Goal: Task Accomplishment & Management: Use online tool/utility

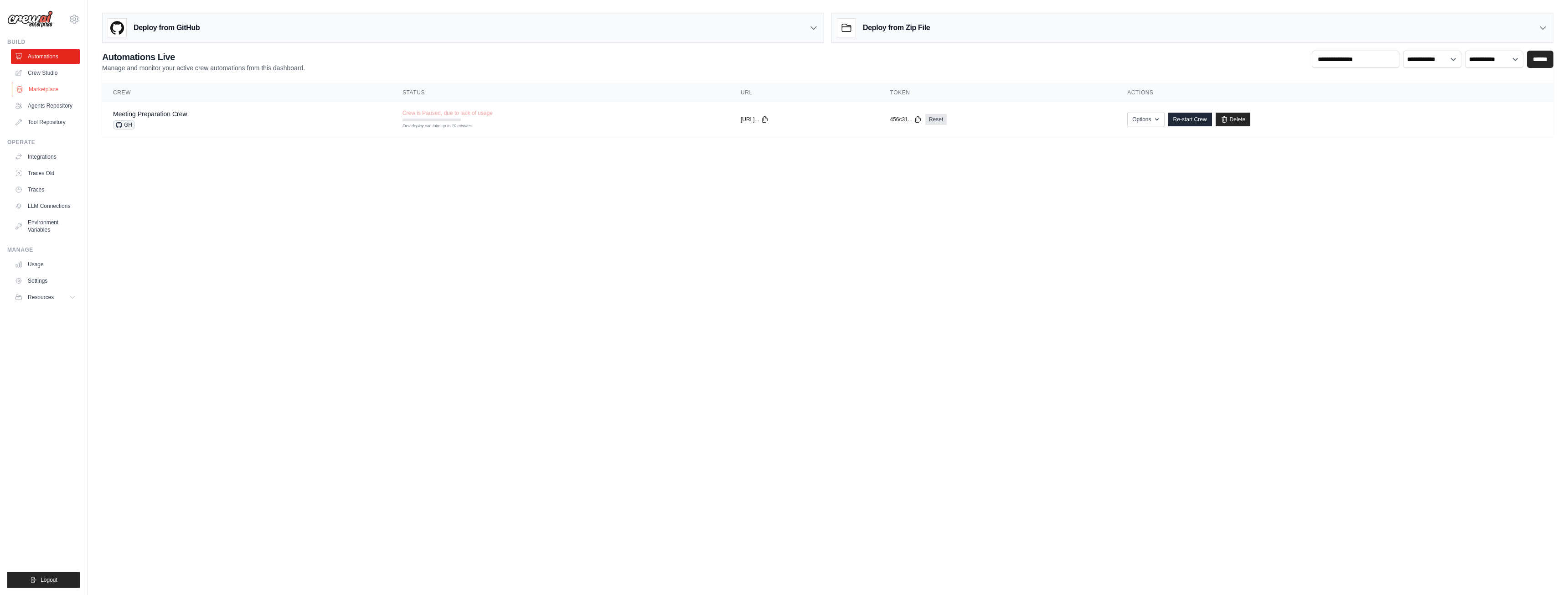
click at [46, 91] on link "Marketplace" at bounding box center [46, 89] width 69 height 15
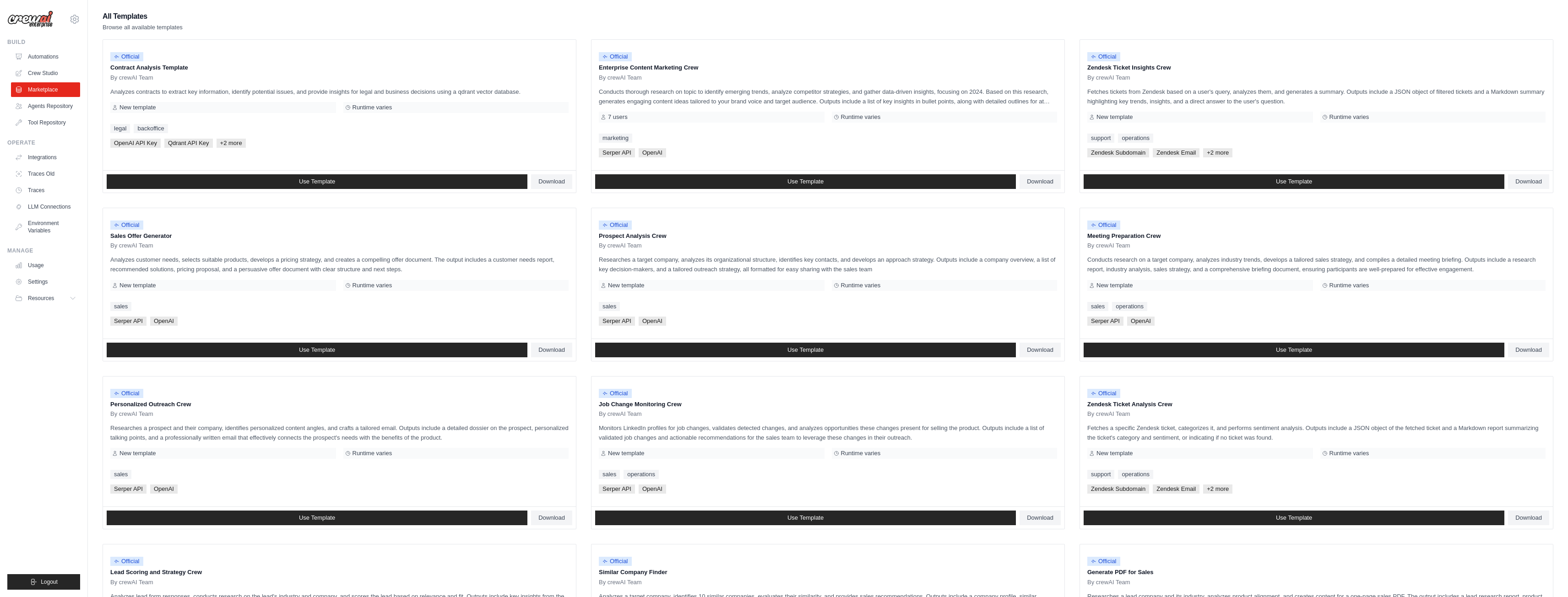
scroll to position [251, 0]
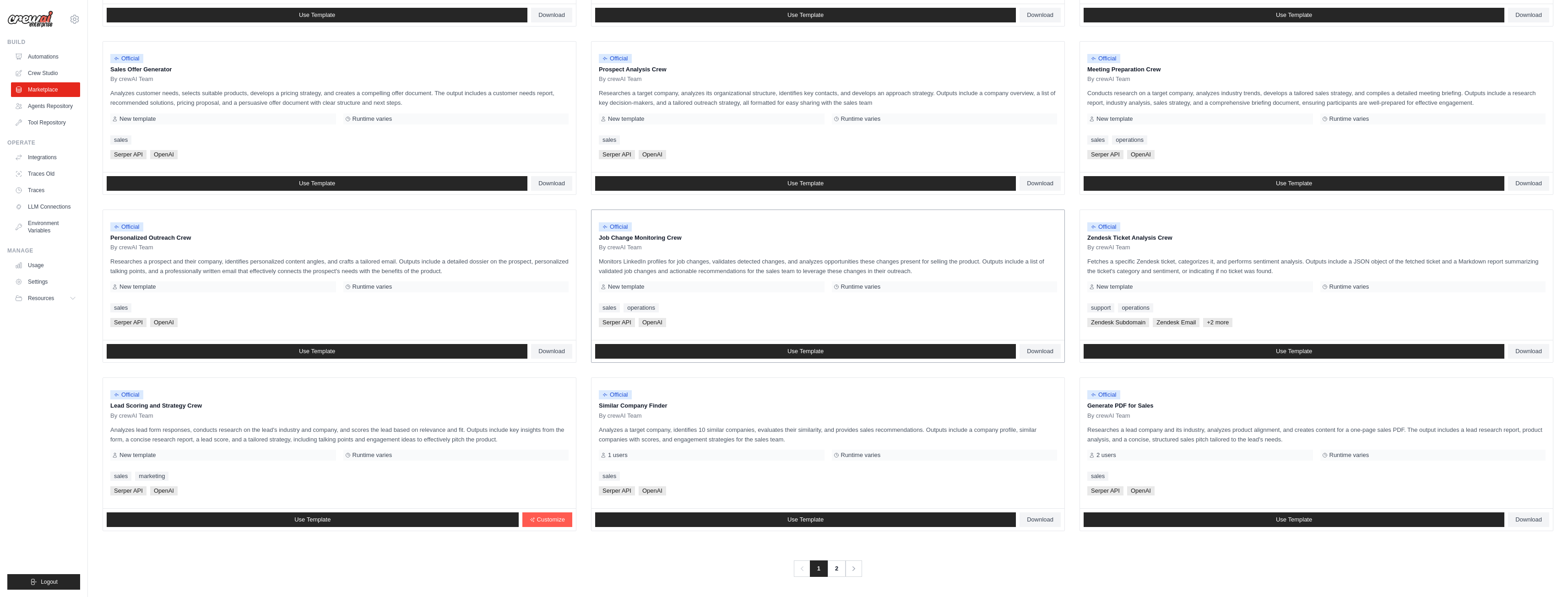
drag, startPoint x: 605, startPoint y: 239, endPoint x: 686, endPoint y: 238, distance: 81.0
click at [686, 238] on p "Job Change Monitoring Crew" at bounding box center [828, 238] width 458 height 9
drag, startPoint x: 1146, startPoint y: 405, endPoint x: 1107, endPoint y: 410, distance: 39.3
click at [1107, 410] on p "Generate PDF for Sales" at bounding box center [1316, 406] width 458 height 9
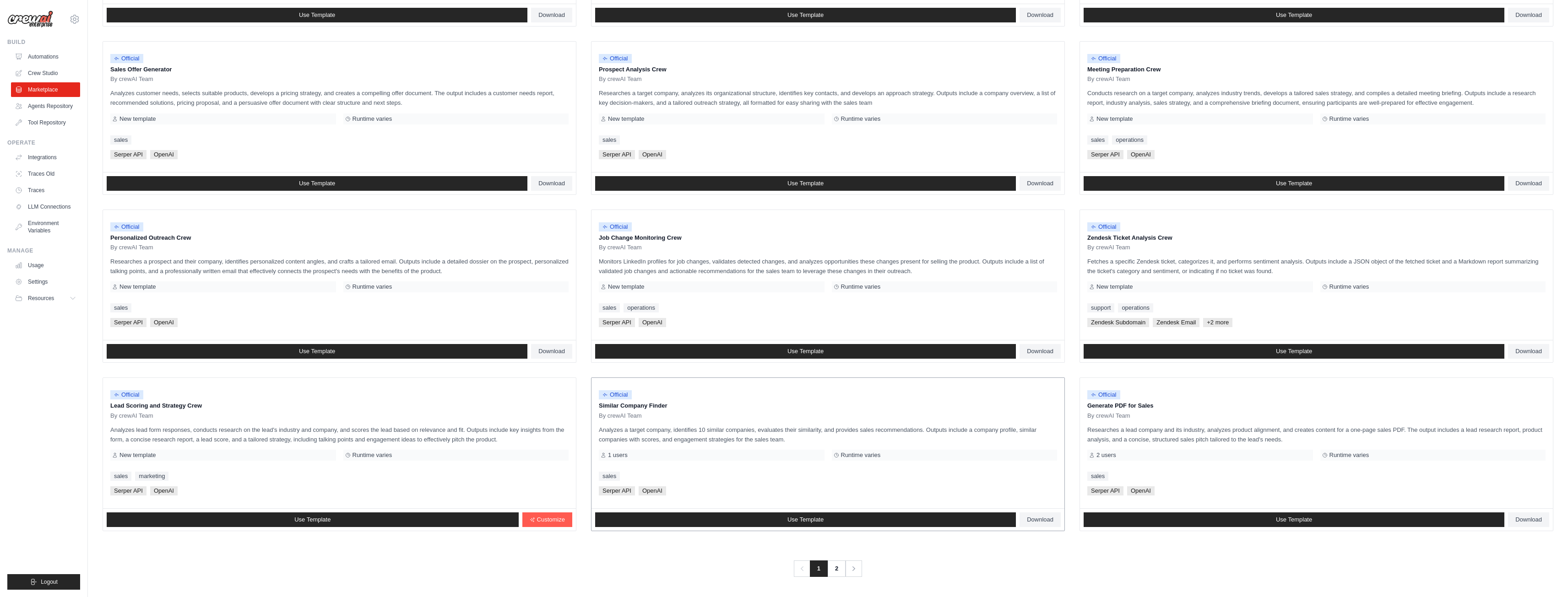
click at [797, 403] on p "Similar Company Finder" at bounding box center [828, 406] width 458 height 9
drag, startPoint x: 131, startPoint y: 407, endPoint x: 305, endPoint y: 411, distance: 174.0
click at [305, 411] on div "Official Lead Scoring and Strategy Crew By crewAI Team" at bounding box center [339, 403] width 458 height 34
click at [307, 411] on div "Official Lead Scoring and Strategy Crew By crewAI Team" at bounding box center [339, 403] width 458 height 34
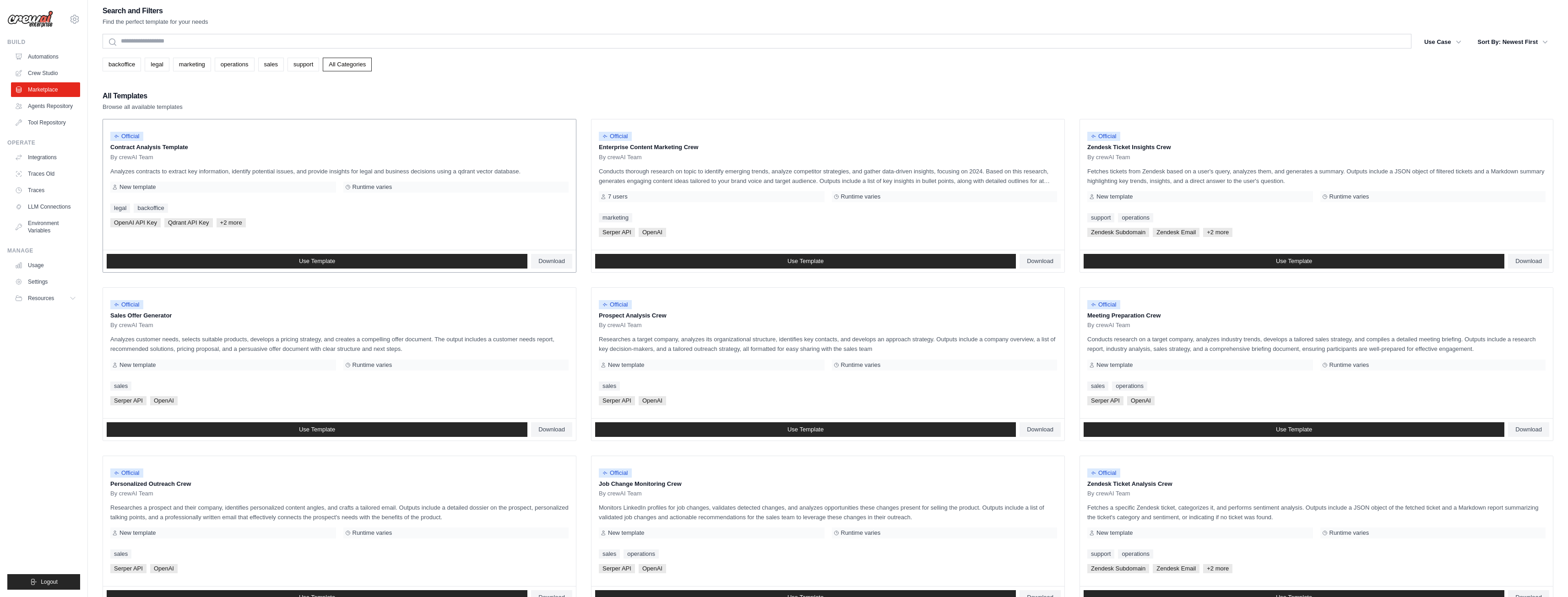
scroll to position [0, 0]
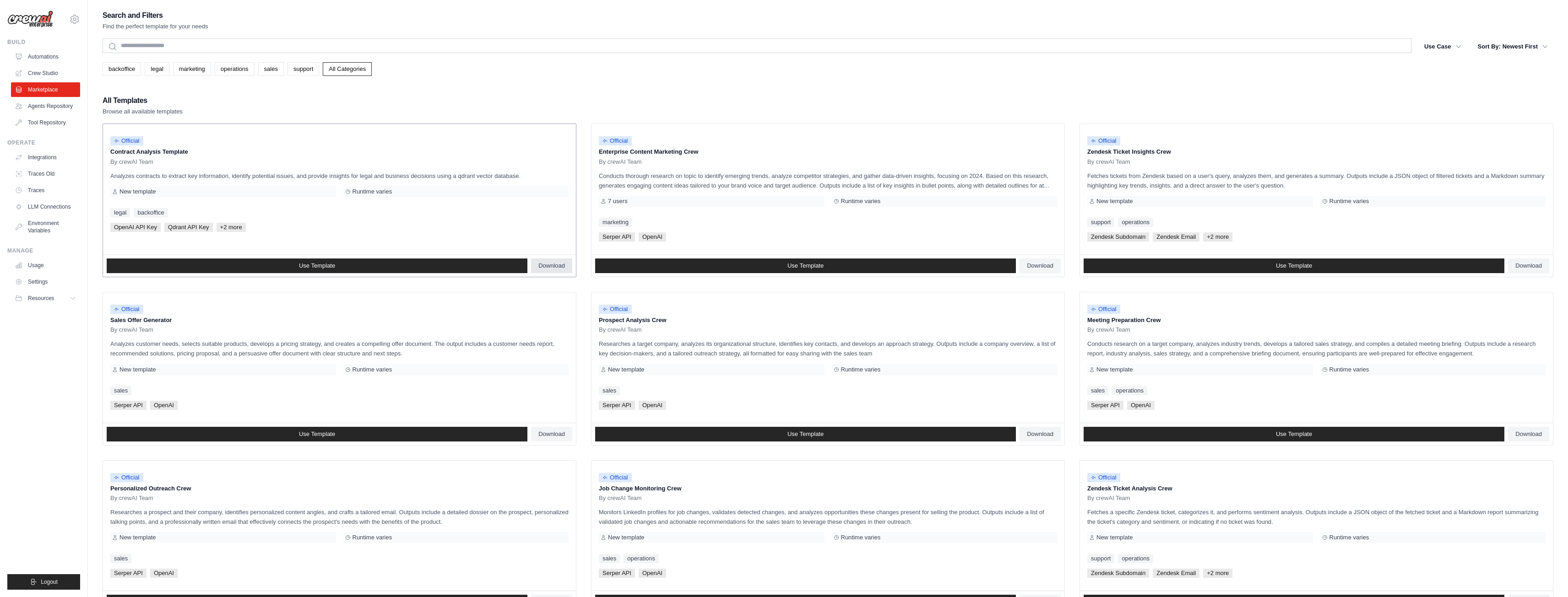
click at [558, 265] on span "Download" at bounding box center [552, 265] width 27 height 7
click at [555, 435] on span "Download" at bounding box center [552, 434] width 27 height 7
click at [944, 22] on div "Search and Filters Find the perfect template for your needs" at bounding box center [827, 20] width 1450 height 22
click at [52, 72] on link "Crew Studio" at bounding box center [46, 73] width 69 height 15
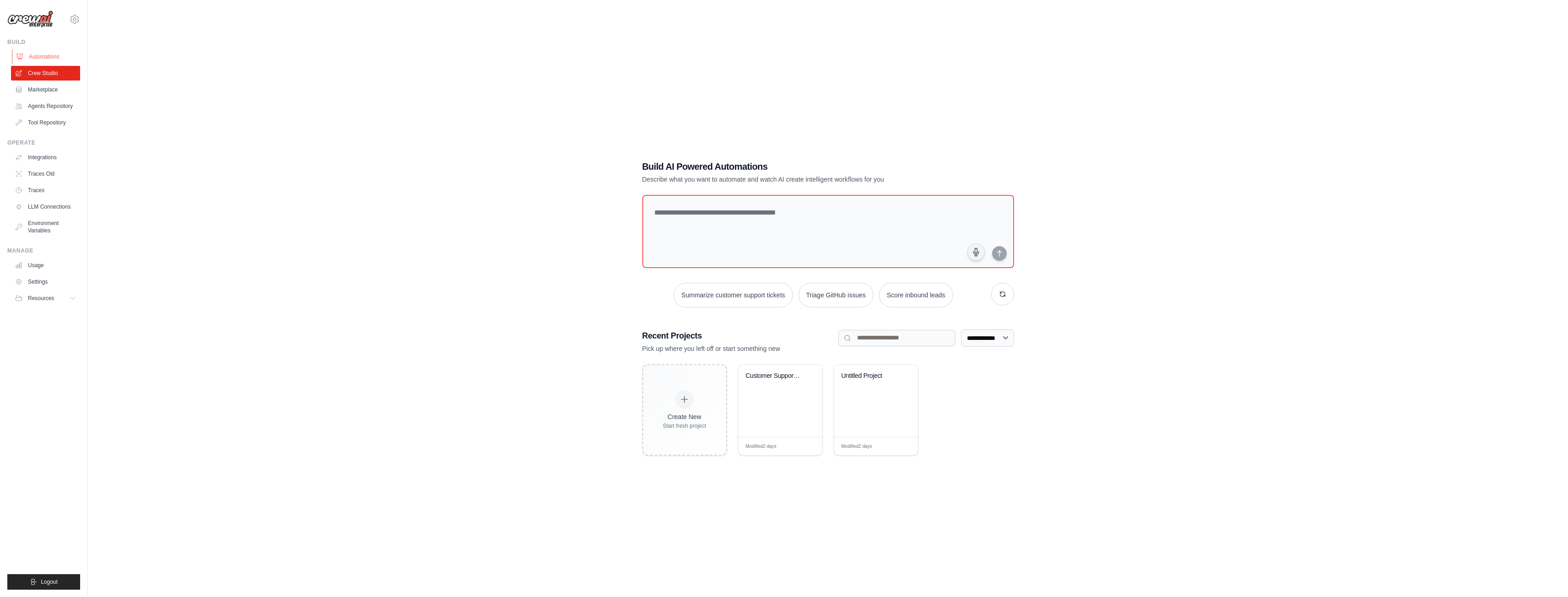
click at [36, 55] on link "Automations" at bounding box center [46, 56] width 69 height 15
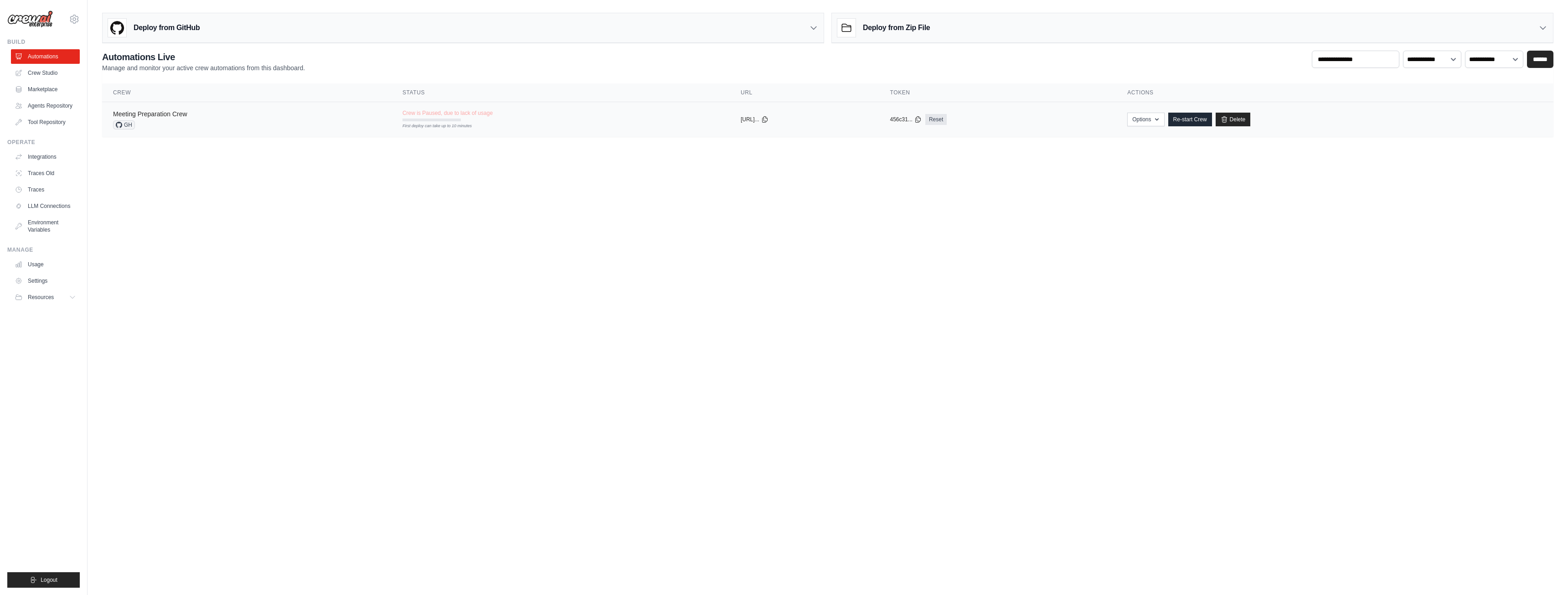
click at [164, 116] on link "Meeting Preparation Crew" at bounding box center [150, 114] width 74 height 7
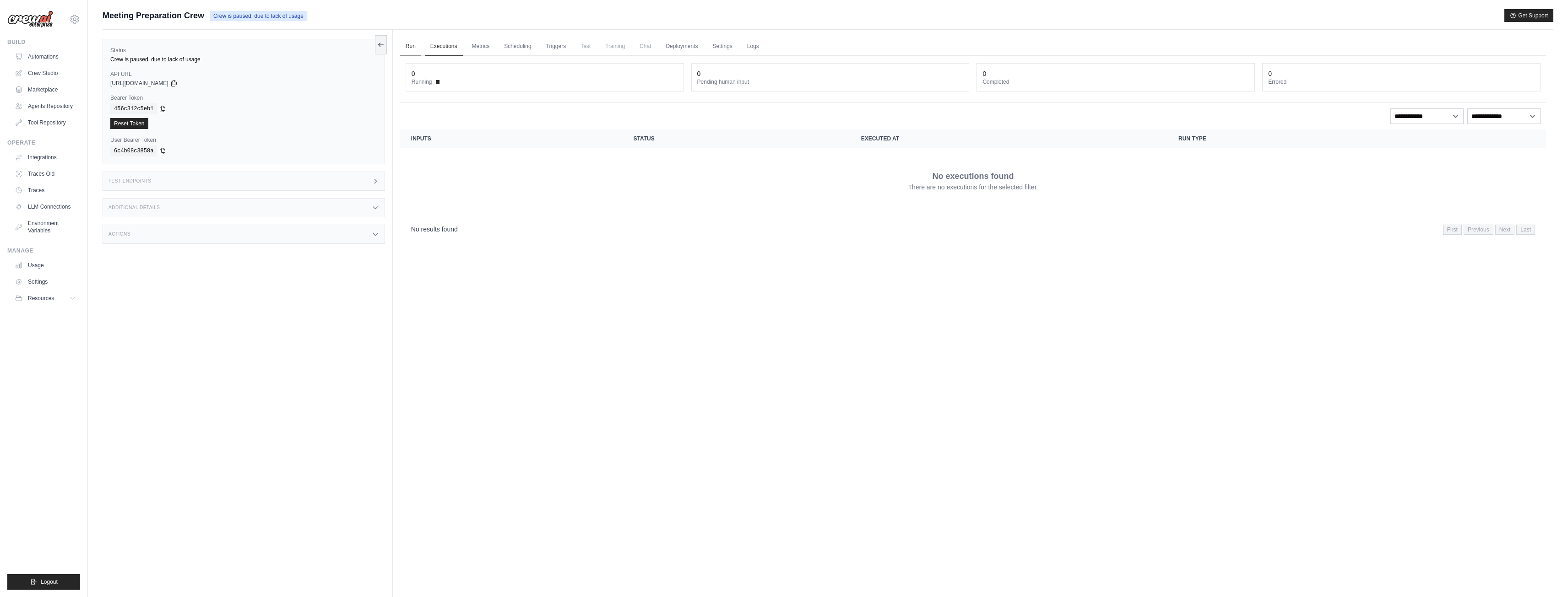
click at [410, 49] on link "Run" at bounding box center [411, 46] width 21 height 19
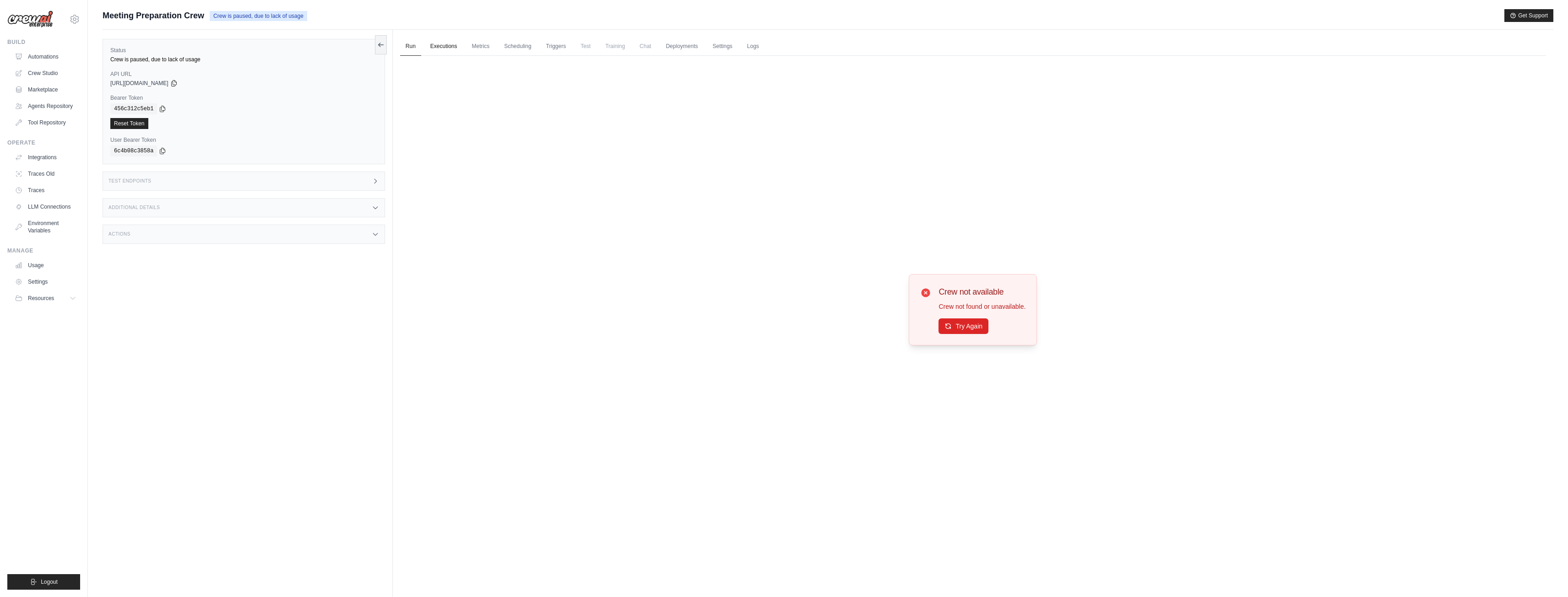
click at [440, 50] on link "Executions" at bounding box center [443, 46] width 38 height 19
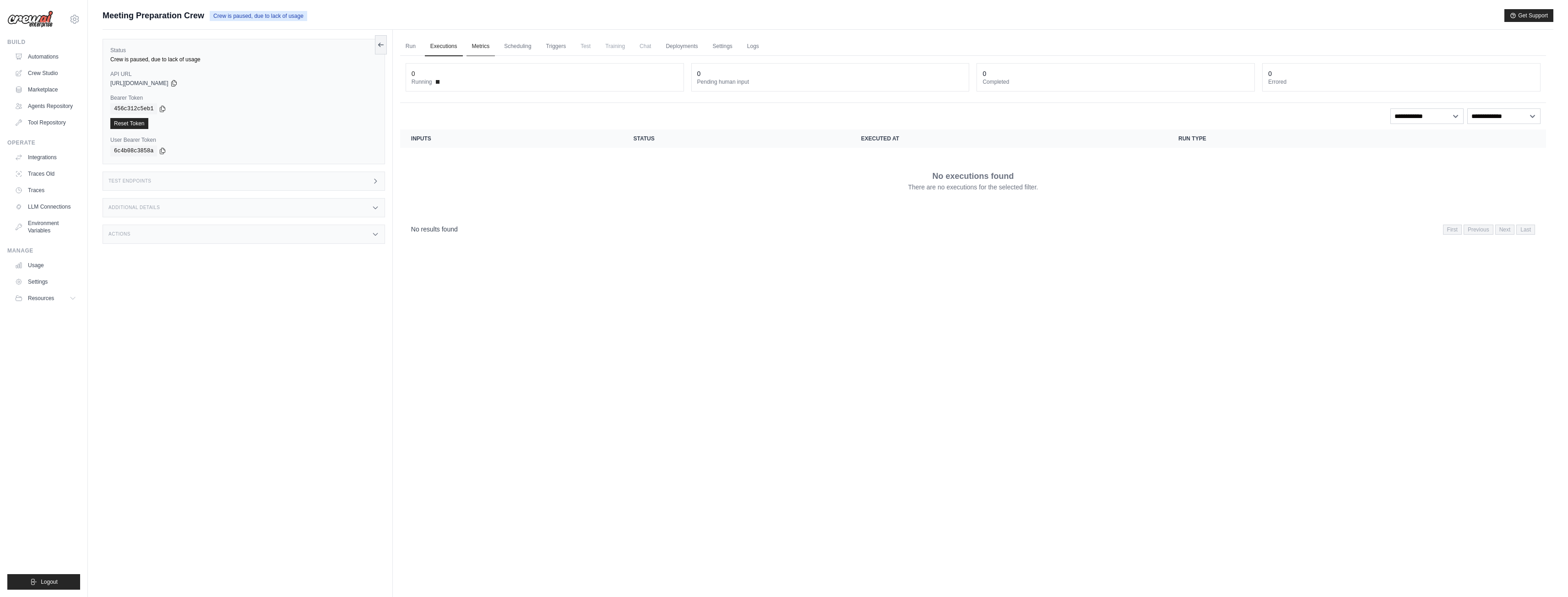
click at [487, 45] on link "Metrics" at bounding box center [481, 46] width 29 height 19
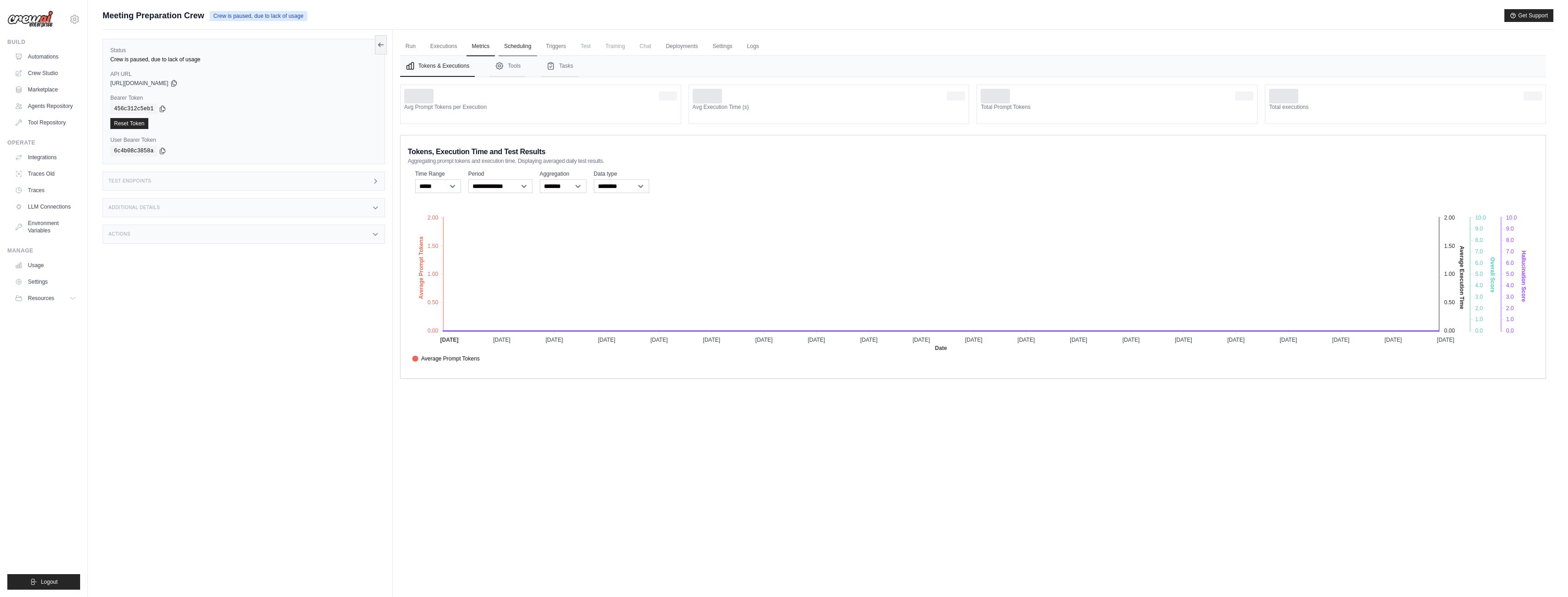
click at [520, 46] on link "Scheduling" at bounding box center [517, 46] width 38 height 19
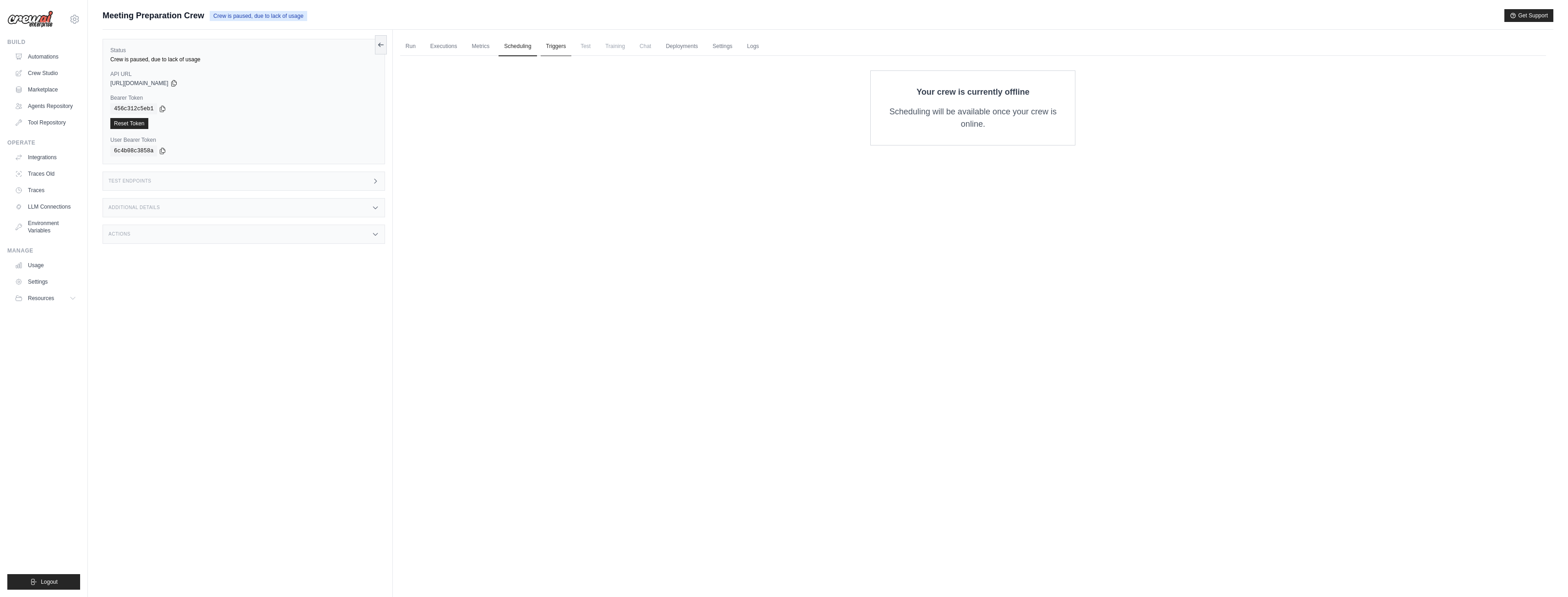
click at [552, 51] on link "Triggers" at bounding box center [556, 46] width 31 height 19
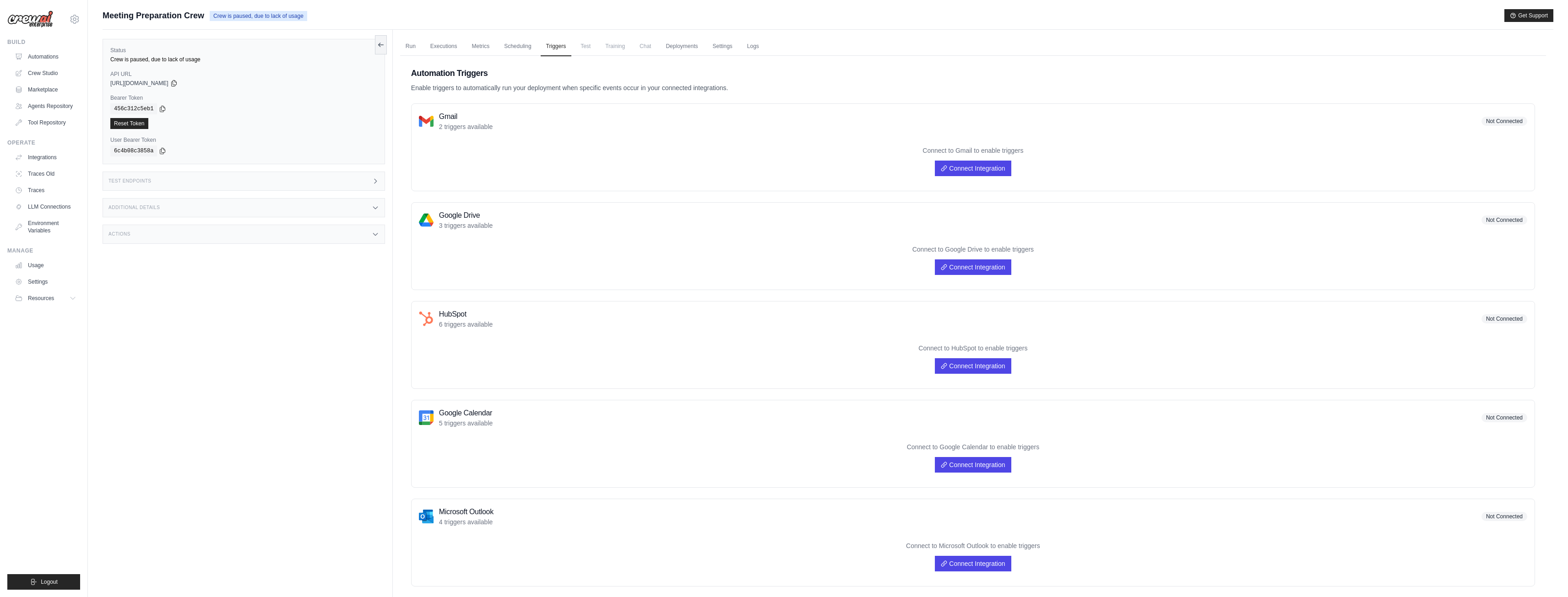
drag, startPoint x: 599, startPoint y: 53, endPoint x: 588, endPoint y: 52, distance: 11.0
click at [599, 53] on ul "Run Executions Metrics Scheduling Triggers Test Training Chat Deployments Setti…" at bounding box center [973, 46] width 1146 height 19
click at [588, 52] on span "Test" at bounding box center [586, 46] width 21 height 19
click at [623, 48] on span "Training" at bounding box center [615, 46] width 31 height 19
click at [643, 49] on span "Chat" at bounding box center [645, 46] width 23 height 19
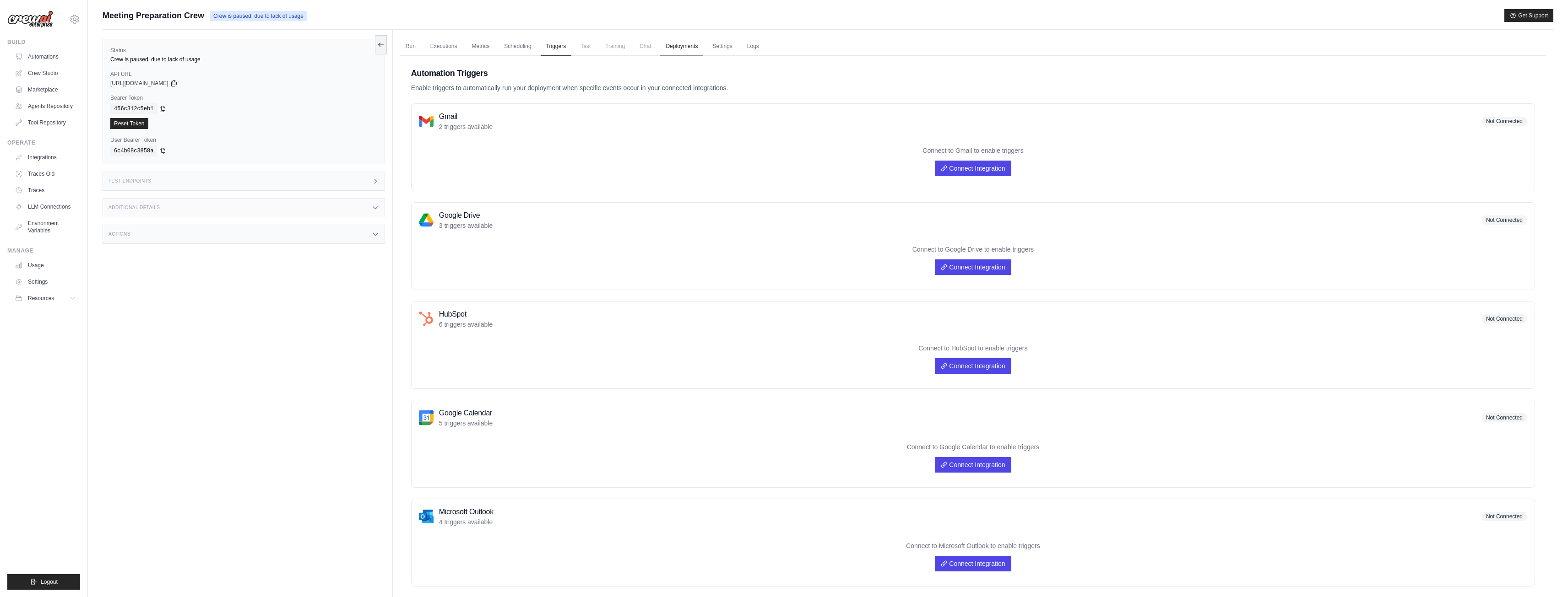
click at [676, 49] on link "Deployments" at bounding box center [681, 46] width 43 height 19
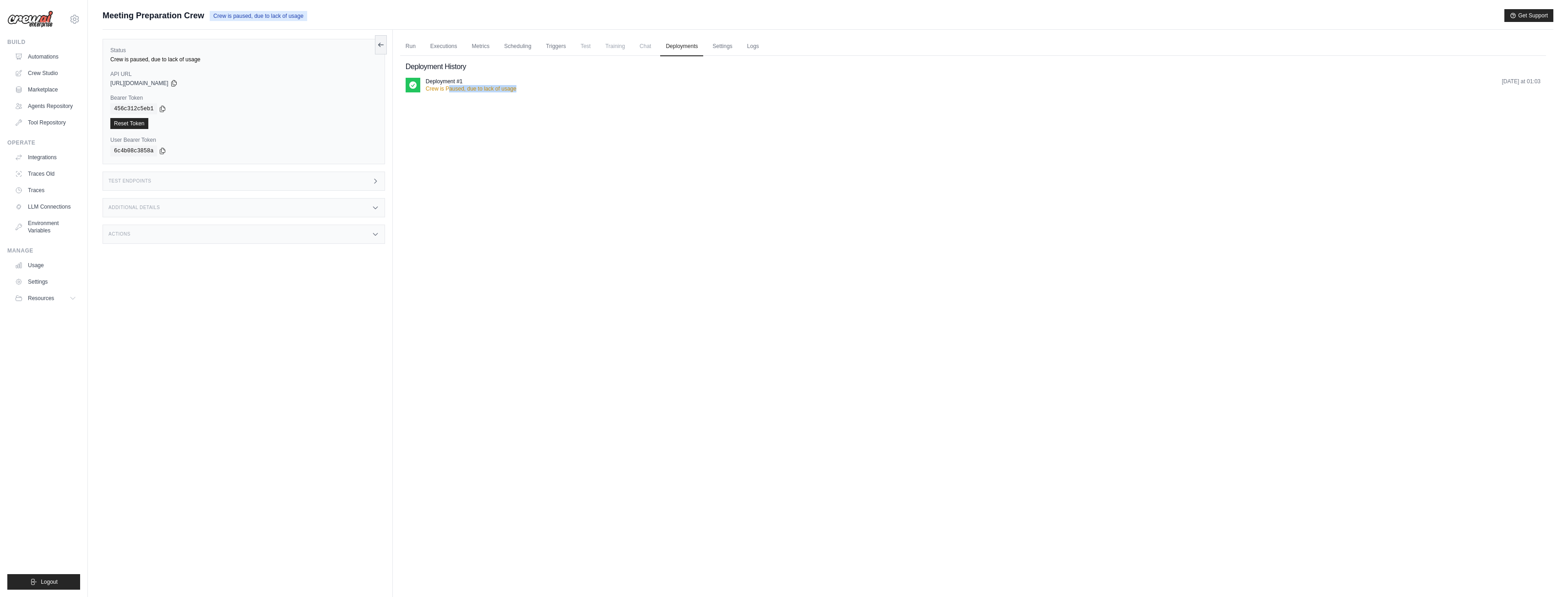
drag, startPoint x: 449, startPoint y: 85, endPoint x: 538, endPoint y: 90, distance: 89.1
click at [536, 90] on div "Deployment #1 Crew is Paused, due to lack of usage yesterday at 01:03" at bounding box center [982, 85] width 1115 height 15
click at [770, 89] on div "Deployment #1 Crew is Paused, due to lack of usage yesterday at 01:03" at bounding box center [982, 85] width 1115 height 15
click at [251, 235] on div "Actions" at bounding box center [243, 234] width 282 height 19
click at [216, 204] on div "Additional Details" at bounding box center [243, 208] width 282 height 19
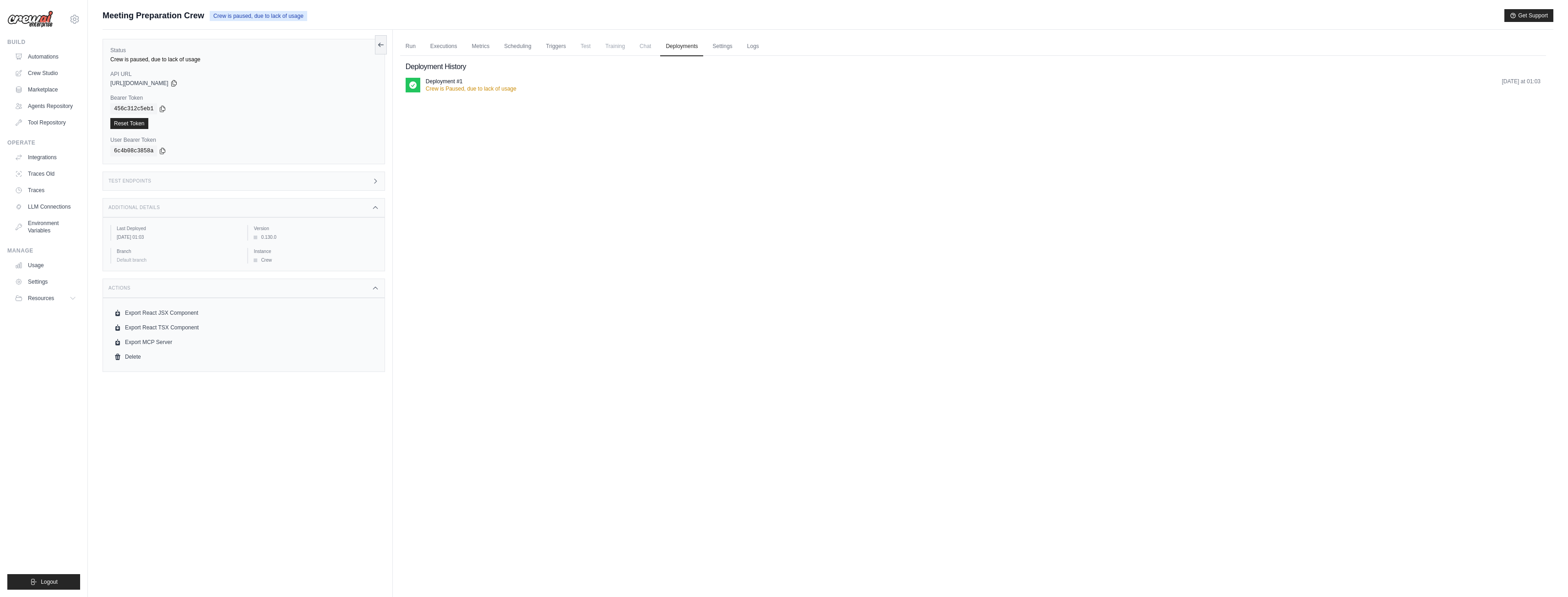
click at [207, 180] on div "Test Endpoints" at bounding box center [243, 181] width 282 height 19
click at [442, 186] on span "Get API Collection" at bounding box center [422, 185] width 44 height 7
click at [447, 185] on icon "button" at bounding box center [449, 186] width 4 height 2
click at [220, 91] on div "Status Crew is paused, due to lack of usage API URL copied https://meeting-prep…" at bounding box center [243, 101] width 282 height 125
click at [893, 401] on div "Run Executions Metrics Scheduling Triggers Test Training Chat Deployments Setti…" at bounding box center [973, 328] width 1160 height 597
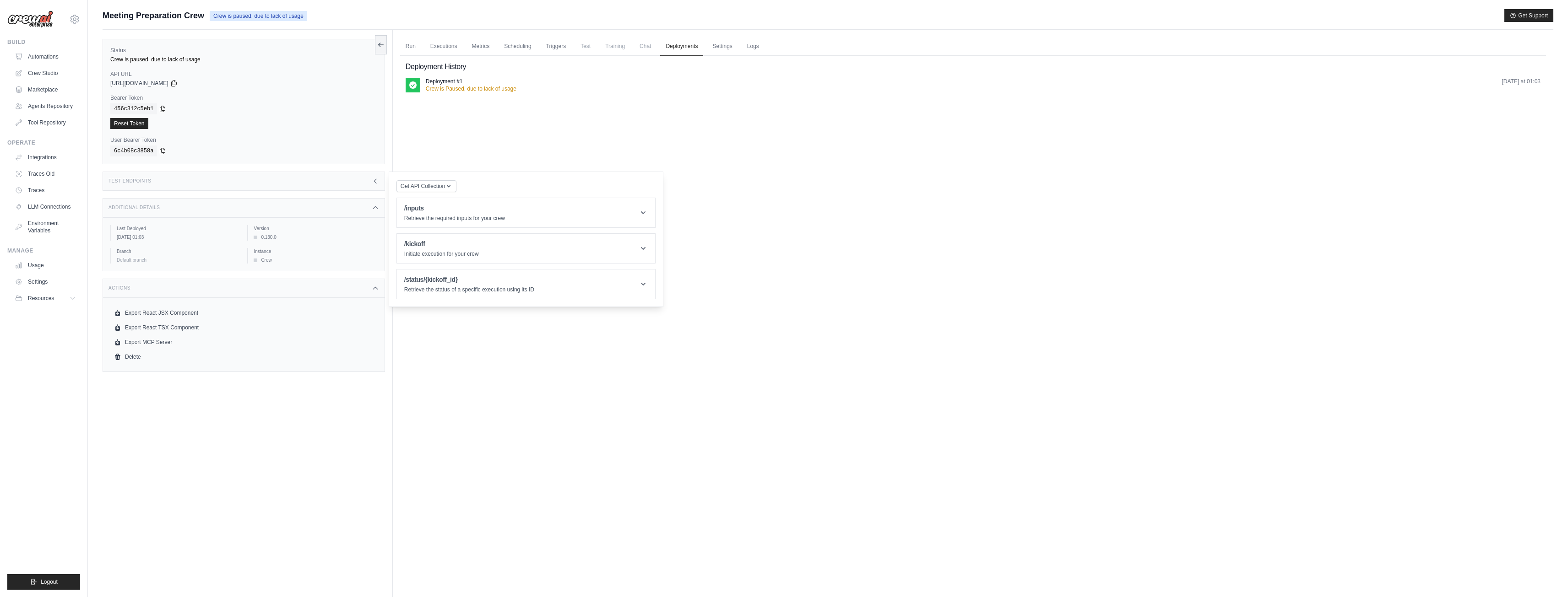
click at [862, 174] on div "Run Executions Metrics Scheduling Triggers Test Training Chat Deployments Setti…" at bounding box center [973, 328] width 1160 height 597
click at [54, 86] on link "Marketplace" at bounding box center [46, 90] width 69 height 15
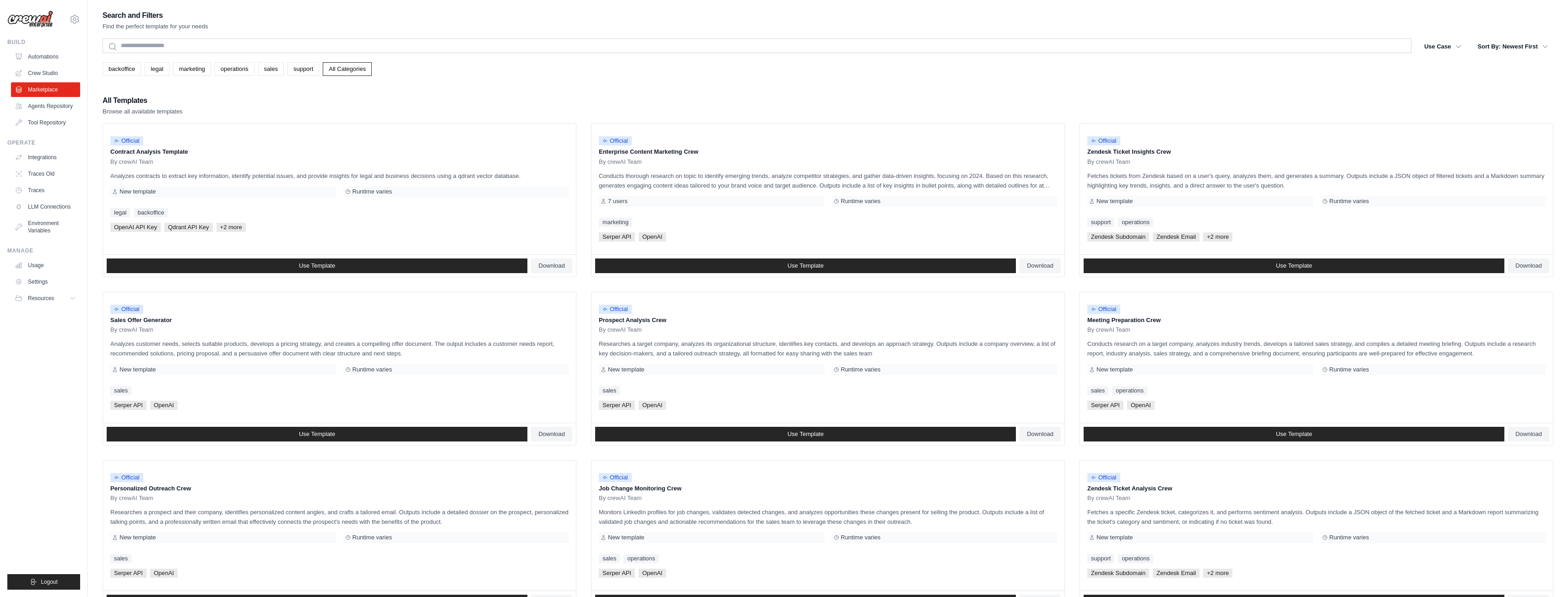
click at [52, 72] on link "Crew Studio" at bounding box center [46, 73] width 69 height 15
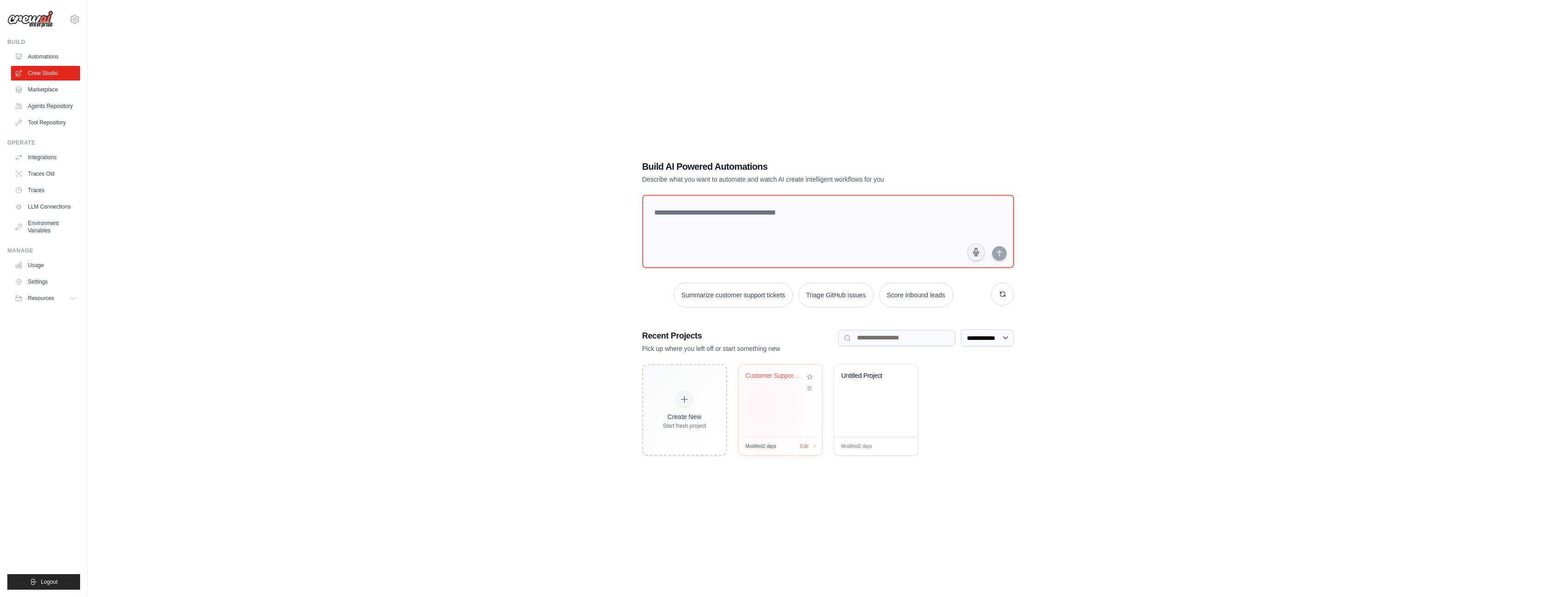
click at [763, 406] on div "Customer Support Ticket Automation" at bounding box center [780, 401] width 84 height 72
click at [52, 301] on span "Resources" at bounding box center [41, 298] width 26 height 7
click at [77, 18] on icon at bounding box center [74, 19] width 11 height 11
click at [112, 60] on span "Settings" at bounding box center [114, 57] width 72 height 9
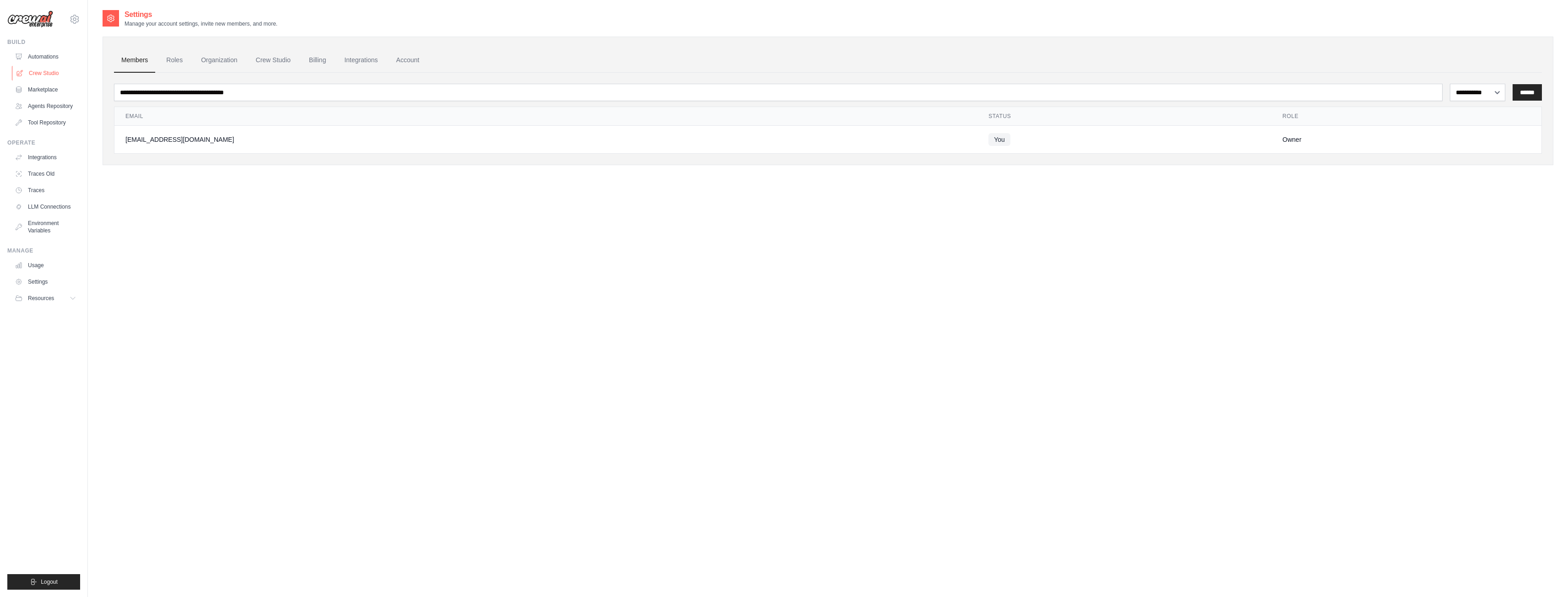
click at [42, 72] on link "Crew Studio" at bounding box center [46, 73] width 69 height 15
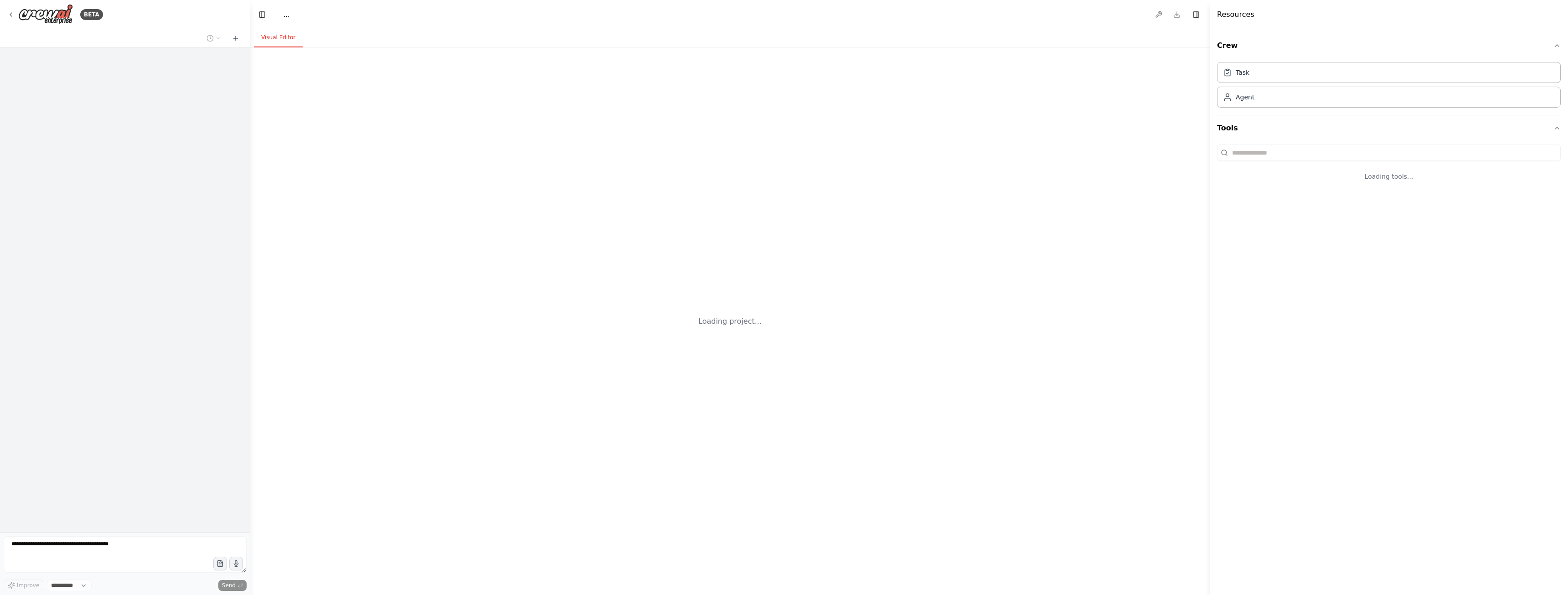
select select "****"
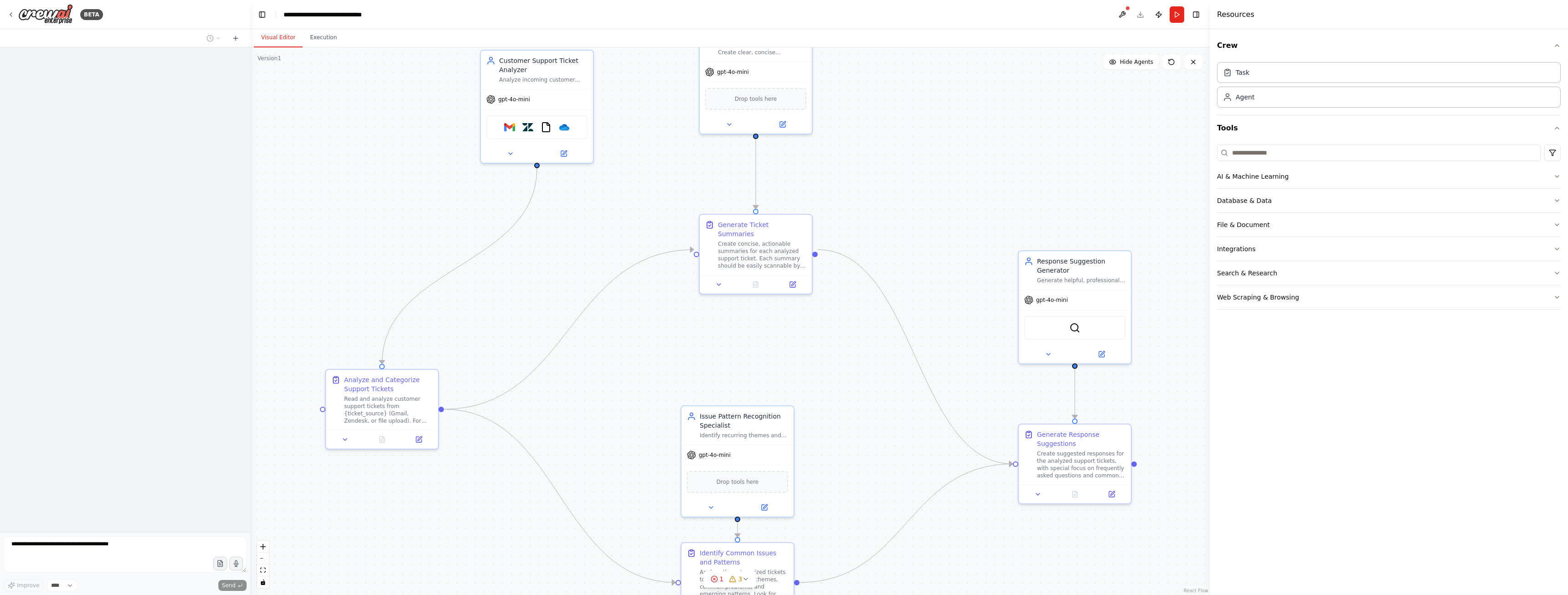
drag, startPoint x: 738, startPoint y: 139, endPoint x: 959, endPoint y: 177, distance: 224.2
click at [890, 198] on div ".deletable-edge-delete-btn { width: 20px; height: 20px; border: 0px solid #ffff…" at bounding box center [730, 321] width 959 height 547
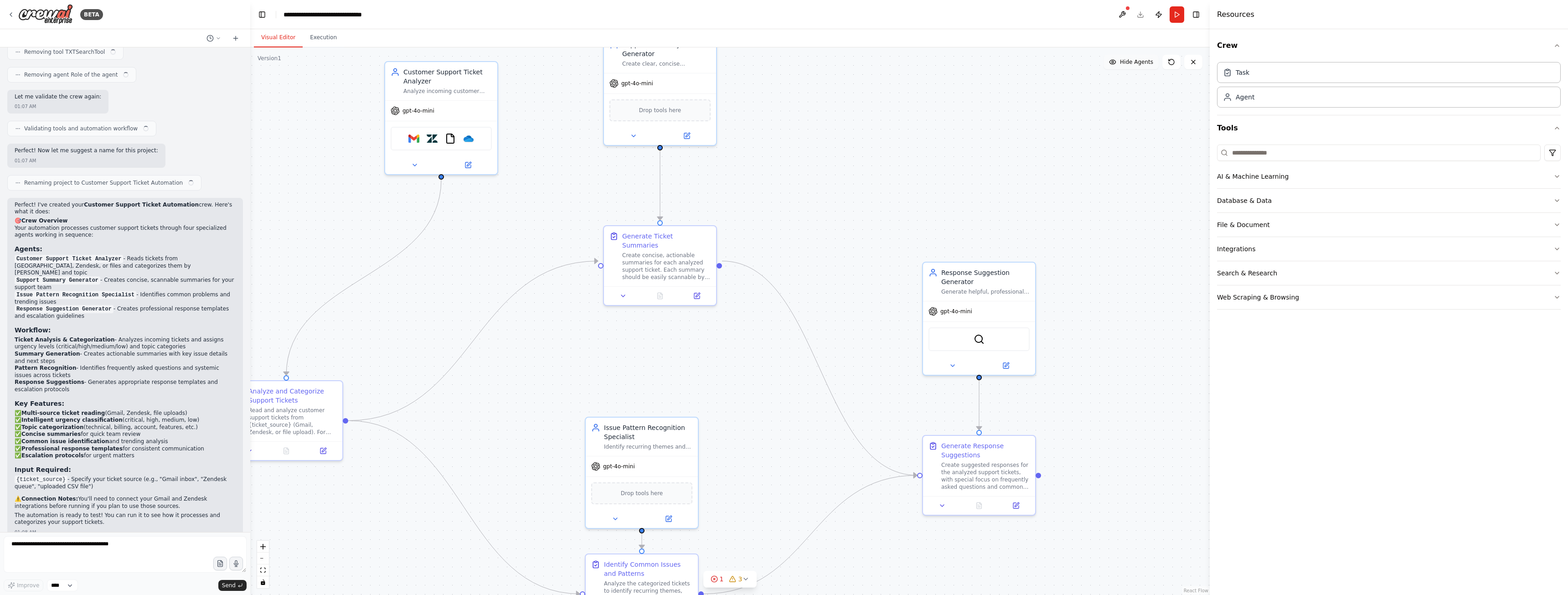
click at [1130, 63] on span "Hide Agents" at bounding box center [1136, 61] width 33 height 7
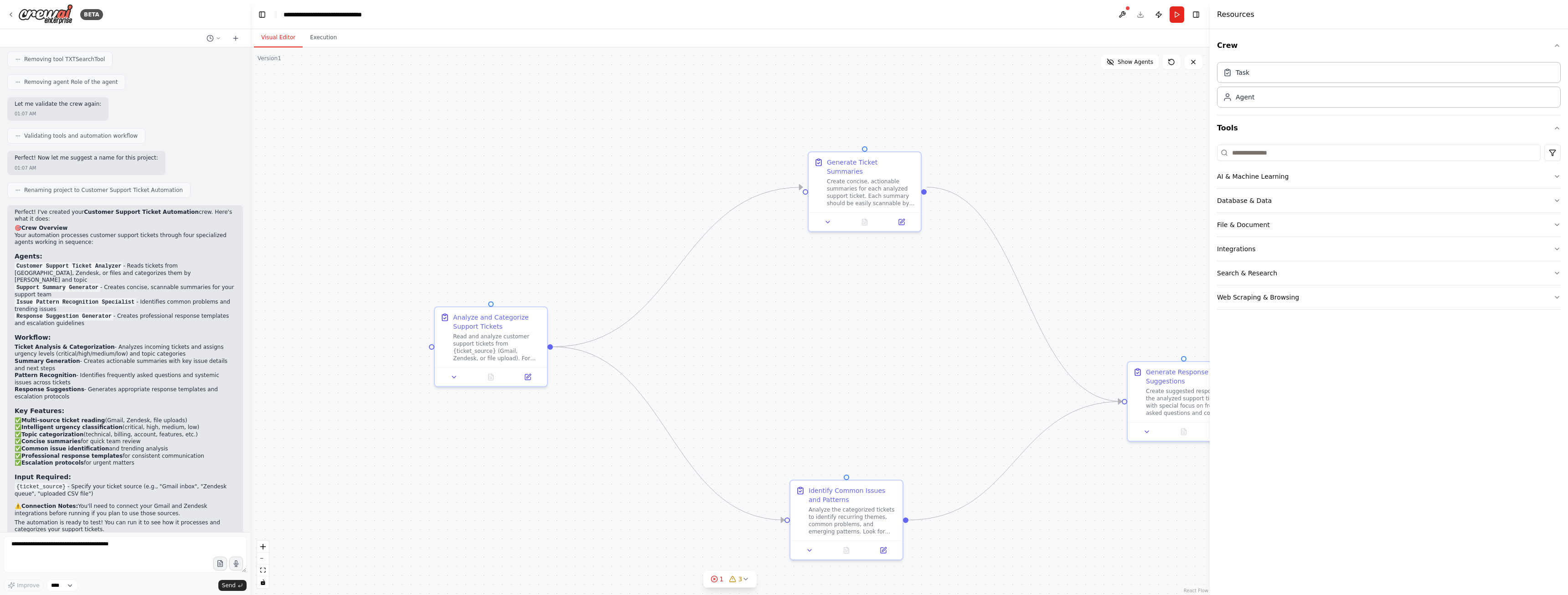
drag, startPoint x: 873, startPoint y: 157, endPoint x: 1021, endPoint y: 98, distance: 159.3
click at [1070, 79] on div ".deletable-edge-delete-btn { width: 20px; height: 20px; border: 0px solid #ffff…" at bounding box center [730, 321] width 959 height 547
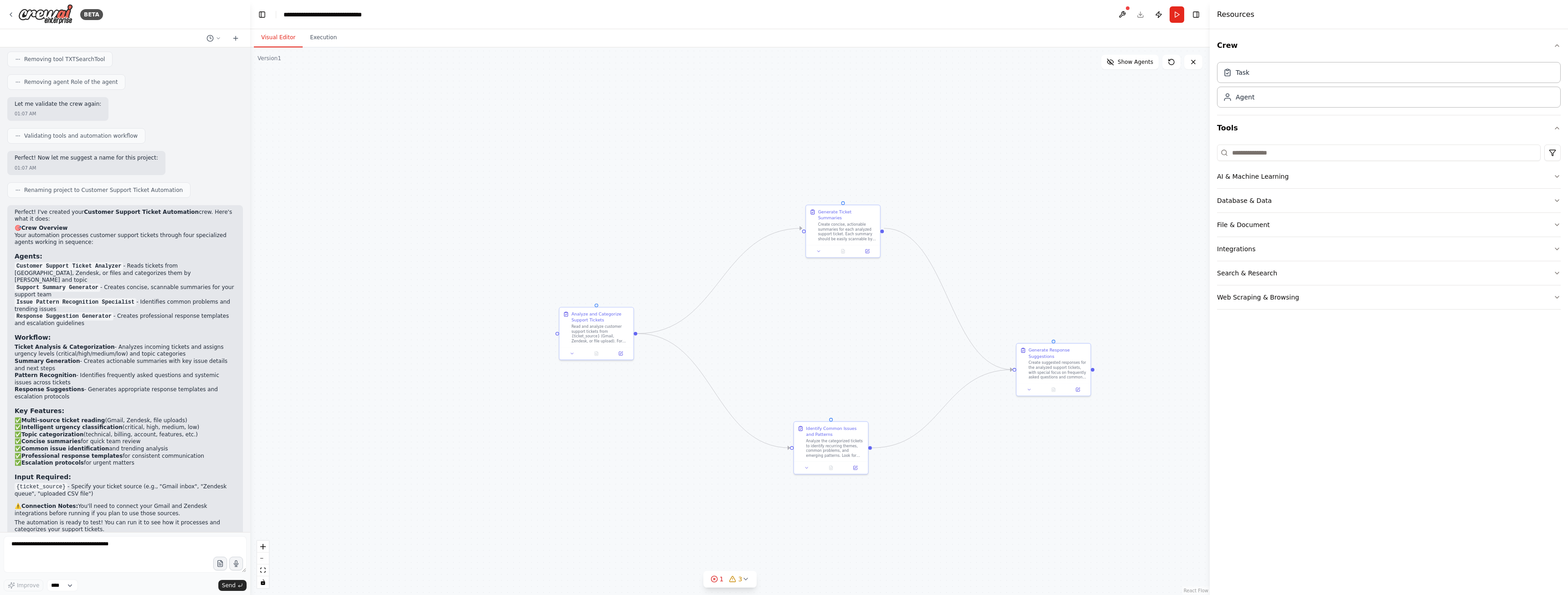
click at [453, 315] on div ".deletable-edge-delete-btn { width: 20px; height: 20px; border: 0px solid #ffff…" at bounding box center [730, 321] width 959 height 547
drag, startPoint x: 1056, startPoint y: 371, endPoint x: 1065, endPoint y: 342, distance: 30.4
click at [1065, 342] on div "Create suggested responses for the analyzed support tickets, with special focus…" at bounding box center [1070, 338] width 58 height 19
click at [791, 334] on div ".deletable-edge-delete-btn { width: 20px; height: 20px; border: 0px solid #ffff…" at bounding box center [730, 321] width 959 height 547
click at [1121, 61] on span "Show Agents" at bounding box center [1136, 61] width 36 height 7
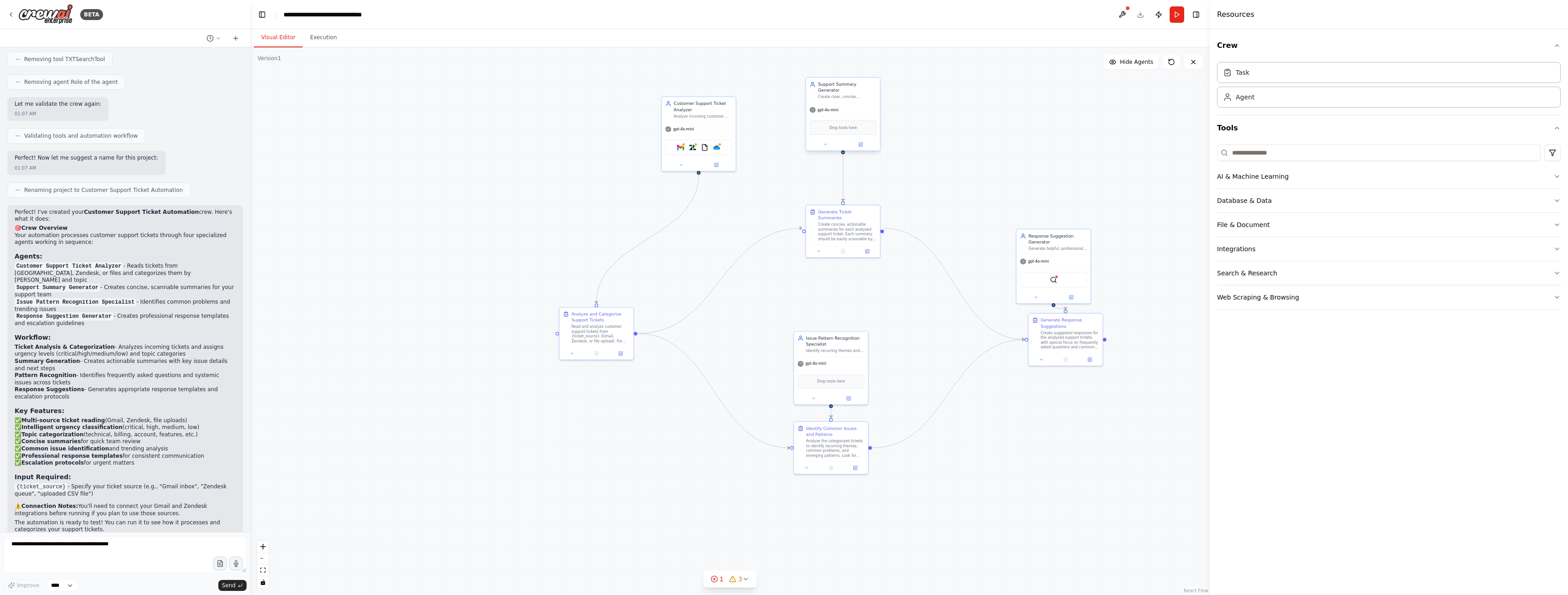
click at [842, 127] on div "Drop tools here" at bounding box center [843, 128] width 67 height 15
click at [836, 363] on div "gpt-4o-mini" at bounding box center [831, 363] width 74 height 13
drag, startPoint x: 836, startPoint y: 362, endPoint x: 826, endPoint y: 366, distance: 10.8
click at [844, 317] on div "gpt-4o-mini" at bounding box center [843, 315] width 74 height 13
click at [817, 454] on div "Analyze the categorized tickets to identify recurring themes, common problems, …" at bounding box center [835, 446] width 58 height 19
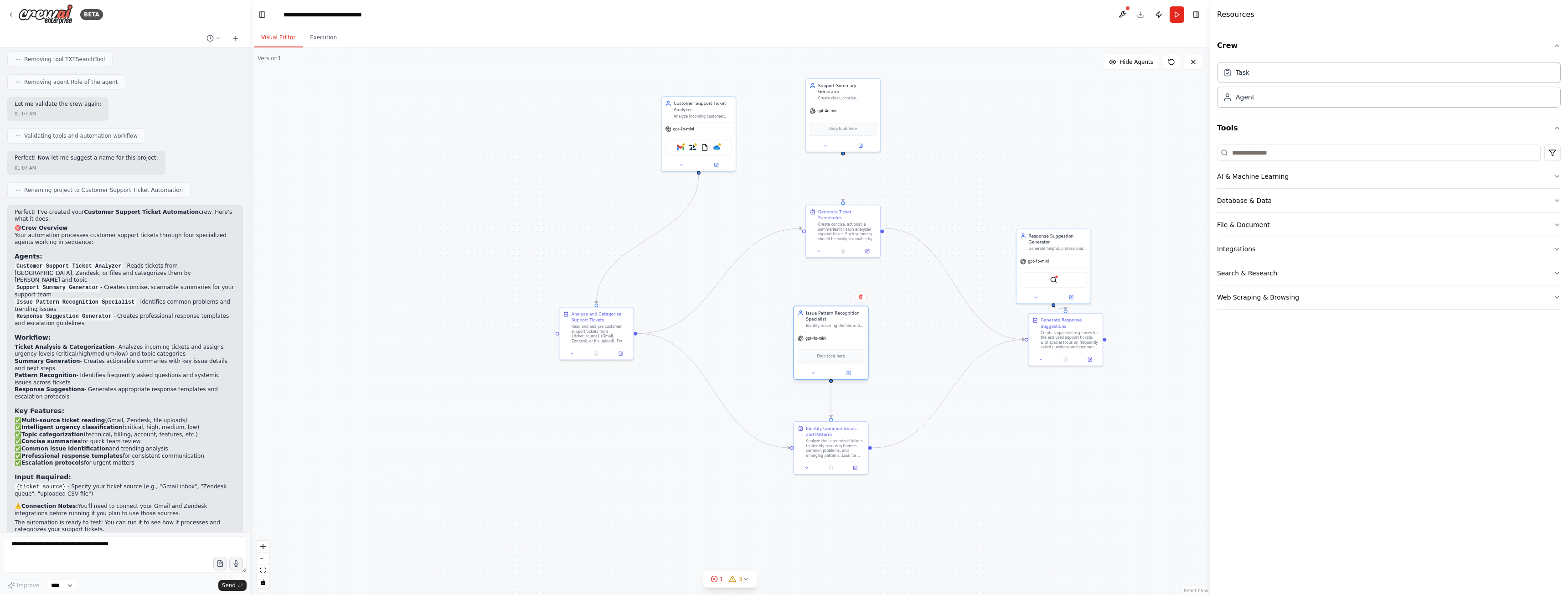
drag, startPoint x: 826, startPoint y: 315, endPoint x: 824, endPoint y: 331, distance: 16.1
click at [824, 331] on div "Issue Pattern Recognition Specialist Identify recurring themes and common issue…" at bounding box center [831, 319] width 74 height 25
drag, startPoint x: 833, startPoint y: 93, endPoint x: 822, endPoint y: 114, distance: 23.7
click at [822, 106] on div "Support Summary Generator Create clear, concise summaries of customer support t…" at bounding box center [837, 97] width 74 height 25
click at [710, 139] on div "Gmail Zendesk FileReadTool OneDrive" at bounding box center [699, 146] width 67 height 15
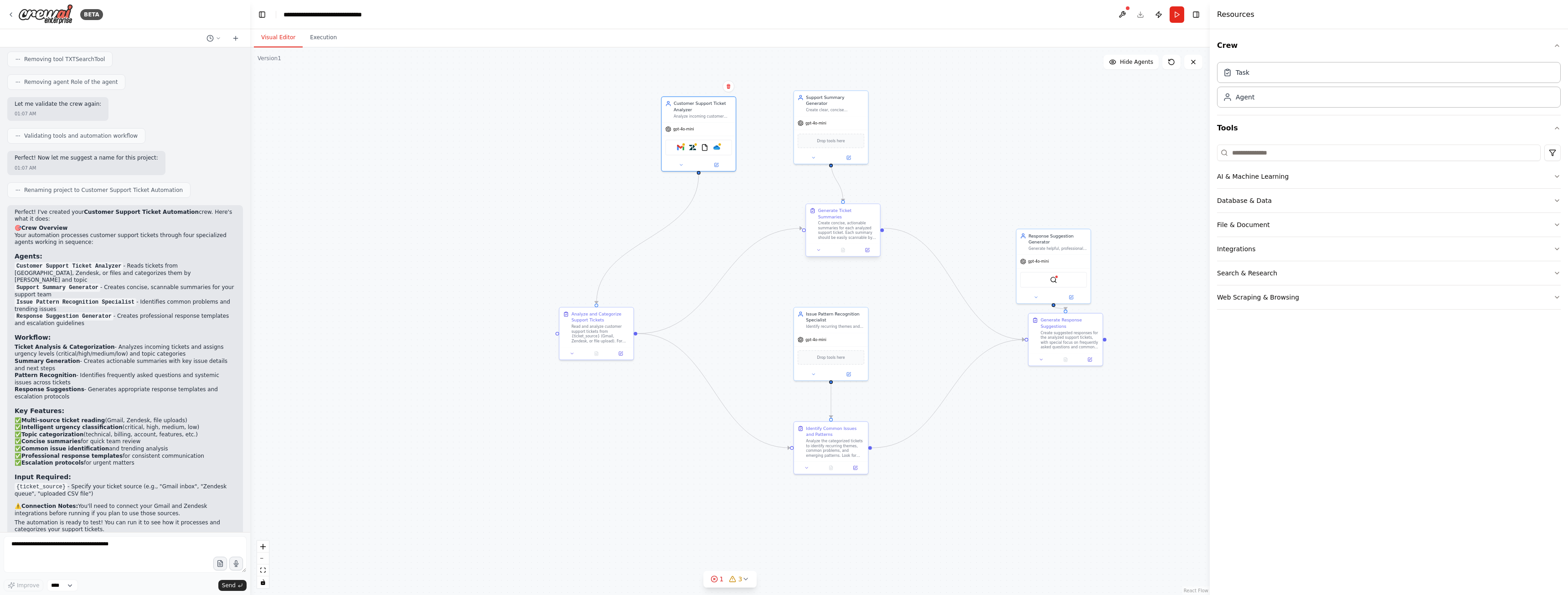
click at [834, 228] on div "Create concise, actionable summaries for each analyzed support ticket. Each sum…" at bounding box center [847, 230] width 58 height 19
click at [828, 238] on div "Create concise, actionable summaries for each analyzed support ticket. Each sum…" at bounding box center [835, 236] width 58 height 19
click at [965, 171] on div ".deletable-edge-delete-btn { width: 20px; height: 20px; border: 0px solid #ffff…" at bounding box center [730, 321] width 959 height 547
drag, startPoint x: 835, startPoint y: 121, endPoint x: 829, endPoint y: 121, distance: 6.0
click at [829, 121] on div "gpt-4o-mini" at bounding box center [825, 122] width 74 height 13
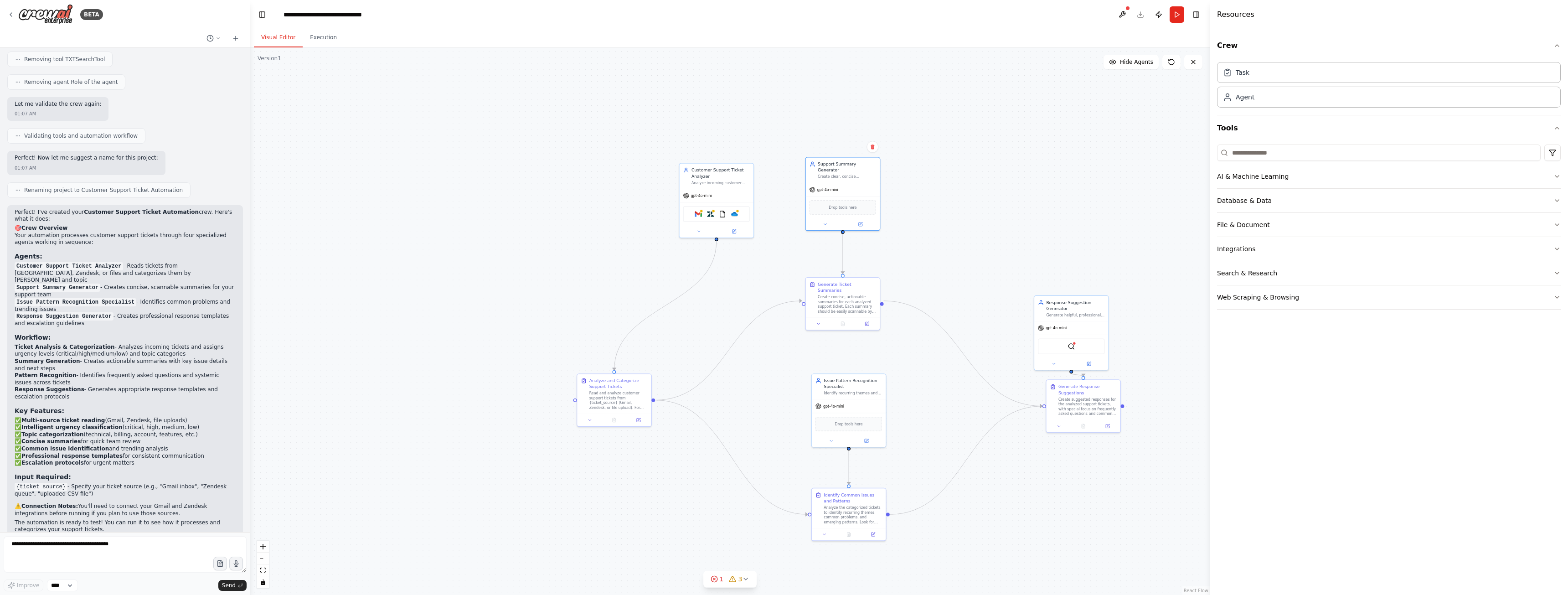
drag, startPoint x: 454, startPoint y: 86, endPoint x: 483, endPoint y: 186, distance: 104.1
click at [460, 146] on div ".deletable-edge-delete-btn { width: 20px; height: 20px; border: 0px solid #ffff…" at bounding box center [730, 321] width 959 height 547
drag, startPoint x: 484, startPoint y: 190, endPoint x: 475, endPoint y: 149, distance: 42.0
click at [466, 157] on div ".deletable-edge-delete-btn { width: 20px; height: 20px; border: 0px solid #ffff…" at bounding box center [730, 321] width 959 height 547
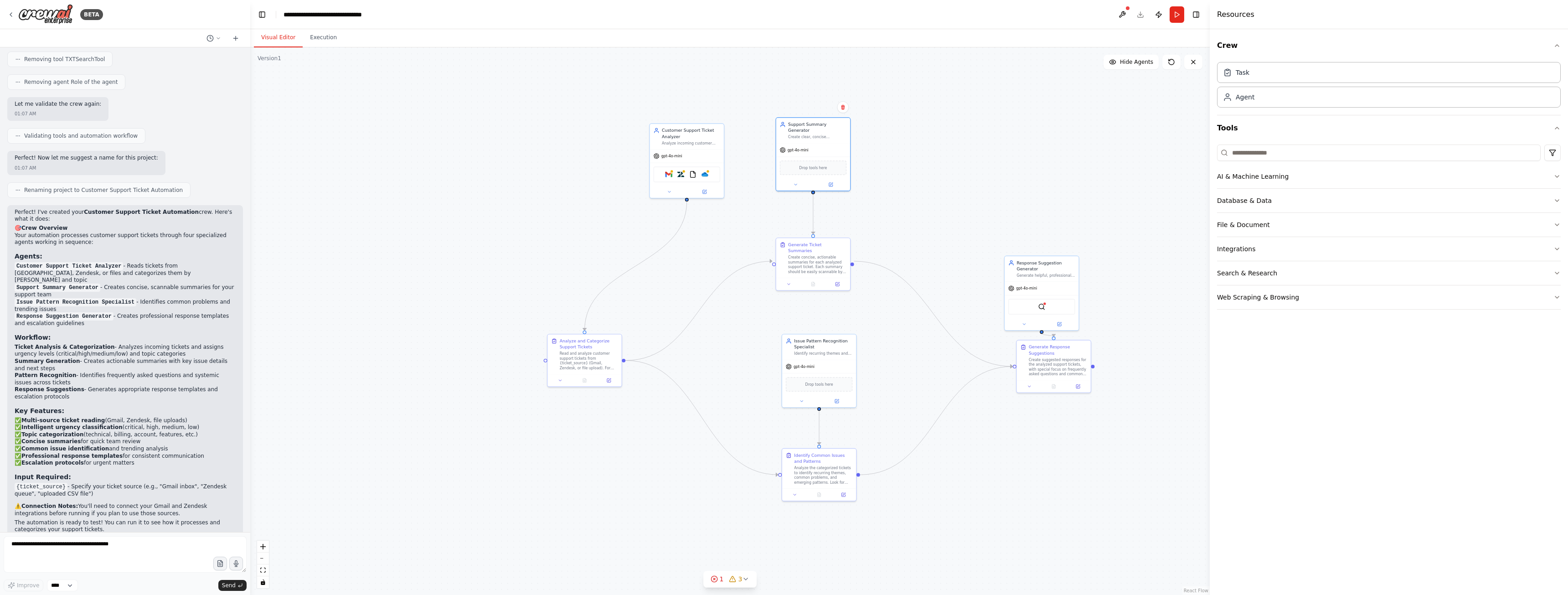
click at [561, 173] on div ".deletable-edge-delete-btn { width: 20px; height: 20px; border: 0px solid #ffff…" at bounding box center [730, 321] width 959 height 547
click at [814, 266] on div "Create concise, actionable summaries for each analyzed support ticket. Each sum…" at bounding box center [818, 264] width 58 height 19
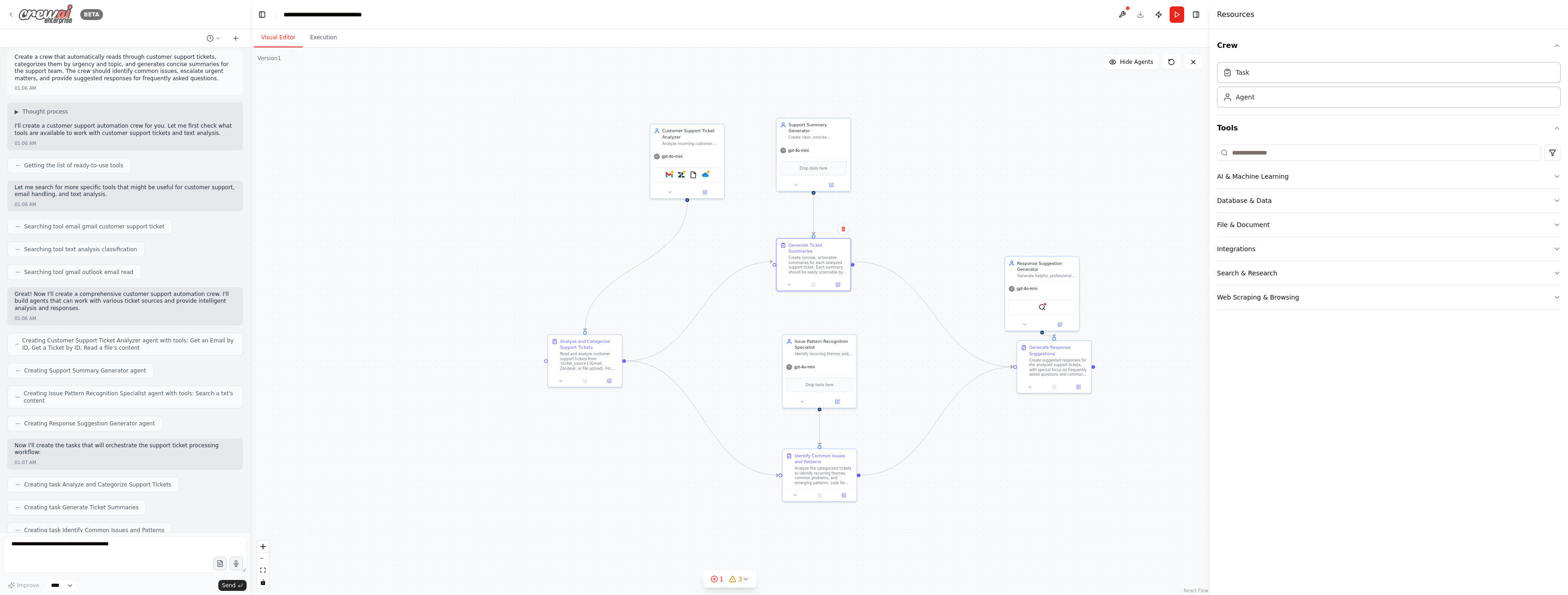
scroll to position [0, 0]
click at [13, 13] on icon at bounding box center [11, 15] width 7 height 7
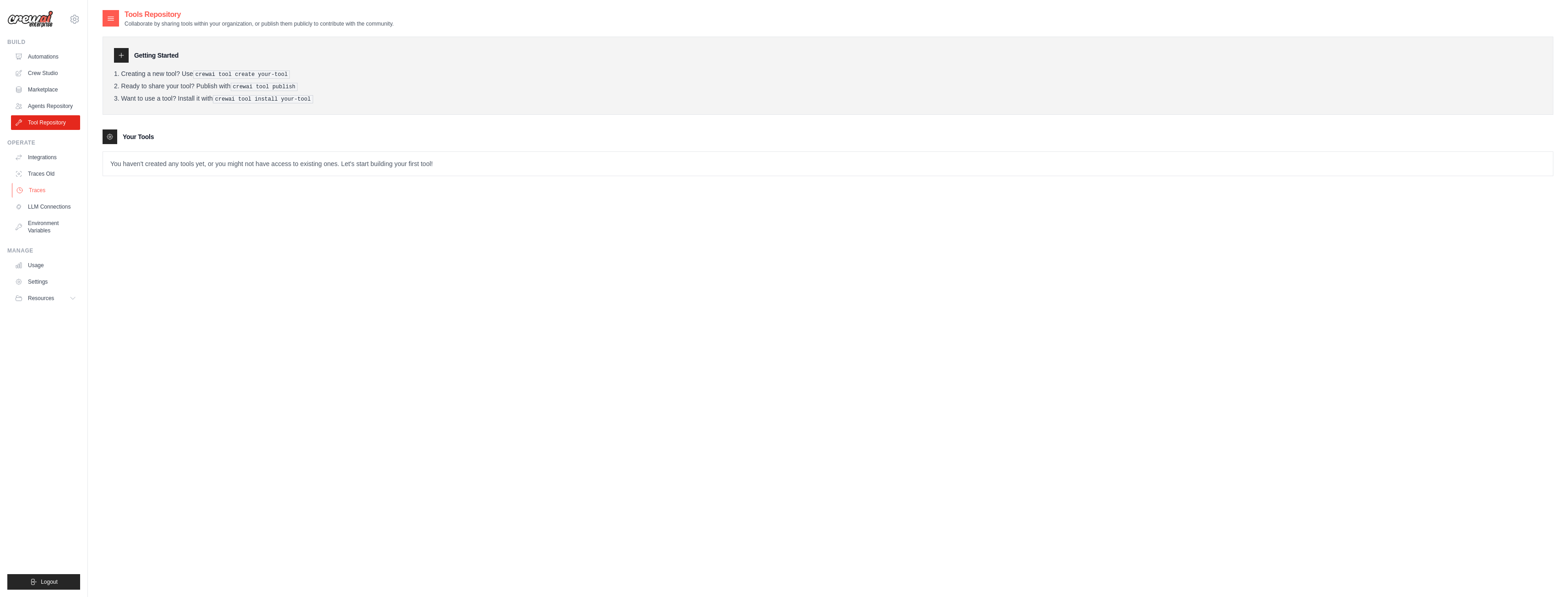
click at [55, 194] on link "Traces" at bounding box center [46, 190] width 69 height 15
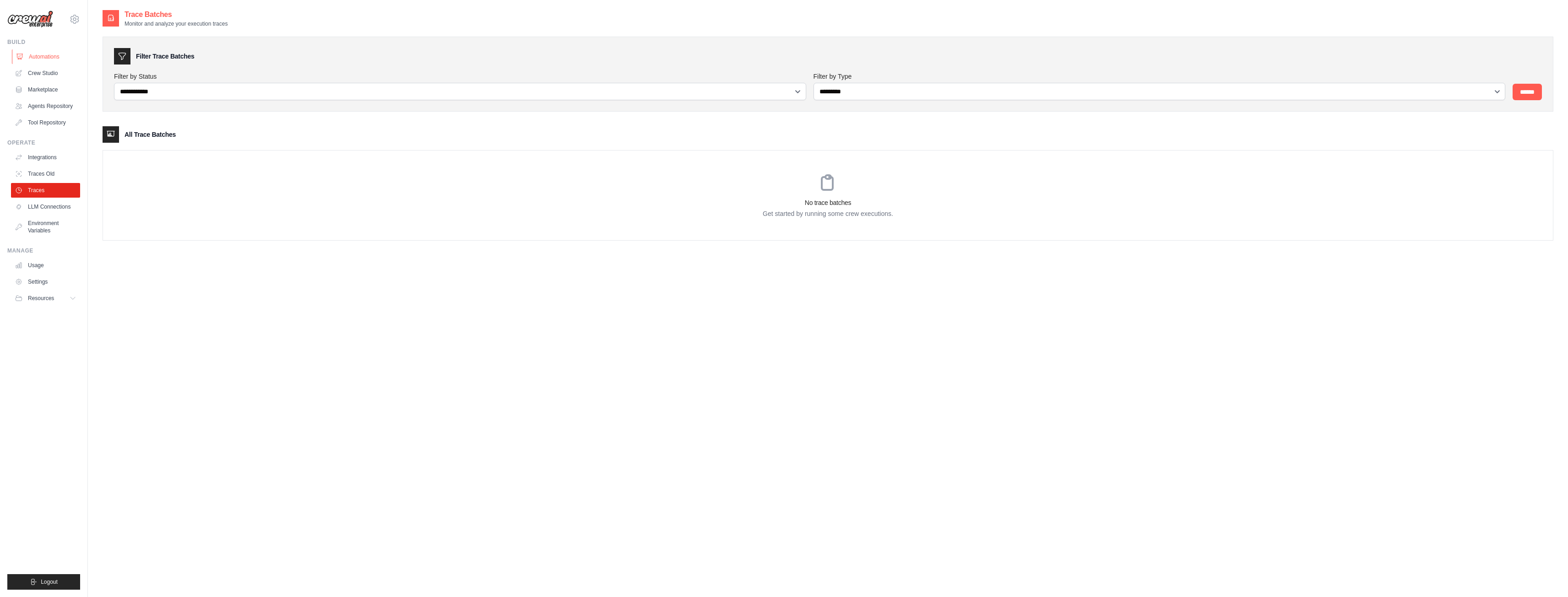
click at [40, 57] on link "Automations" at bounding box center [46, 56] width 69 height 15
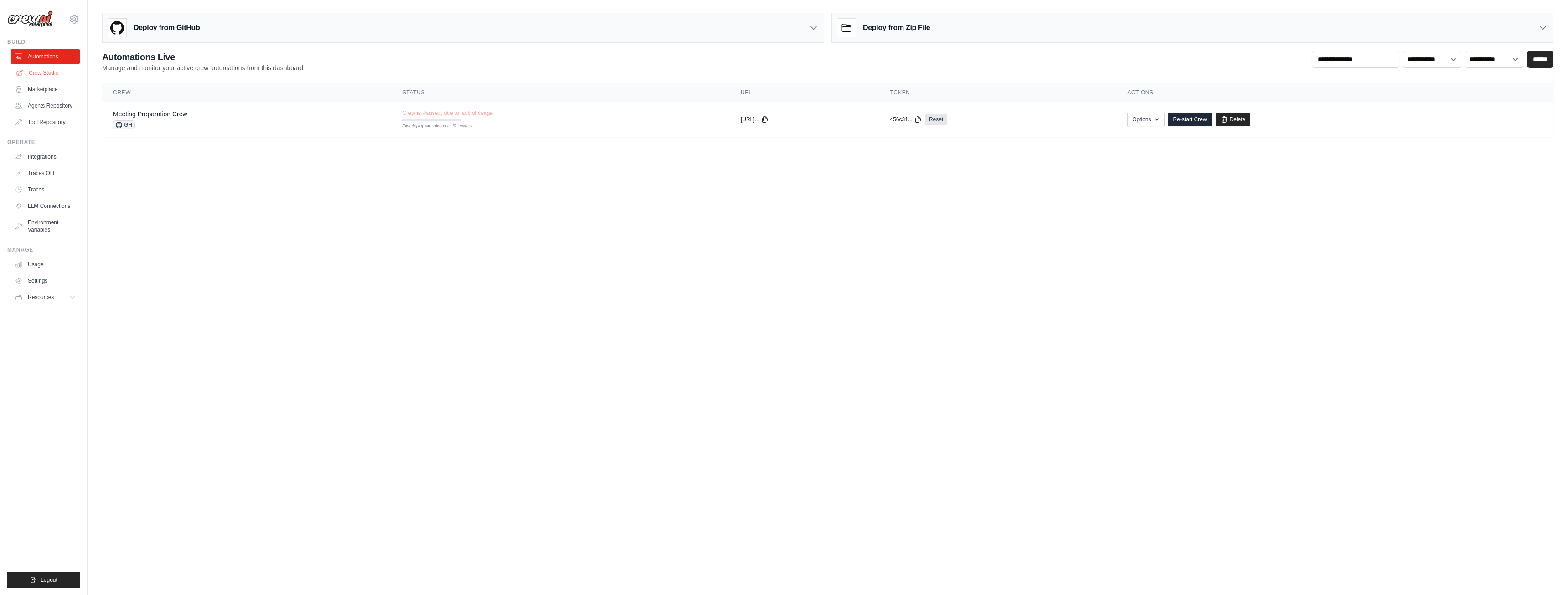
click at [42, 74] on link "Crew Studio" at bounding box center [46, 73] width 69 height 15
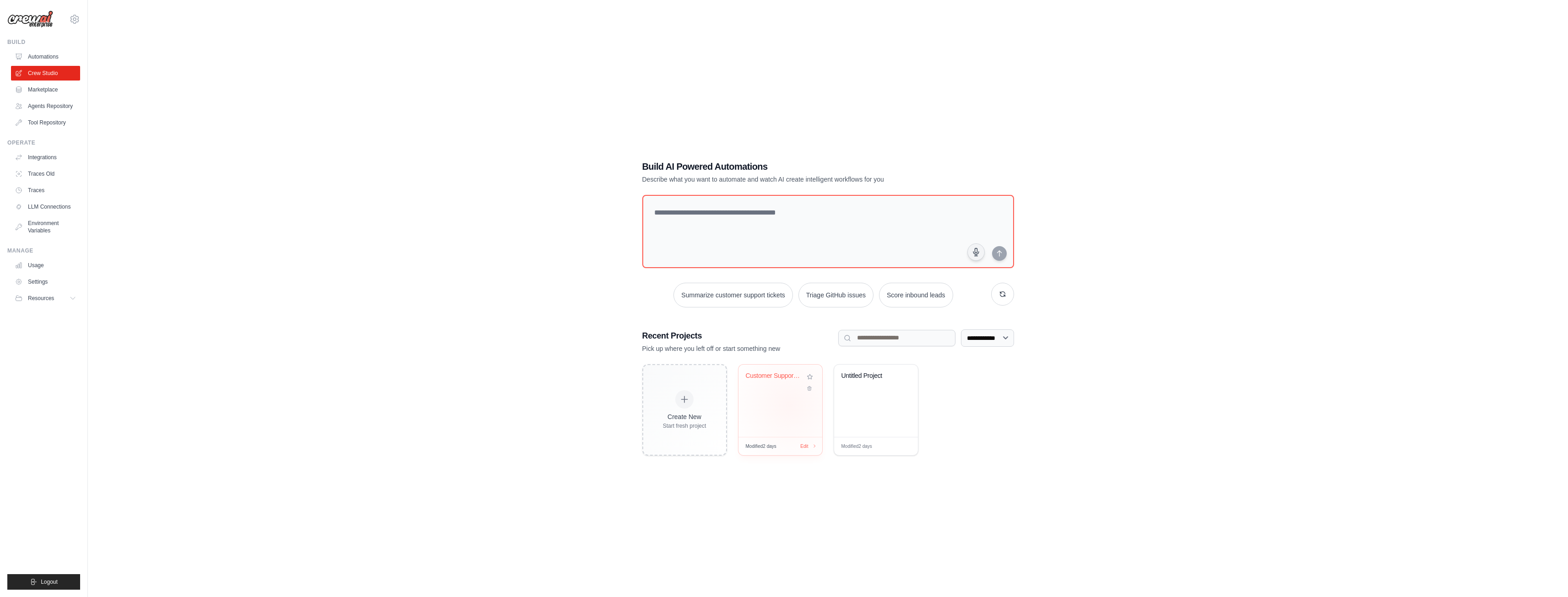
click at [789, 407] on div "Customer Support Ticket Automation" at bounding box center [780, 401] width 84 height 72
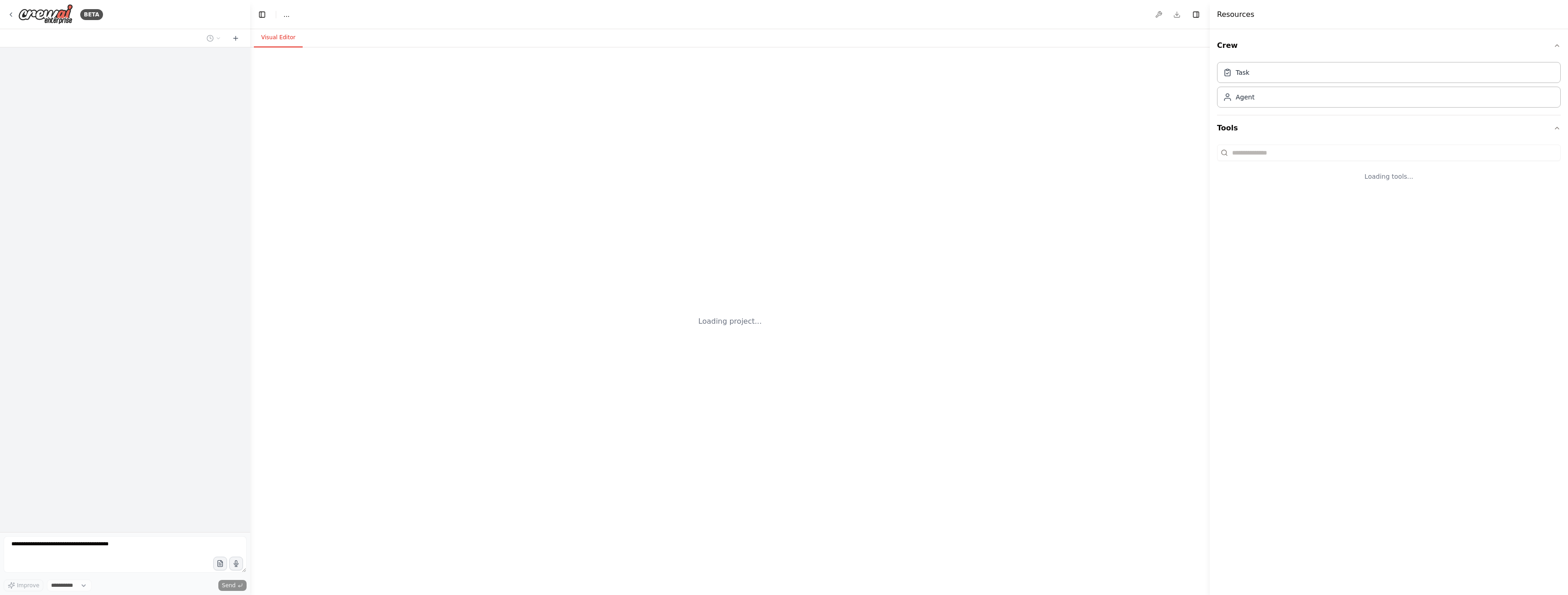
select select "****"
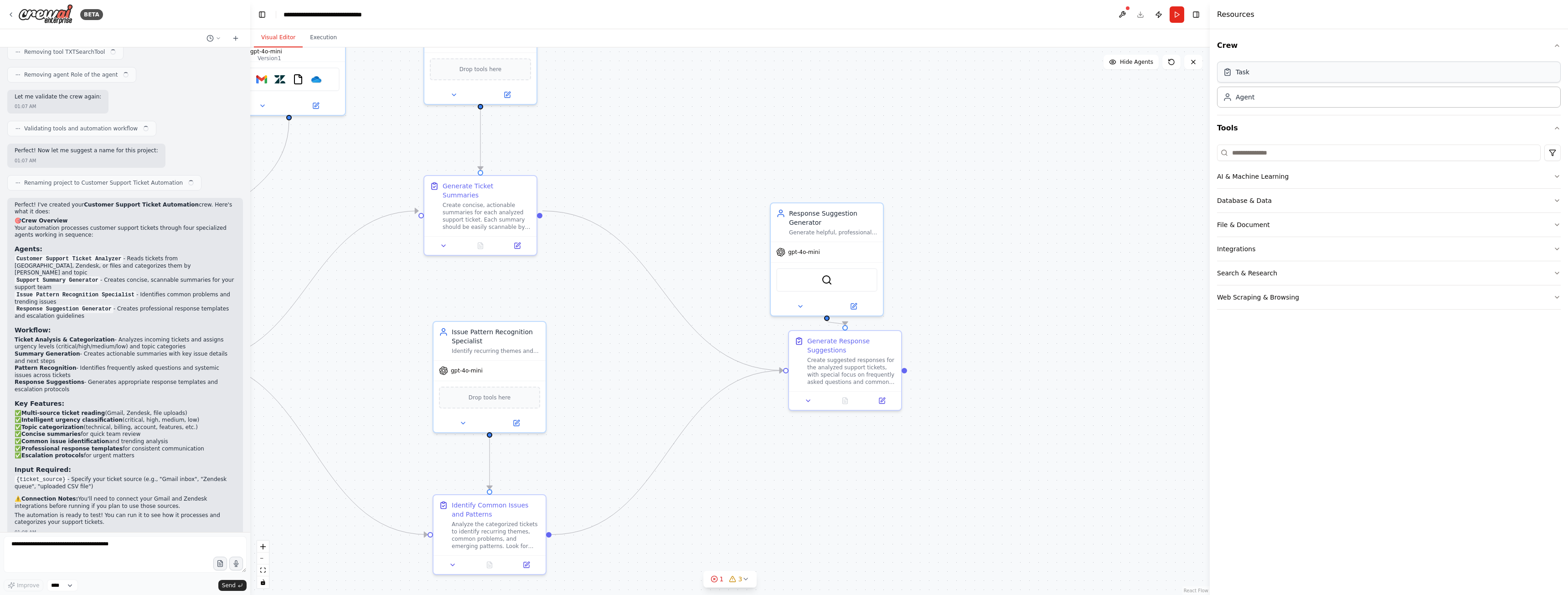
scroll to position [699, 0]
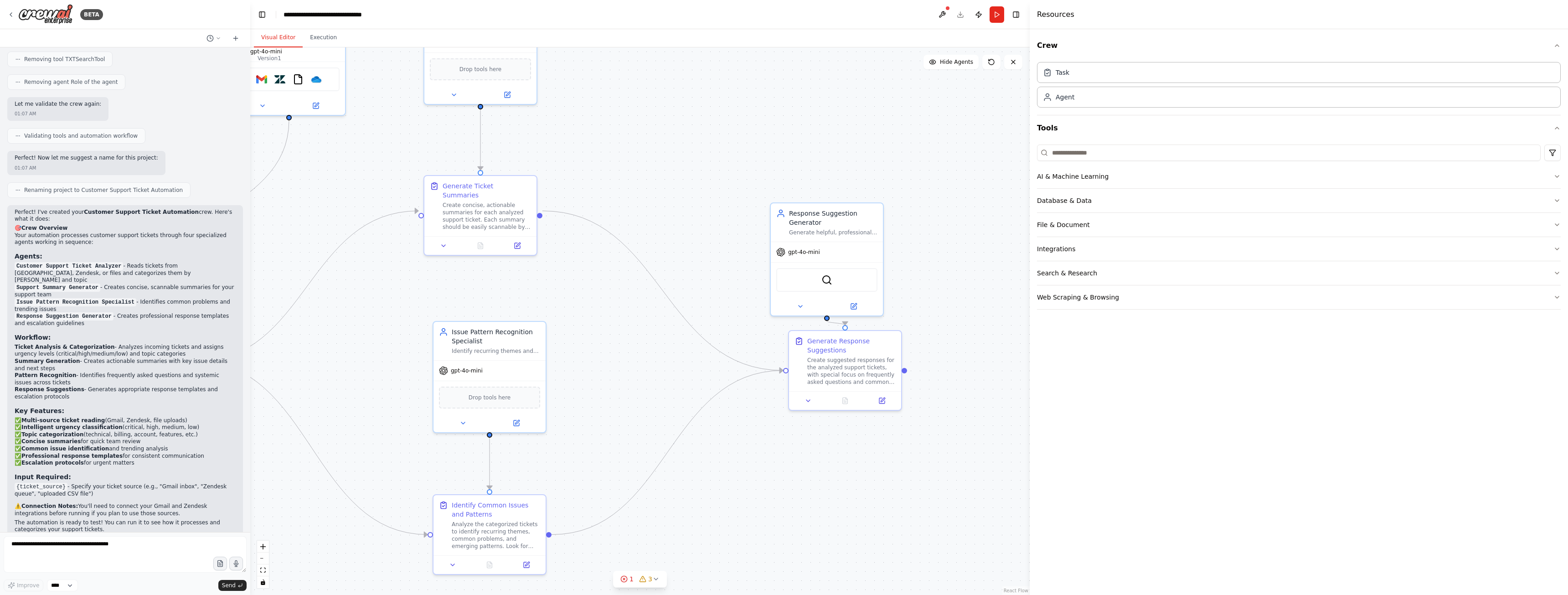
drag, startPoint x: 1211, startPoint y: 38, endPoint x: 1042, endPoint y: 114, distance: 185.3
click at [1042, 114] on div at bounding box center [1044, 298] width 4 height 595
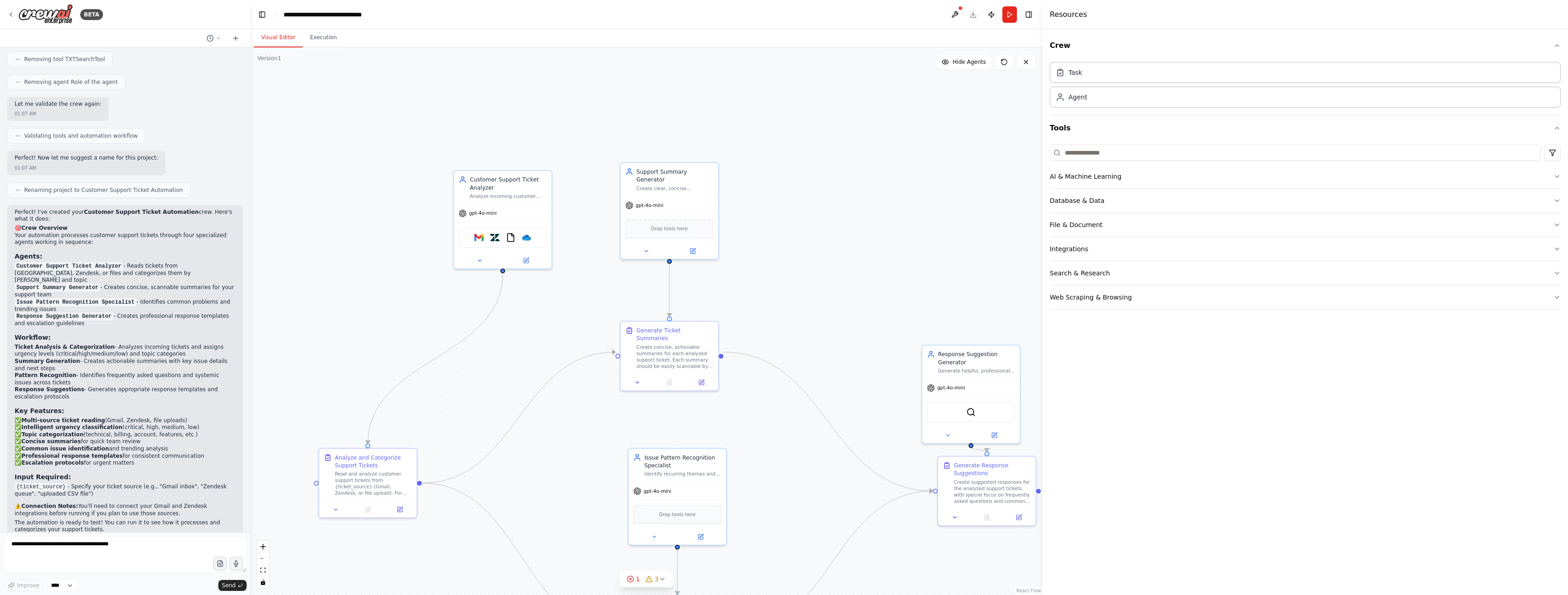
drag, startPoint x: 597, startPoint y: 153, endPoint x: 814, endPoint y: 253, distance: 238.9
click at [823, 255] on div ".deletable-edge-delete-btn { width: 20px; height: 20px; border: 0px solid #ffff…" at bounding box center [647, 321] width 792 height 547
click at [504, 215] on div "gpt-4o-mini" at bounding box center [510, 216] width 98 height 17
click at [537, 219] on div "gpt-4o-mini" at bounding box center [510, 216] width 98 height 17
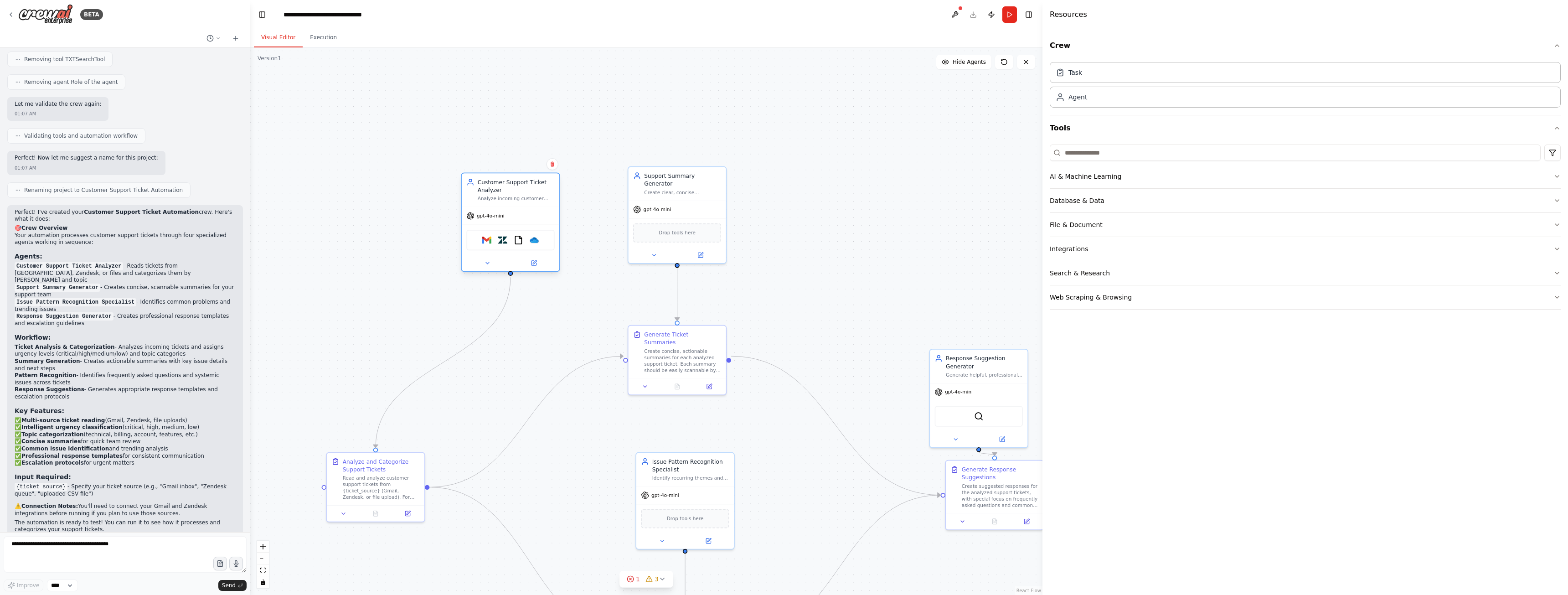
click at [522, 210] on div "gpt-4o-mini" at bounding box center [510, 216] width 98 height 17
click at [533, 266] on button at bounding box center [534, 263] width 45 height 9
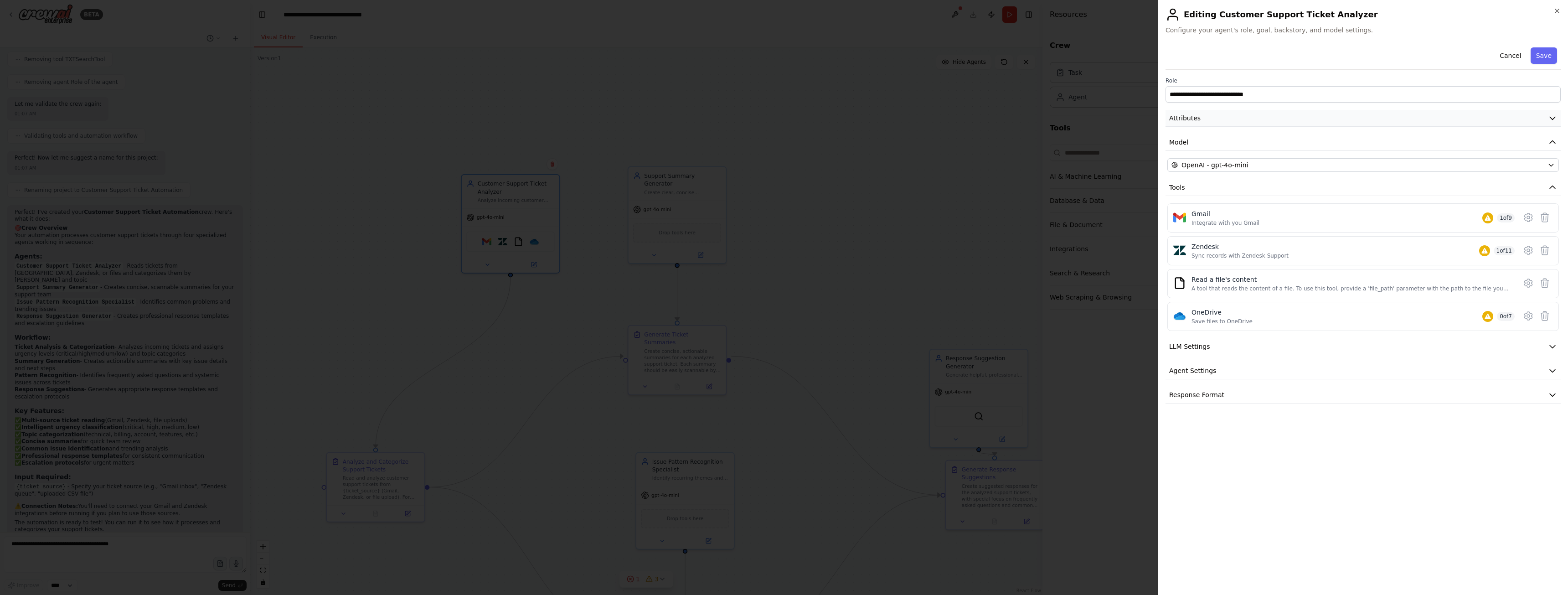
click at [1210, 120] on button "Attributes" at bounding box center [1363, 118] width 395 height 17
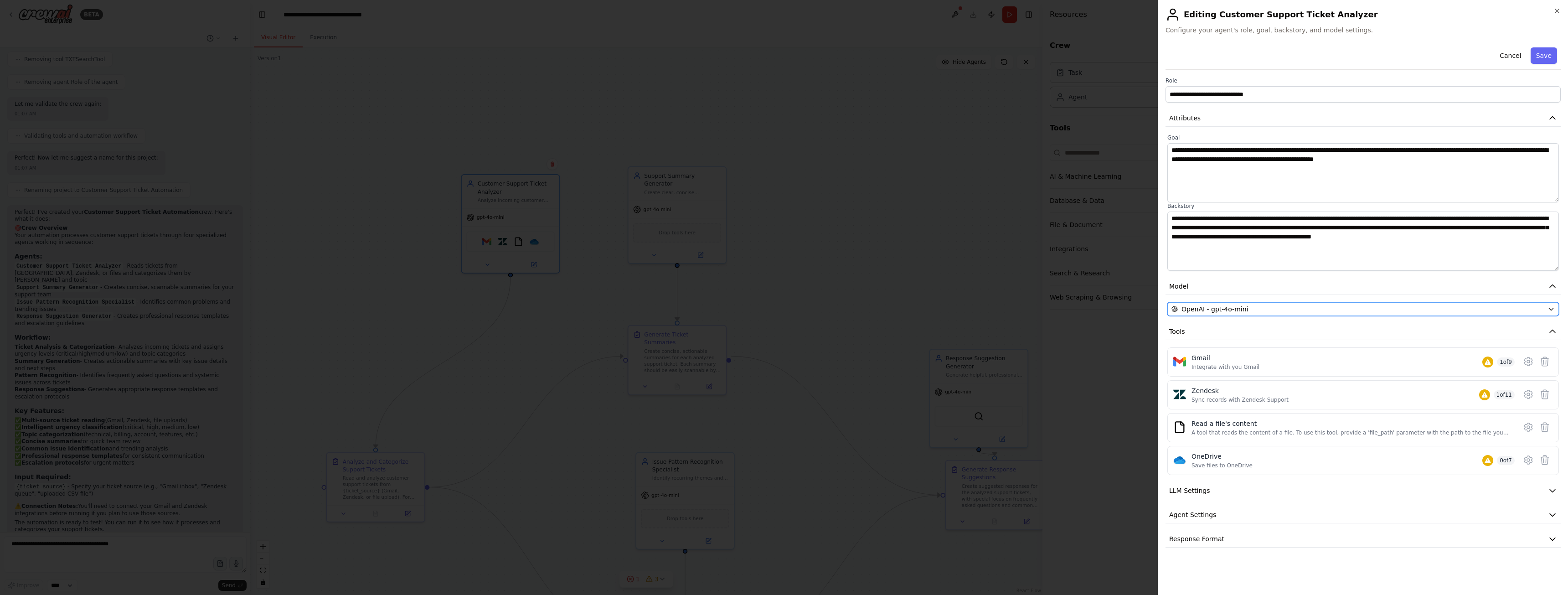
click at [1237, 309] on span "OpenAI - gpt-4o-mini" at bounding box center [1214, 309] width 67 height 9
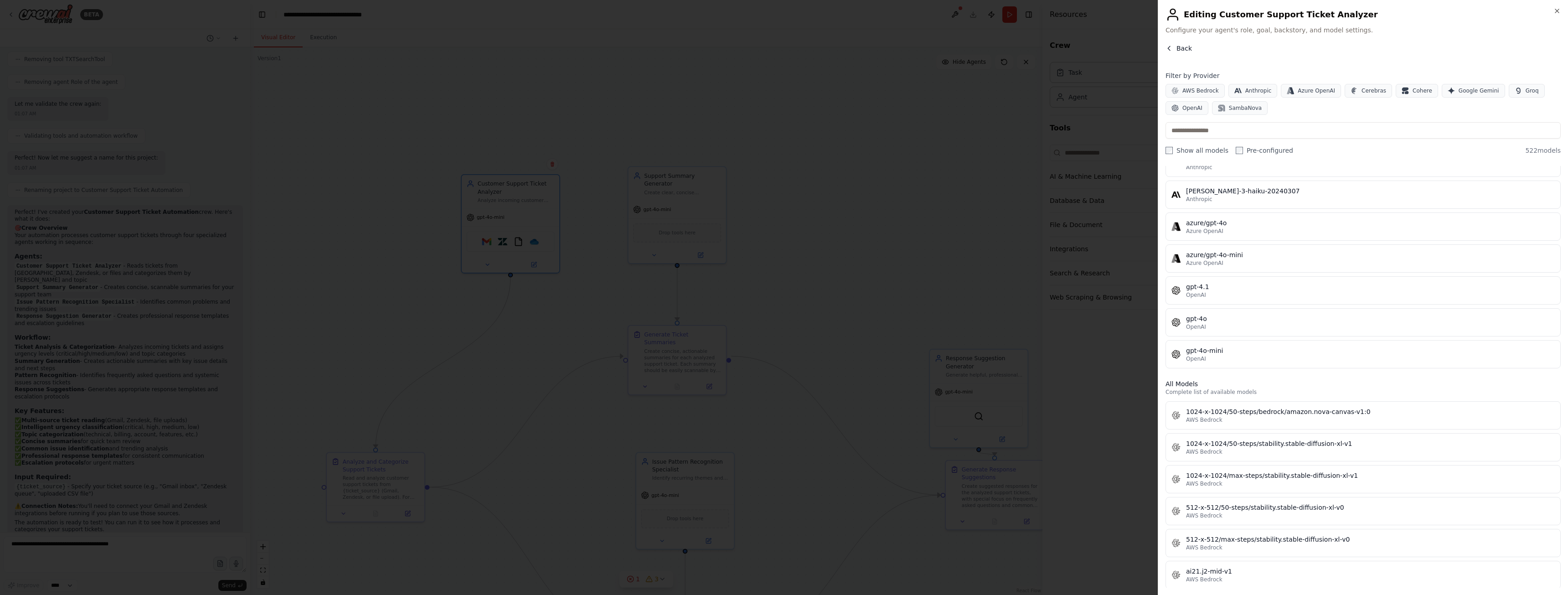
scroll to position [46, 0]
click at [1176, 52] on button "Back" at bounding box center [1179, 48] width 26 height 9
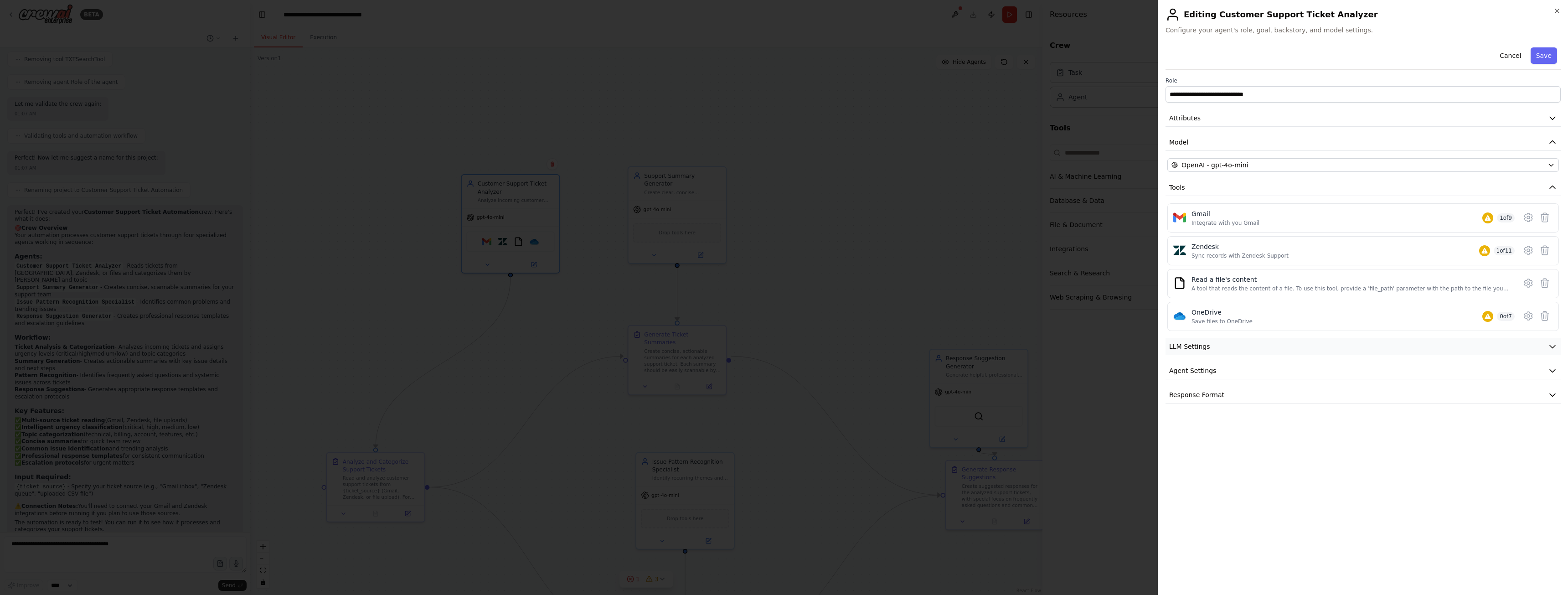
click at [1271, 353] on button "LLM Settings" at bounding box center [1363, 347] width 395 height 17
click at [1292, 437] on button "Agent Settings" at bounding box center [1363, 436] width 395 height 17
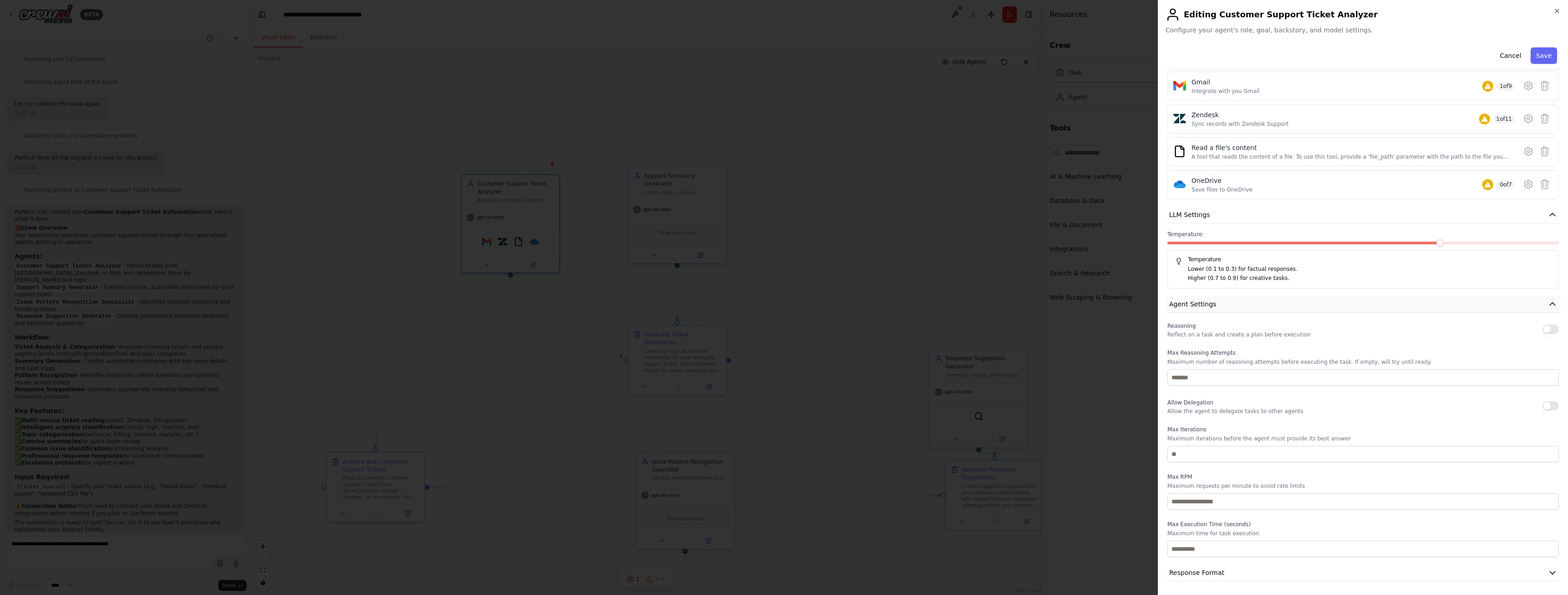
scroll to position [133, 0]
drag, startPoint x: 1177, startPoint y: 411, endPoint x: 1271, endPoint y: 412, distance: 94.0
click at [1271, 412] on p "Allow the agent to delegate tasks to other agents" at bounding box center [1235, 410] width 136 height 7
click at [1546, 403] on button "button" at bounding box center [1550, 405] width 17 height 9
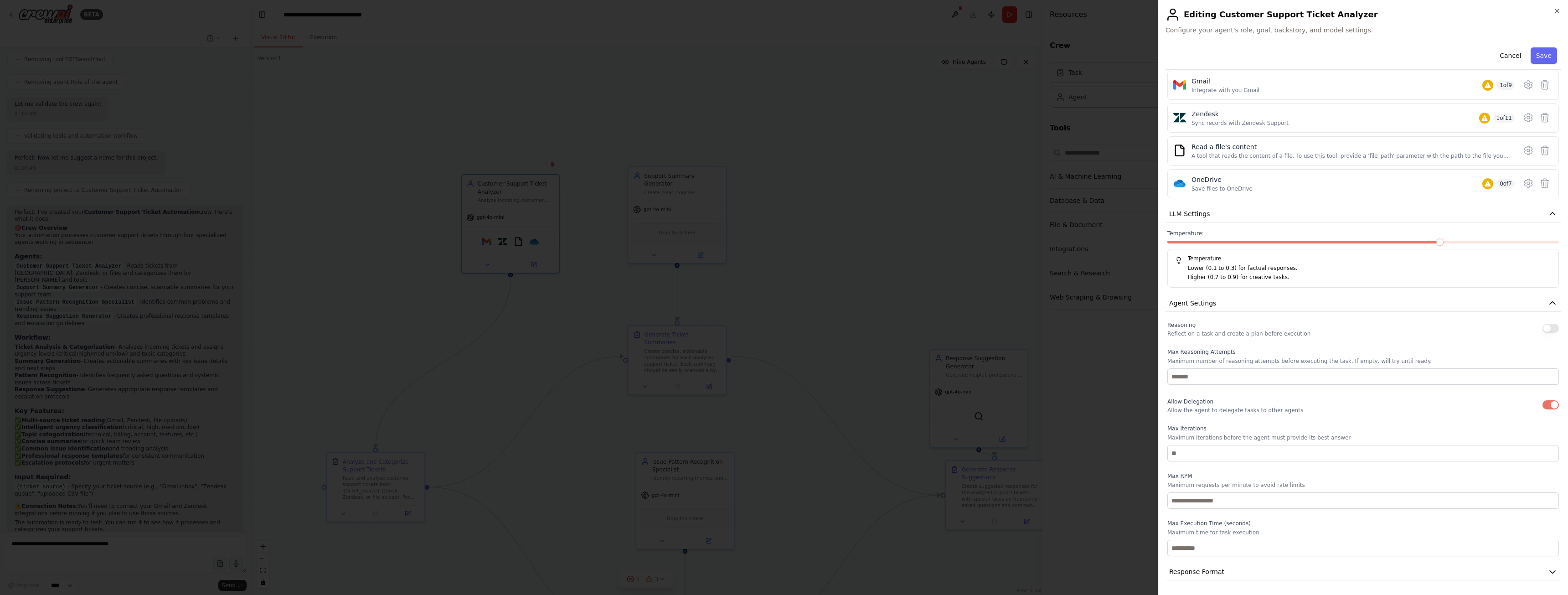
click at [1546, 403] on button "button" at bounding box center [1550, 405] width 17 height 9
drag, startPoint x: 1185, startPoint y: 352, endPoint x: 1234, endPoint y: 354, distance: 49.0
click at [1234, 354] on label "Max Reasoning Attempts" at bounding box center [1363, 352] width 391 height 7
click at [1226, 574] on button "Response Format" at bounding box center [1363, 572] width 395 height 17
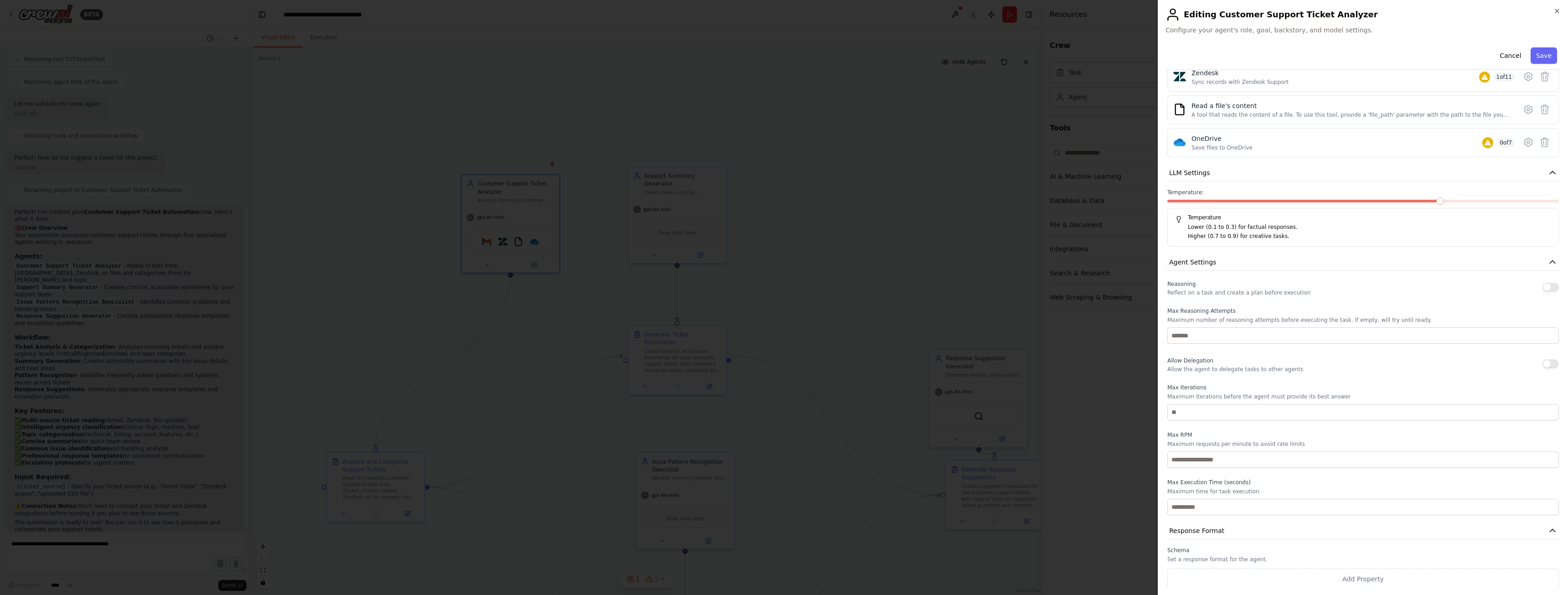
scroll to position [175, 0]
click at [1215, 543] on div "**********" at bounding box center [1363, 228] width 395 height 719
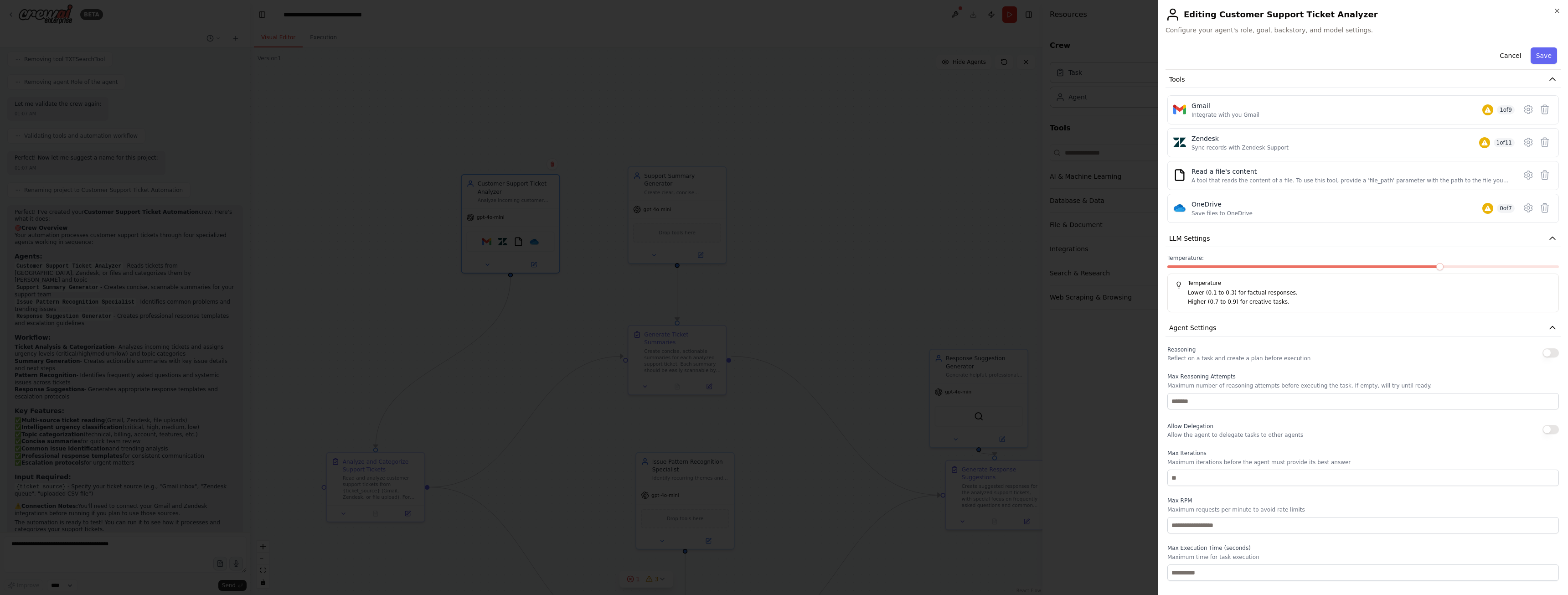
scroll to position [0, 0]
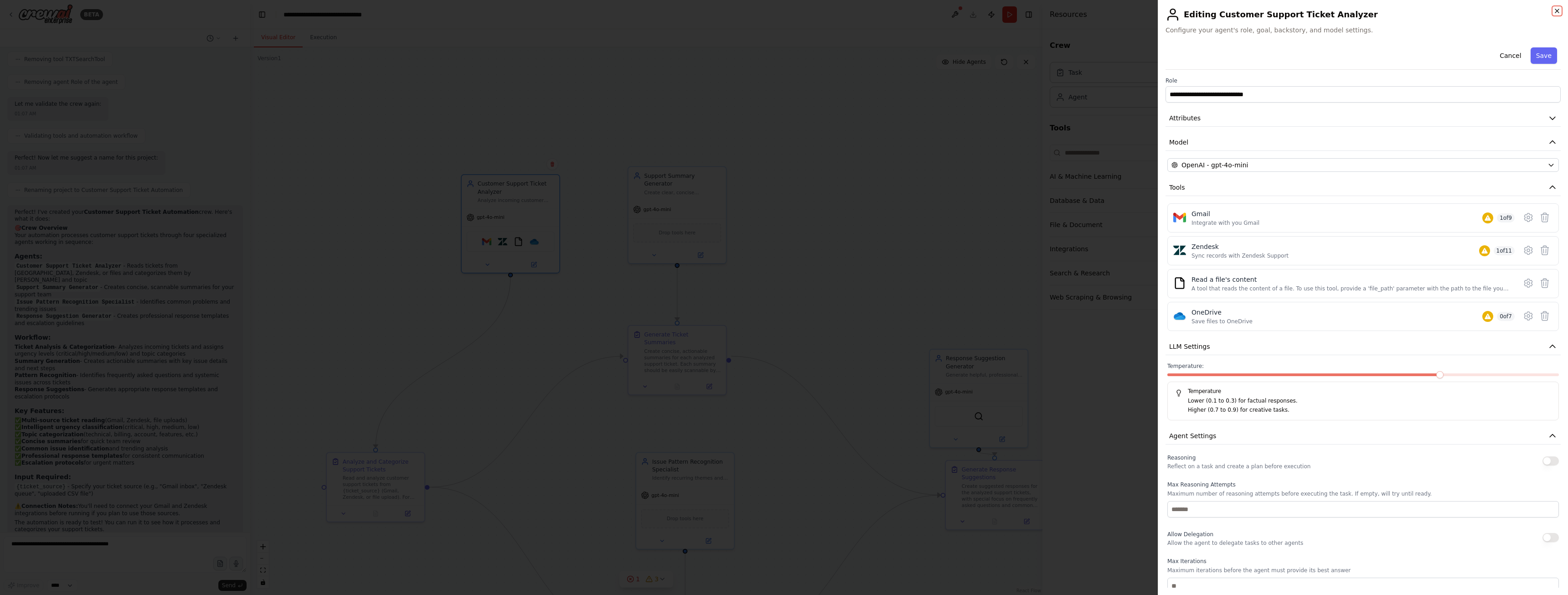
click at [1556, 9] on icon "button" at bounding box center [1557, 11] width 7 height 7
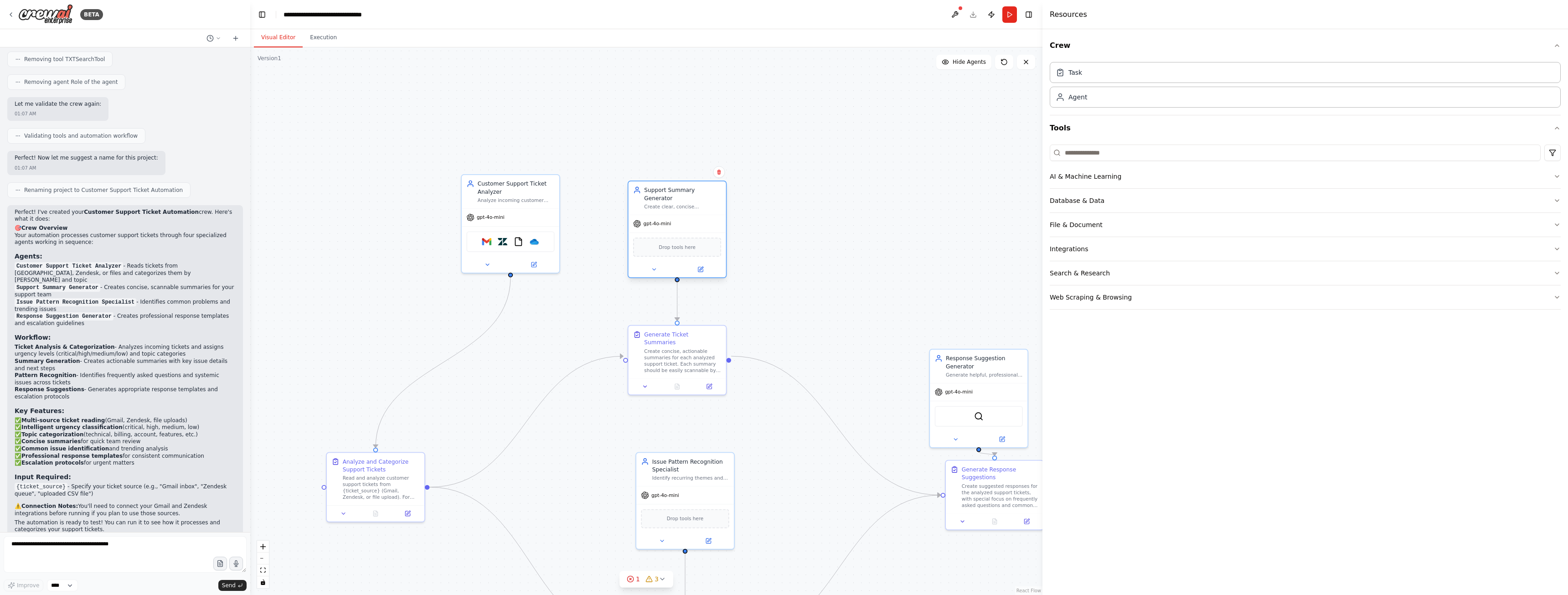
drag, startPoint x: 675, startPoint y: 193, endPoint x: 674, endPoint y: 209, distance: 16.0
click at [674, 215] on div "gpt-4o-mini" at bounding box center [678, 223] width 98 height 17
click at [698, 352] on div "Create concise, actionable summaries for each analyzed support ticket. Each sum…" at bounding box center [682, 359] width 77 height 26
click at [713, 381] on button at bounding box center [709, 385] width 27 height 9
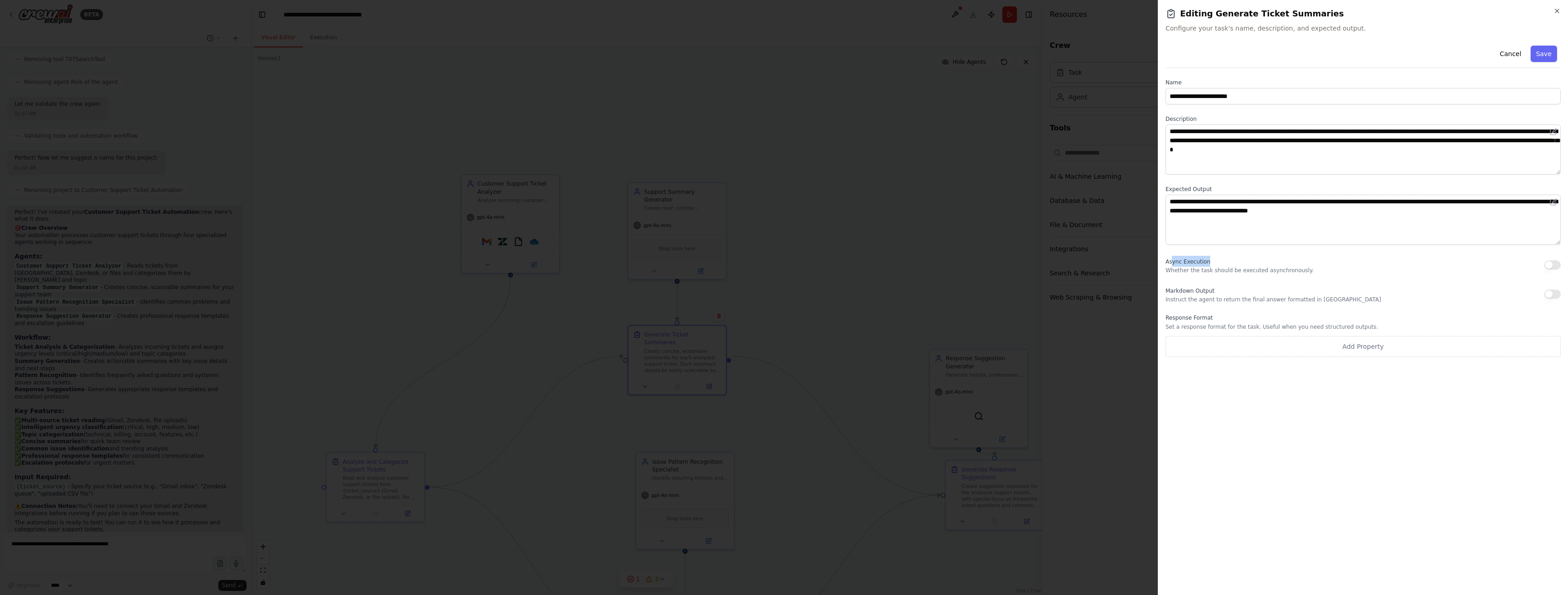
drag, startPoint x: 1173, startPoint y: 259, endPoint x: 1210, endPoint y: 263, distance: 37.2
click at [1210, 263] on div "Async Execution Whether the task should be executed asynchronously." at bounding box center [1239, 265] width 148 height 19
drag, startPoint x: 1172, startPoint y: 270, endPoint x: 1313, endPoint y: 273, distance: 141.0
click at [1312, 273] on div "Async Execution Whether the task should be executed asynchronously." at bounding box center [1363, 265] width 395 height 19
click at [1331, 269] on div "Async Execution Whether the task should be executed asynchronously." at bounding box center [1363, 265] width 395 height 19
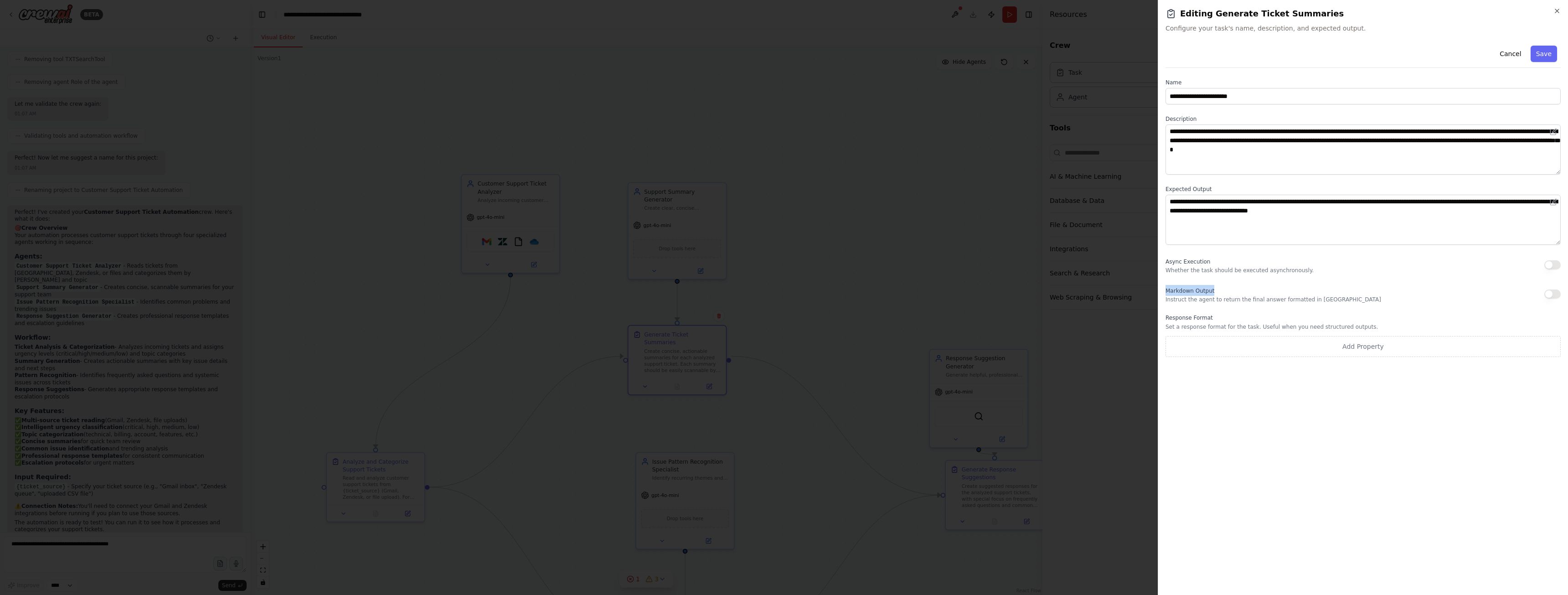
drag, startPoint x: 1168, startPoint y: 291, endPoint x: 1222, endPoint y: 290, distance: 54.0
click at [1220, 290] on div "Markdown Output Instruct the agent to return the final answer formatted in Mark…" at bounding box center [1273, 294] width 216 height 19
click at [1176, 296] on div "Markdown Output Instruct the agent to return the final answer formatted in Mark…" at bounding box center [1273, 294] width 216 height 19
drag, startPoint x: 1169, startPoint y: 299, endPoint x: 1344, endPoint y: 298, distance: 175.0
click at [1341, 298] on div "Markdown Output Instruct the agent to return the final answer formatted in Mark…" at bounding box center [1363, 294] width 395 height 19
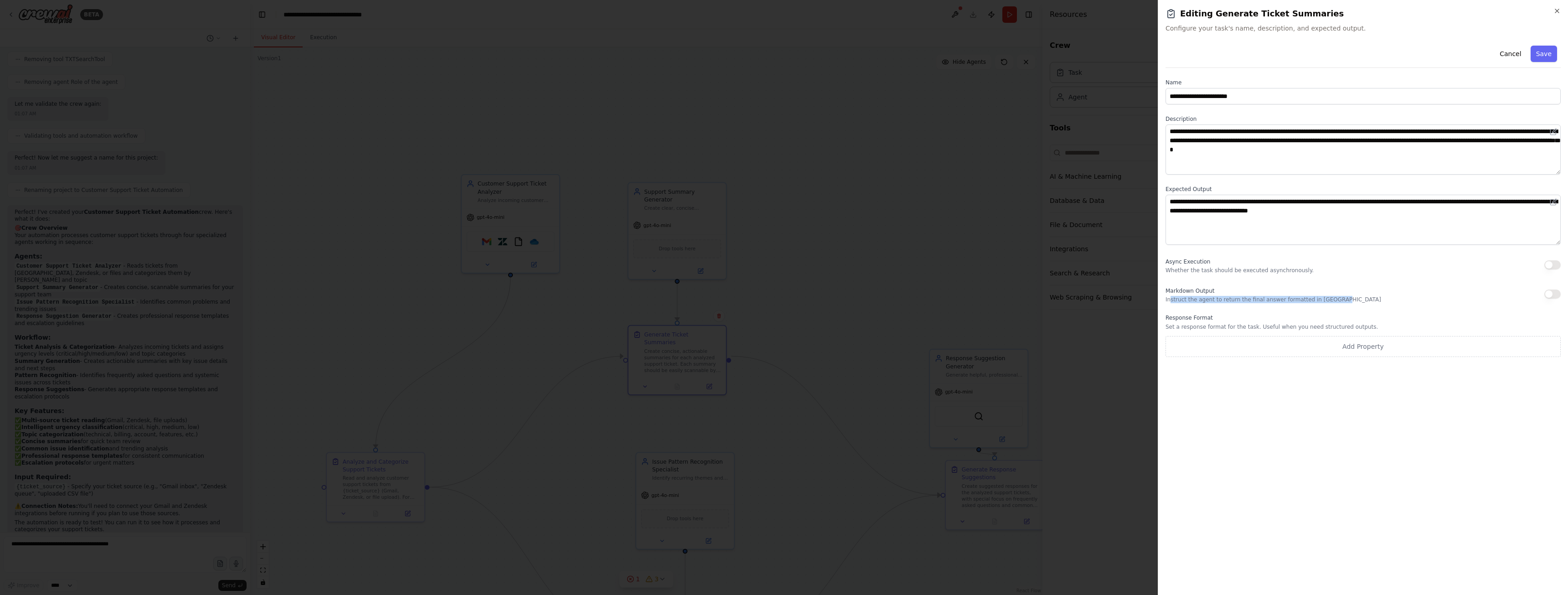
click at [1344, 298] on div "Markdown Output Instruct the agent to return the final answer formatted in Mark…" at bounding box center [1363, 294] width 395 height 19
drag, startPoint x: 1172, startPoint y: 316, endPoint x: 1232, endPoint y: 318, distance: 60.0
click at [1232, 318] on label "Response Format" at bounding box center [1363, 317] width 395 height 7
drag, startPoint x: 1177, startPoint y: 323, endPoint x: 1321, endPoint y: 334, distance: 144.4
click at [1299, 324] on p "Set a response format for the task. Useful when you need structured outputs." at bounding box center [1363, 327] width 395 height 7
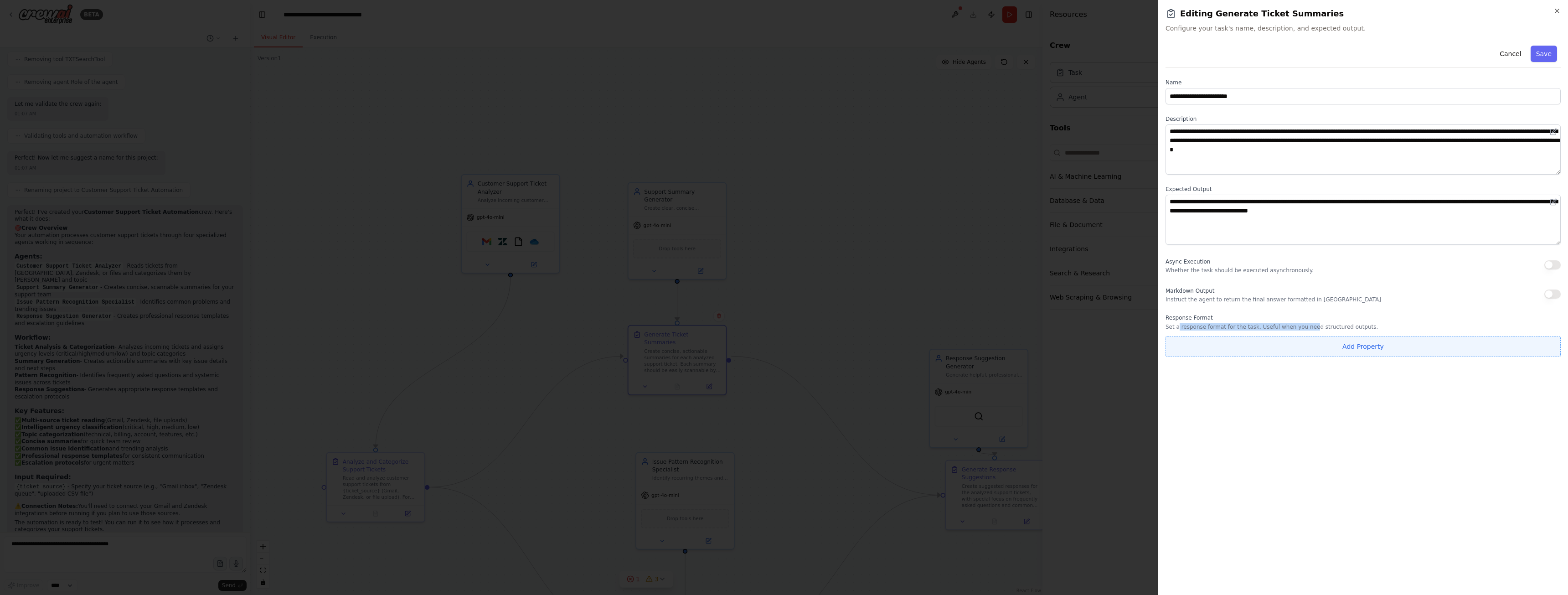
click at [1326, 345] on button "Add Property" at bounding box center [1363, 346] width 395 height 21
click at [1240, 345] on input "**********" at bounding box center [1309, 344] width 288 height 17
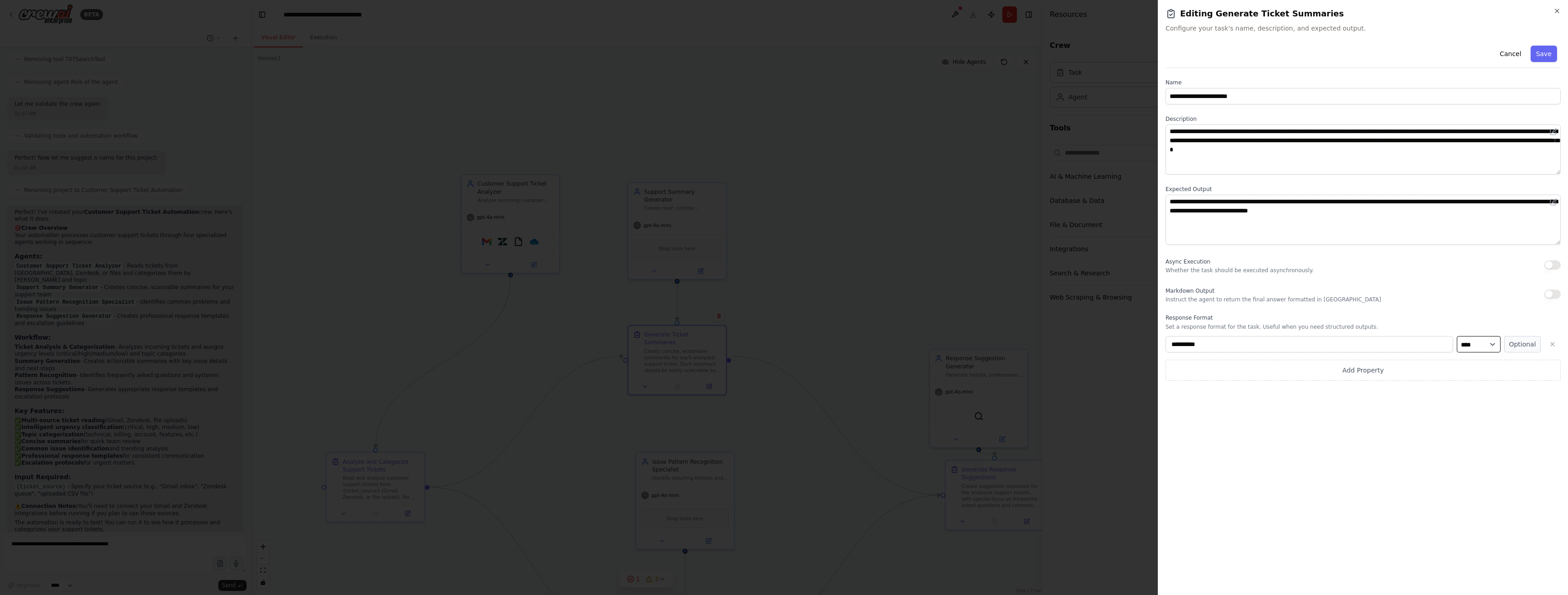
click at [1477, 344] on select "**** ******* ******* **** ******" at bounding box center [1479, 344] width 44 height 17
click at [1480, 343] on select "**** ******* ******* **** ******" at bounding box center [1479, 344] width 44 height 17
click at [1509, 344] on button "Optional" at bounding box center [1522, 344] width 36 height 17
click at [1532, 343] on button "Required" at bounding box center [1522, 344] width 36 height 17
click at [1551, 342] on icon "button" at bounding box center [1552, 344] width 7 height 7
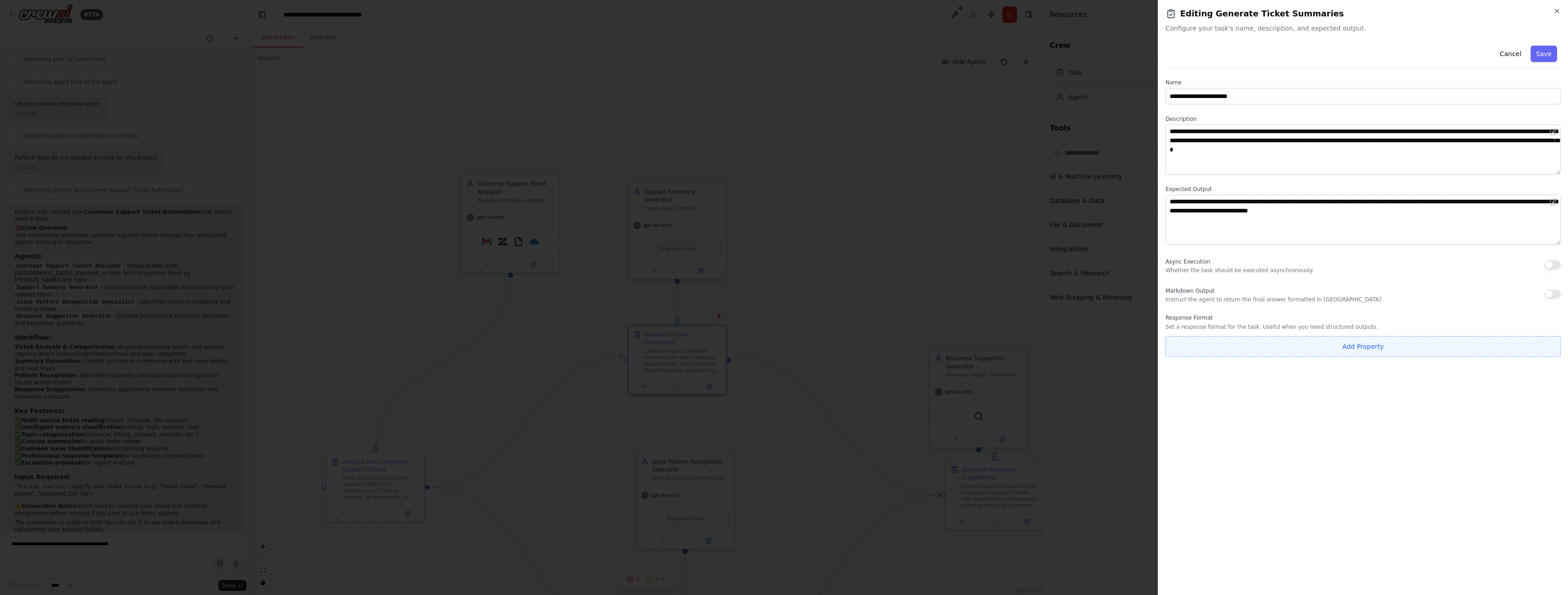
click at [1317, 344] on button "Add Property" at bounding box center [1363, 346] width 395 height 21
click at [1302, 341] on input "**********" at bounding box center [1309, 344] width 288 height 17
click at [1465, 339] on select "**** ******* ******* **** ******" at bounding box center [1479, 344] width 44 height 17
drag, startPoint x: 1473, startPoint y: 331, endPoint x: 1490, endPoint y: 327, distance: 17.5
click at [1473, 331] on div "**********" at bounding box center [1363, 347] width 395 height 67
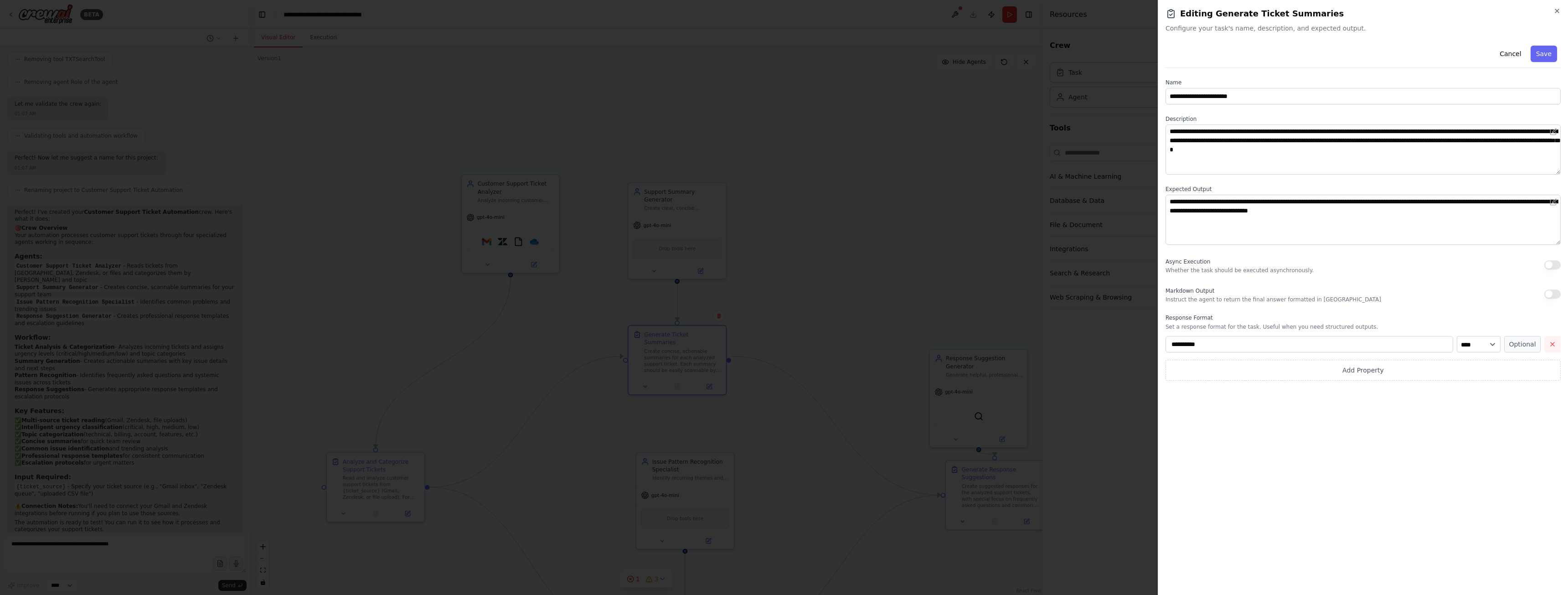
click at [1553, 344] on icon "button" at bounding box center [1553, 344] width 4 height 4
click at [1556, 11] on icon "button" at bounding box center [1557, 11] width 7 height 7
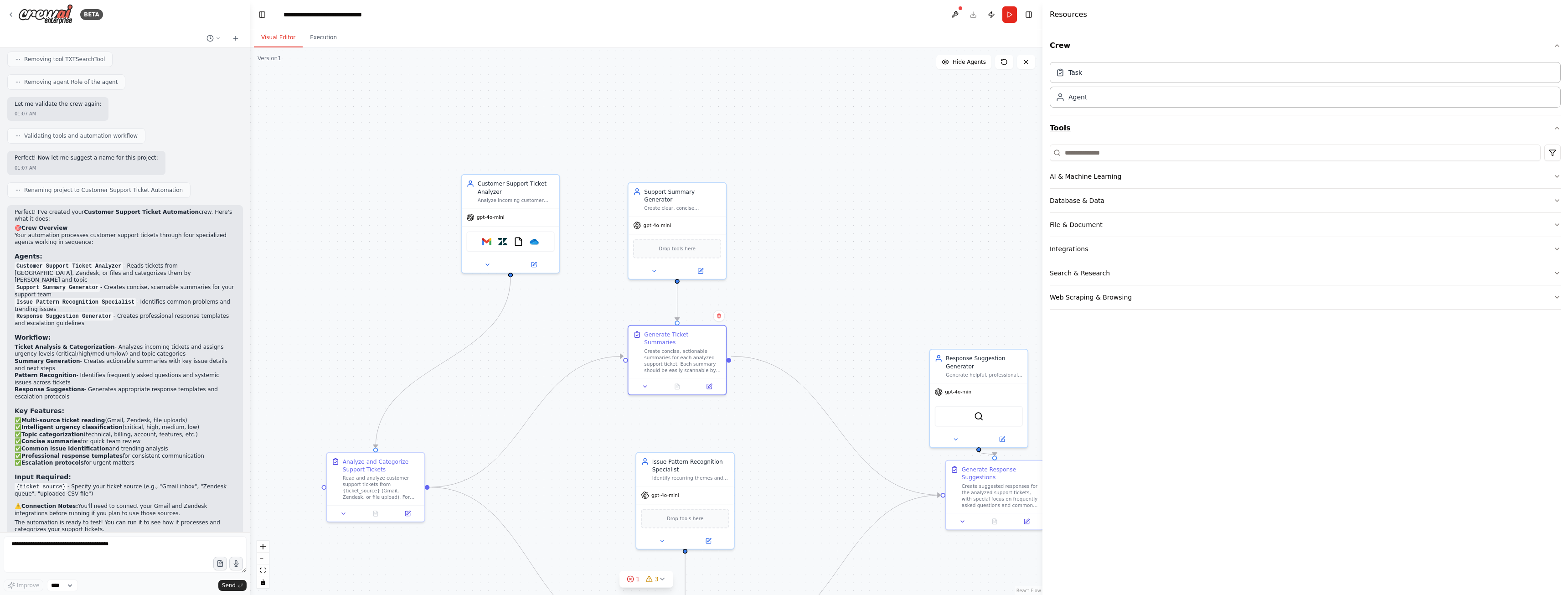
click at [1139, 122] on button "Tools" at bounding box center [1305, 128] width 511 height 26
click at [1152, 175] on button "AI & Machine Learning" at bounding box center [1305, 177] width 511 height 24
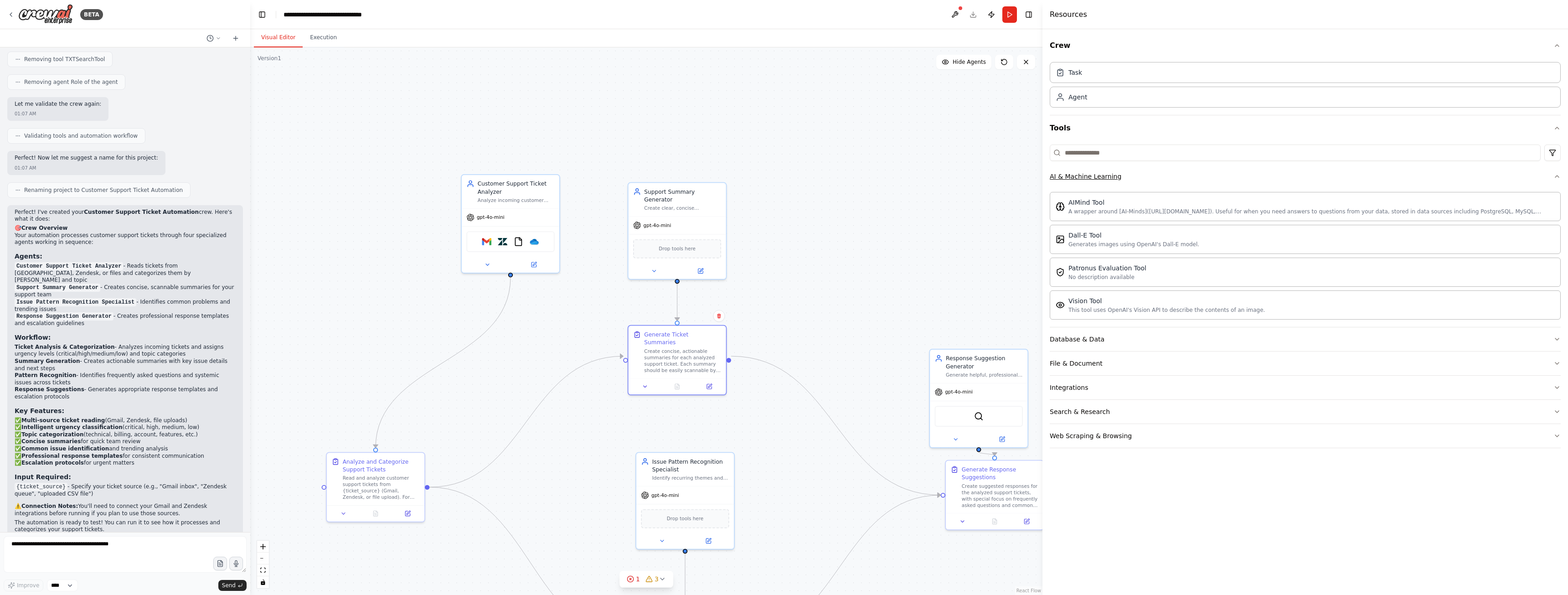
click at [1201, 181] on button "AI & Machine Learning" at bounding box center [1305, 177] width 511 height 24
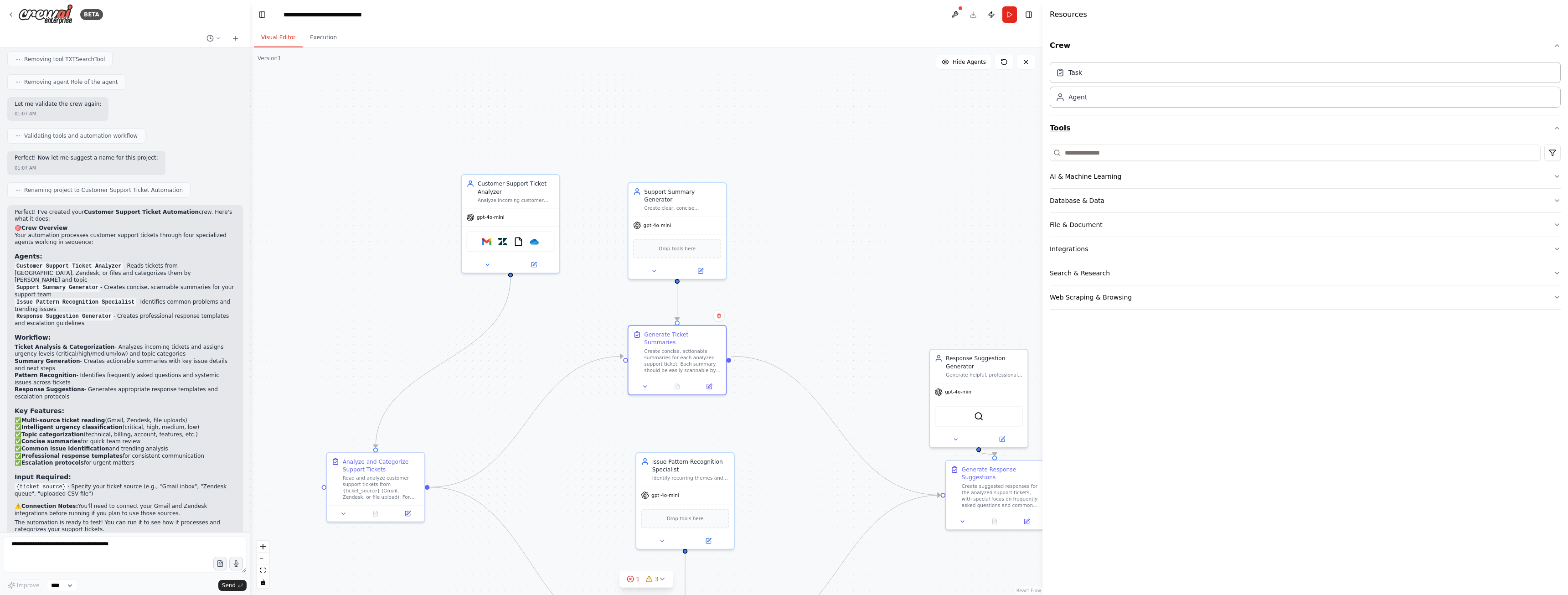
click at [1086, 132] on button "Tools" at bounding box center [1305, 128] width 511 height 26
click at [1142, 180] on button "AI & Machine Learning" at bounding box center [1305, 177] width 511 height 24
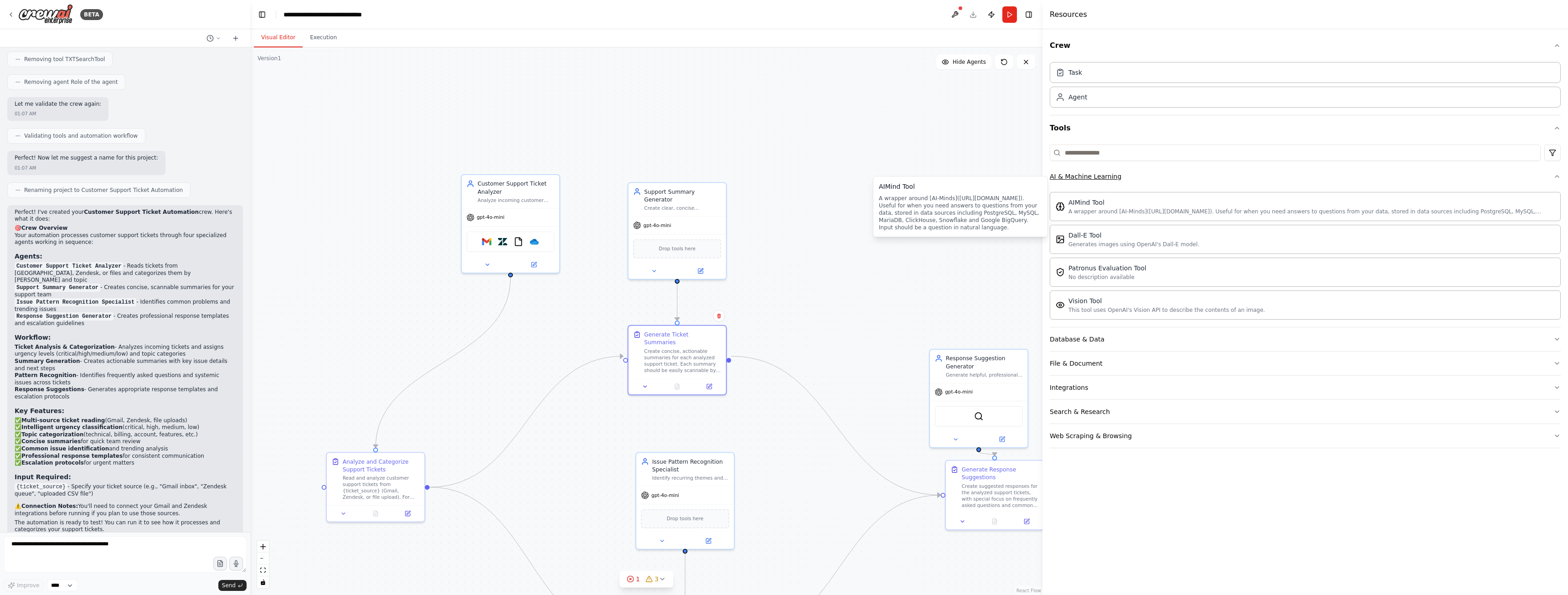
click at [1128, 176] on button "AI & Machine Learning" at bounding box center [1305, 177] width 511 height 24
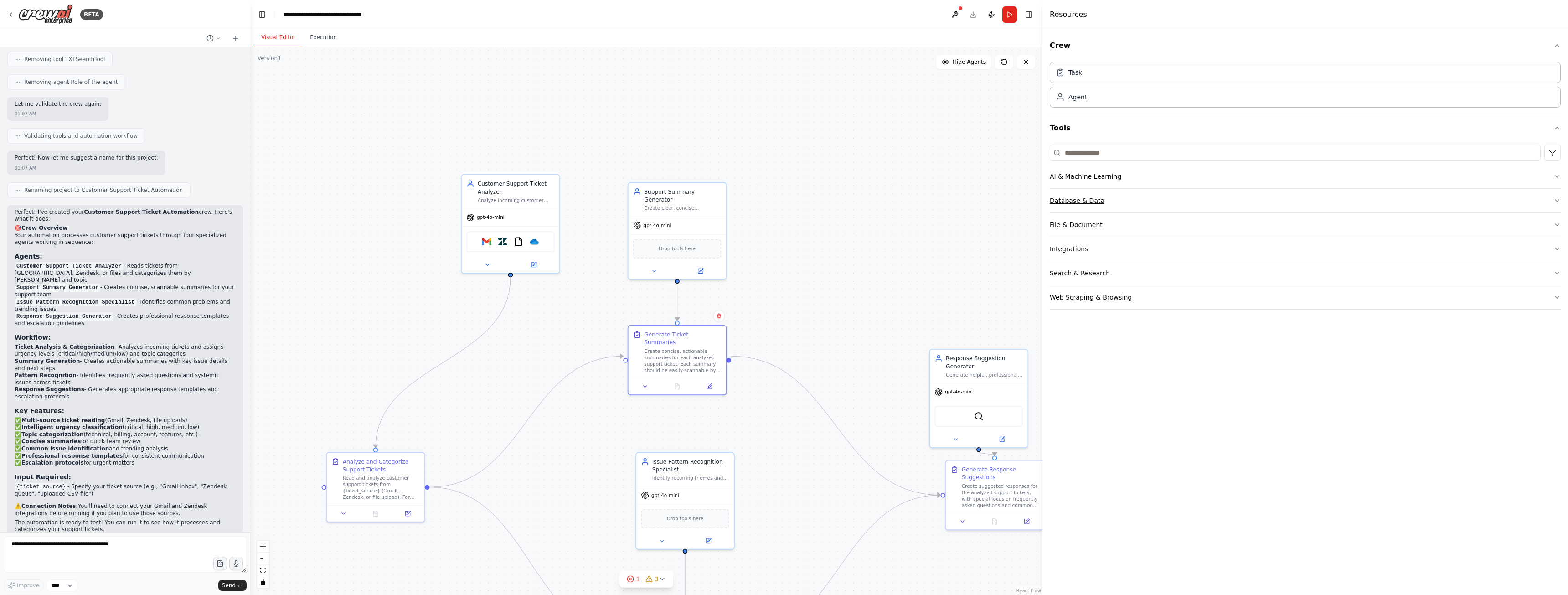
click at [1152, 196] on button "Database & Data" at bounding box center [1305, 200] width 511 height 24
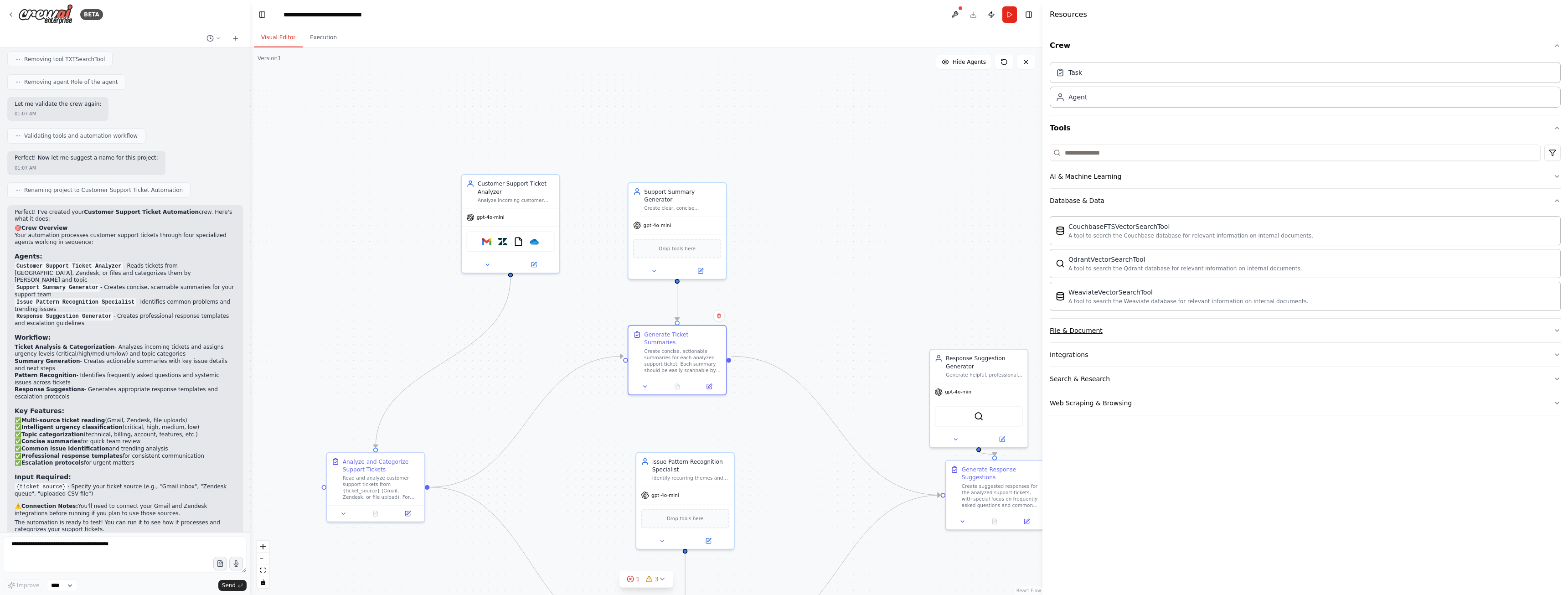
click at [1147, 331] on button "File & Document" at bounding box center [1305, 331] width 511 height 24
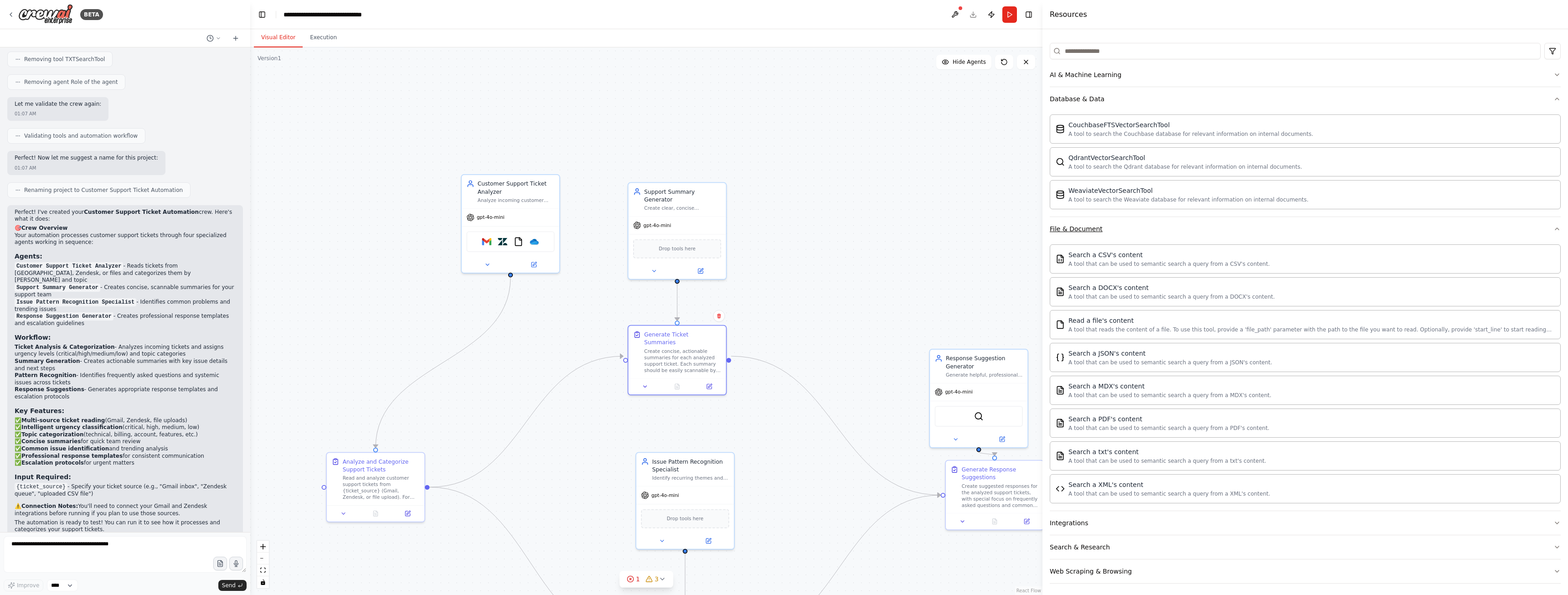
scroll to position [105, 0]
click at [1146, 524] on button "Integrations" at bounding box center [1305, 520] width 511 height 24
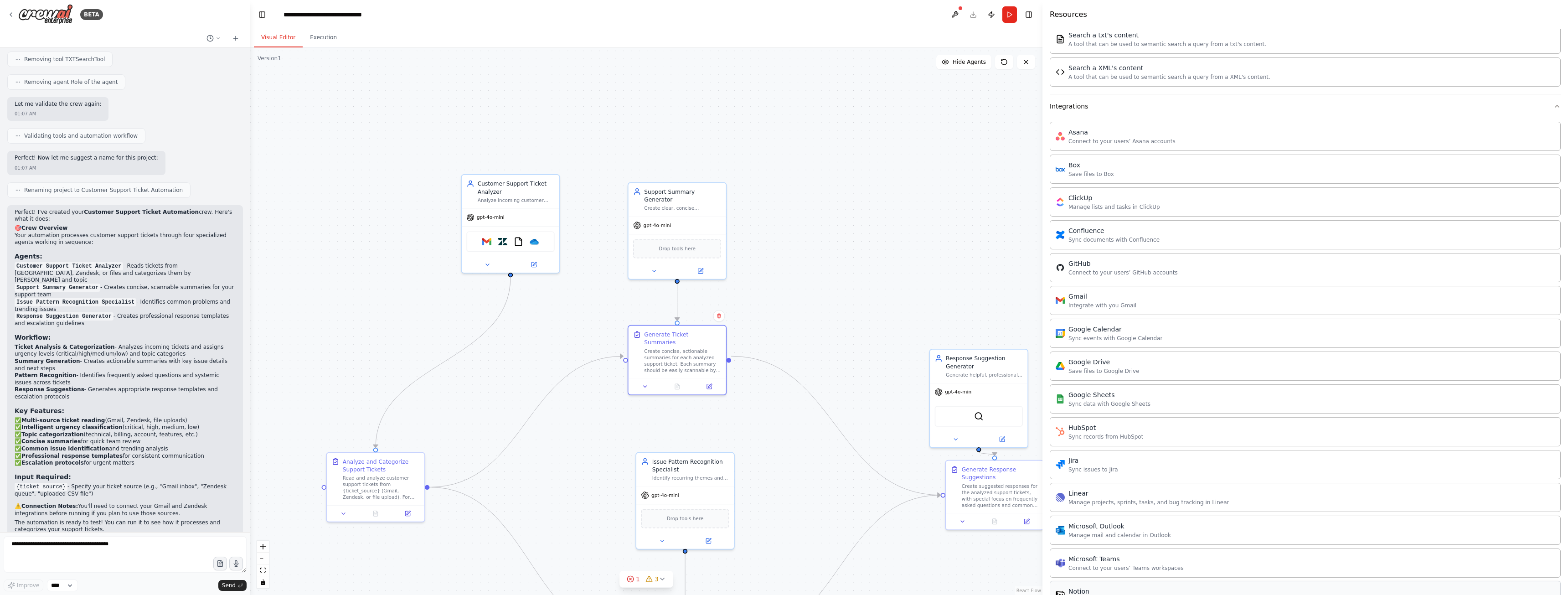
scroll to position [515, 0]
click at [1122, 111] on button "Integrations" at bounding box center [1305, 110] width 511 height 24
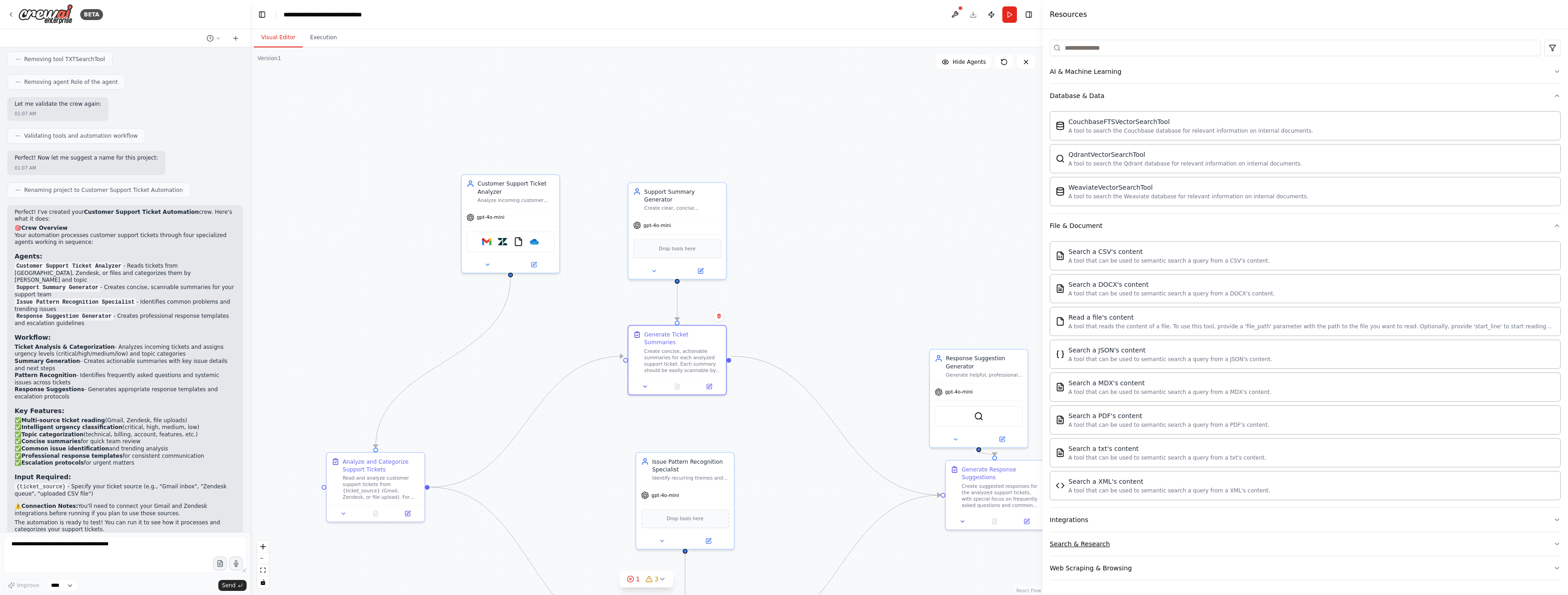
click at [1152, 545] on button "Search & Research" at bounding box center [1305, 544] width 511 height 24
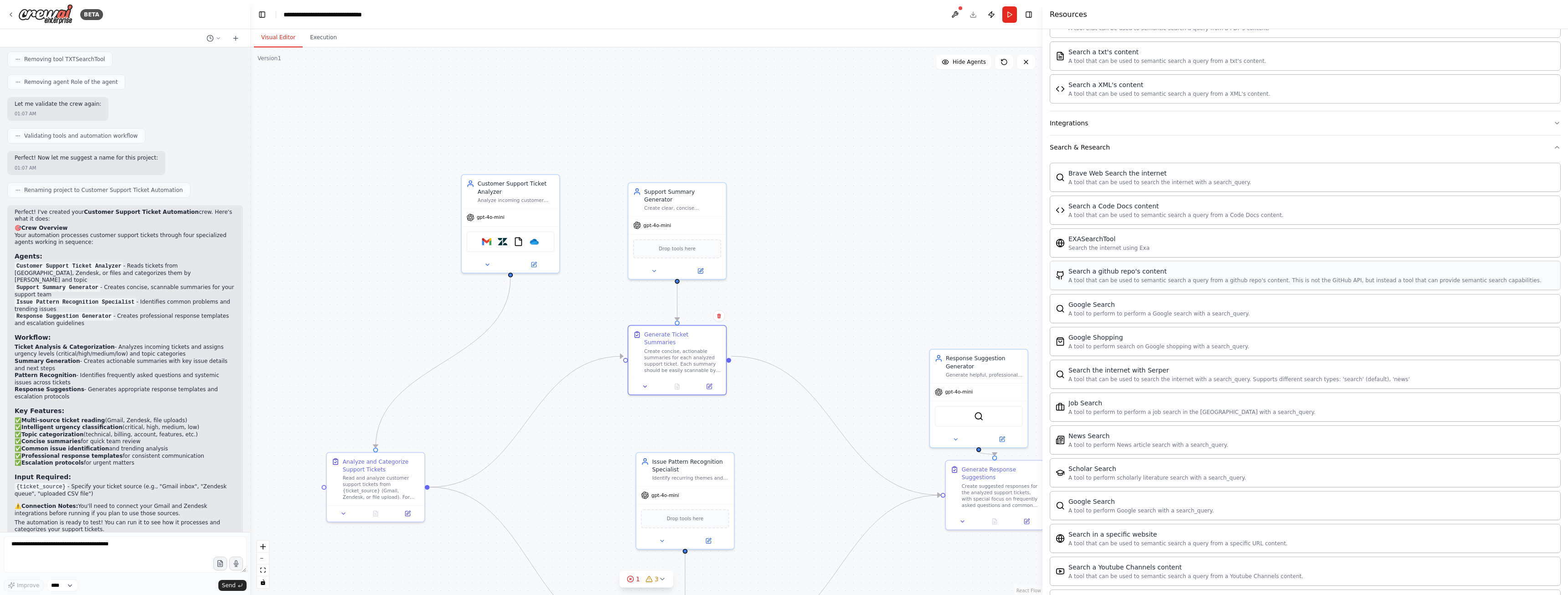
scroll to position [572, 0]
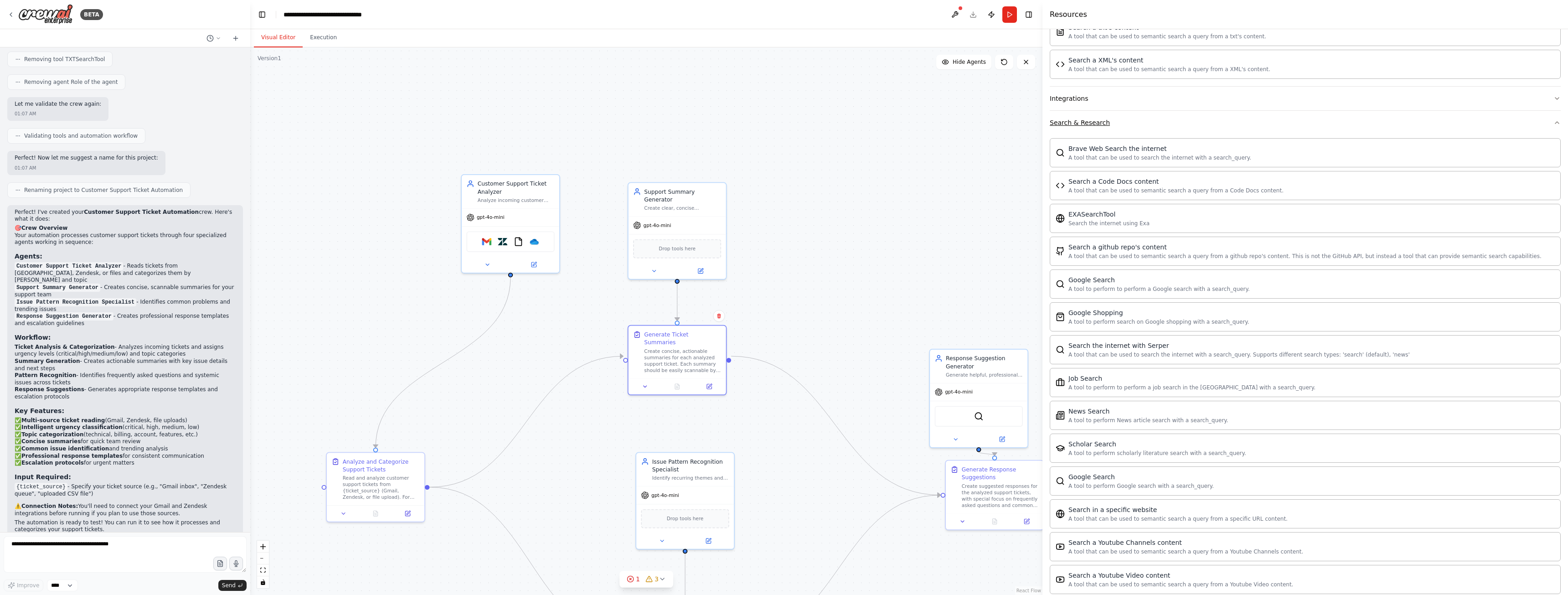
click at [1124, 128] on button "Search & Research" at bounding box center [1305, 123] width 511 height 24
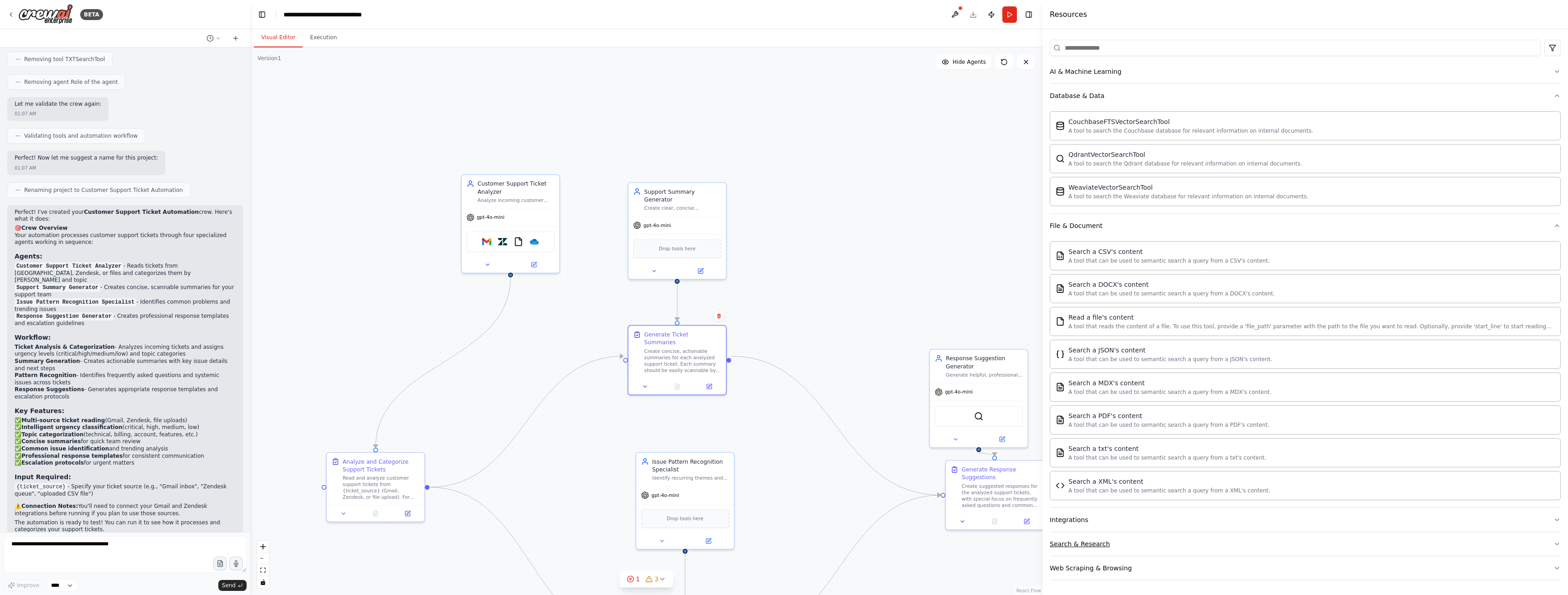
scroll to position [105, 0]
click at [1177, 573] on button "Web Scraping & Browsing" at bounding box center [1305, 568] width 511 height 24
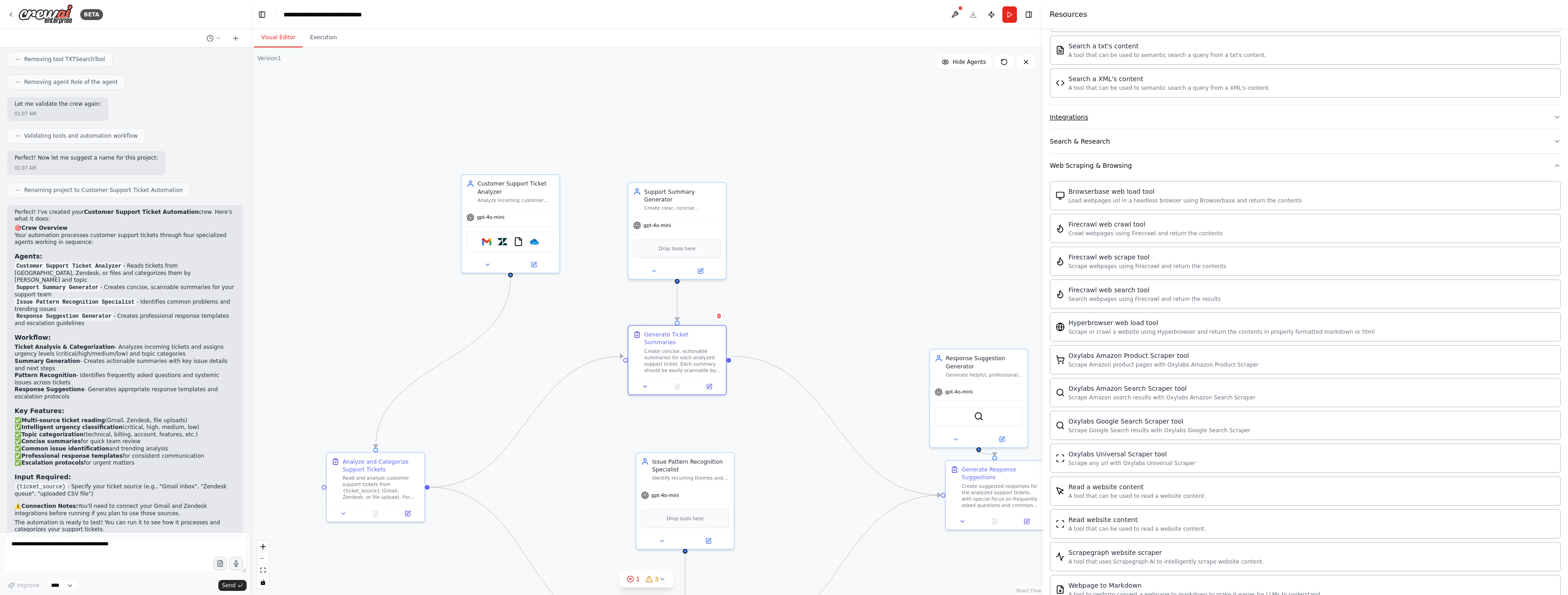
scroll to position [604, 0]
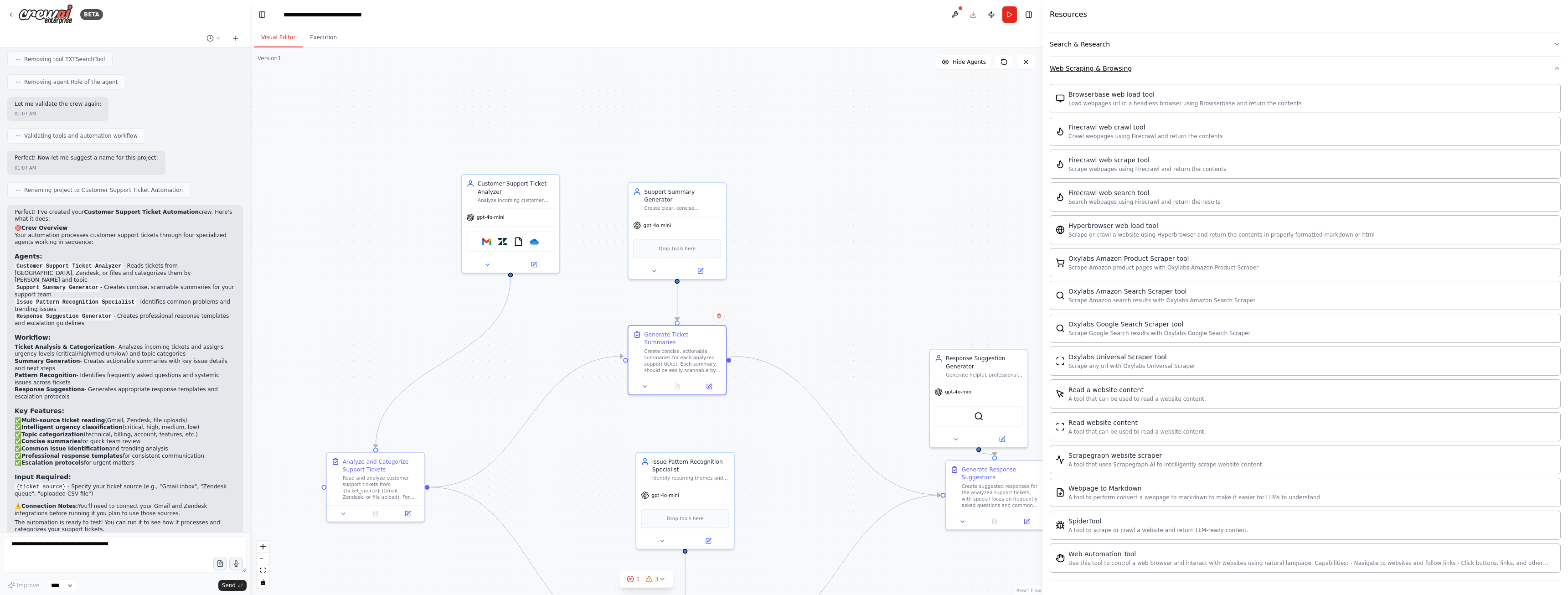
click at [1105, 64] on div "Web Scraping & Browsing" at bounding box center [1091, 69] width 82 height 9
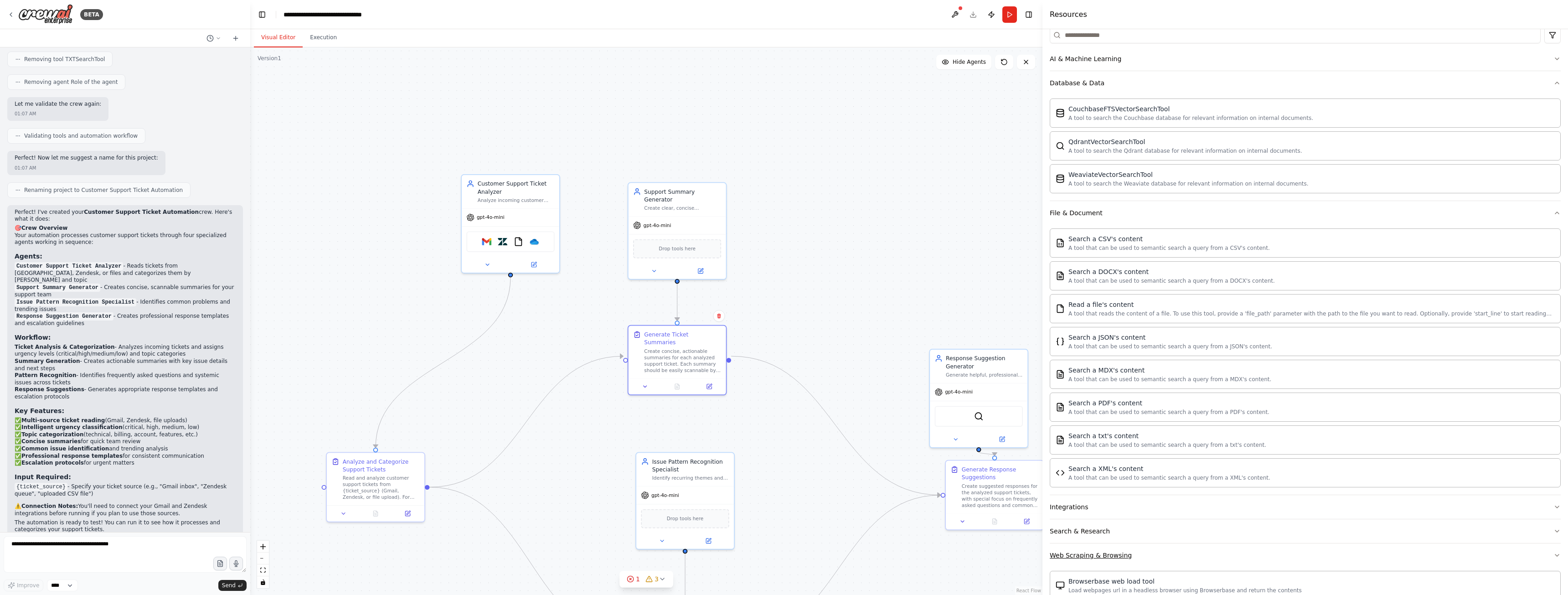
scroll to position [105, 0]
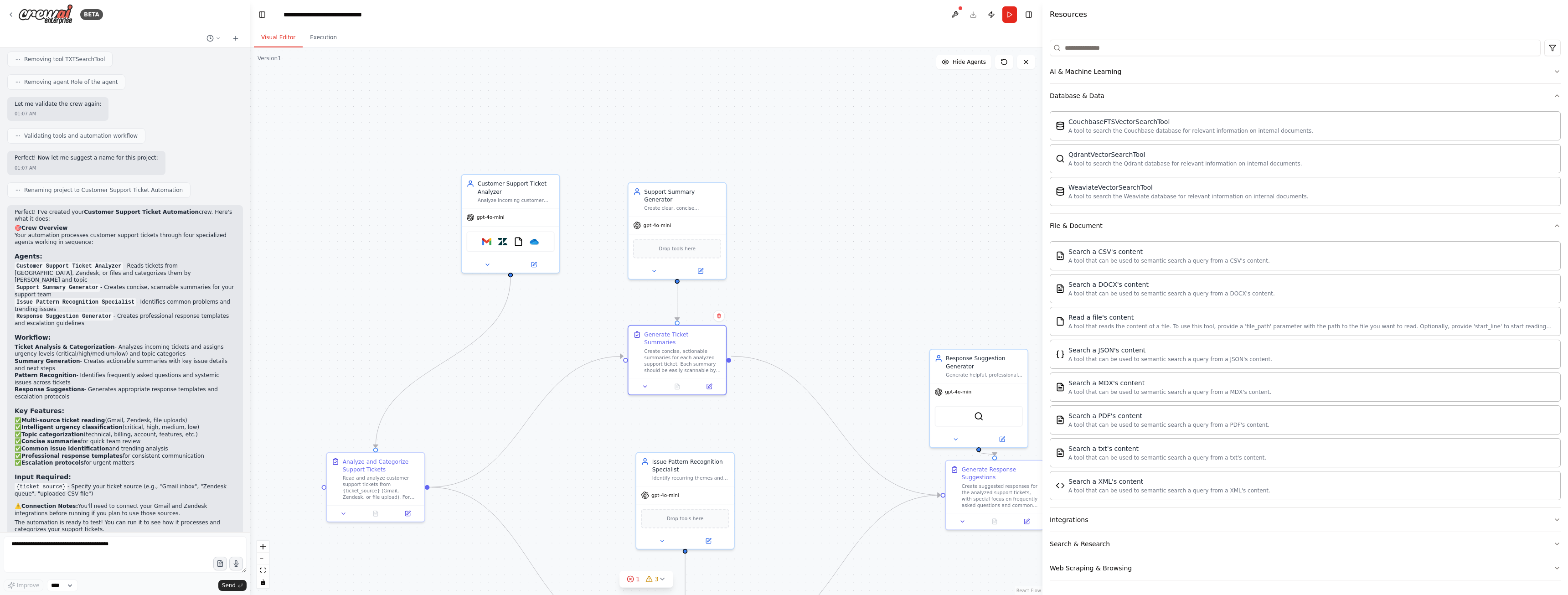
click at [820, 286] on div ".deletable-edge-delete-btn { width: 20px; height: 20px; border: 0px solid #ffff…" at bounding box center [647, 321] width 792 height 547
drag, startPoint x: 965, startPoint y: 379, endPoint x: 981, endPoint y: 348, distance: 34.9
click at [981, 348] on div "Response Suggestion Generator Generate helpful, professional response templates…" at bounding box center [995, 333] width 98 height 33
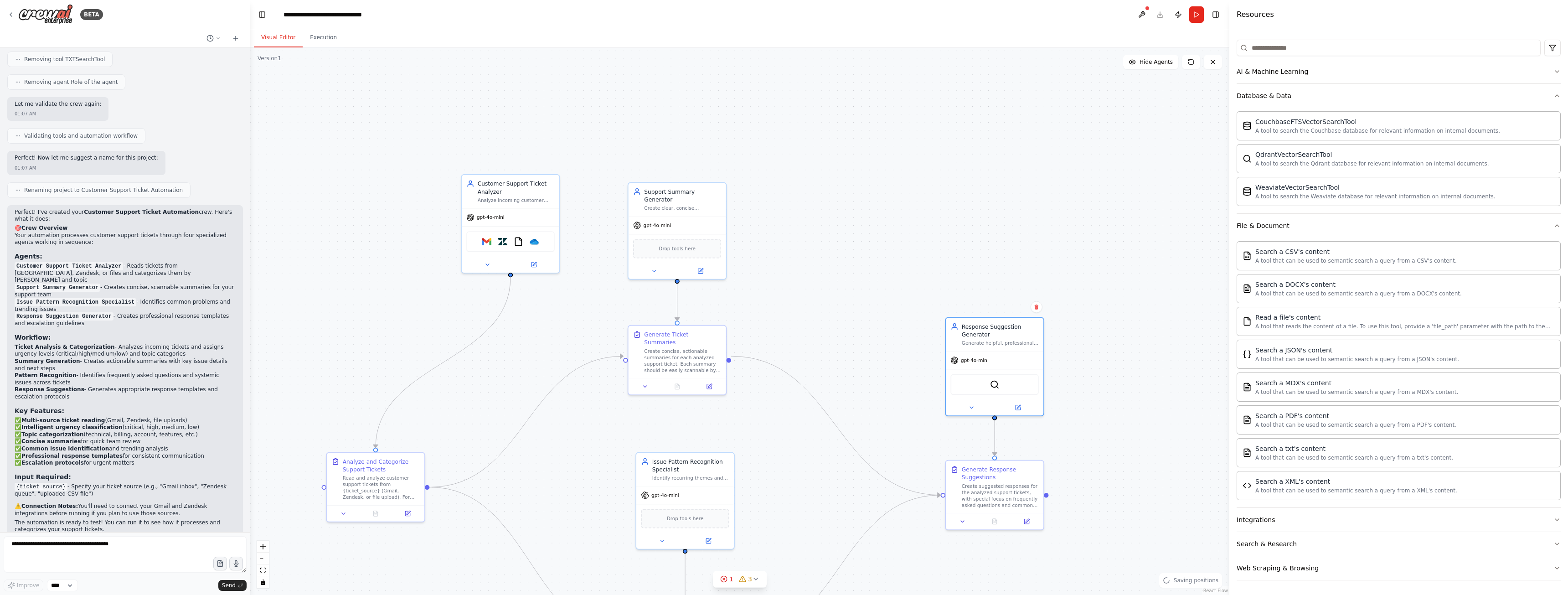
drag, startPoint x: 1044, startPoint y: 160, endPoint x: 1135, endPoint y: 175, distance: 92.2
click at [1230, 175] on div at bounding box center [1232, 298] width 4 height 595
